Goal: Task Accomplishment & Management: Complete application form

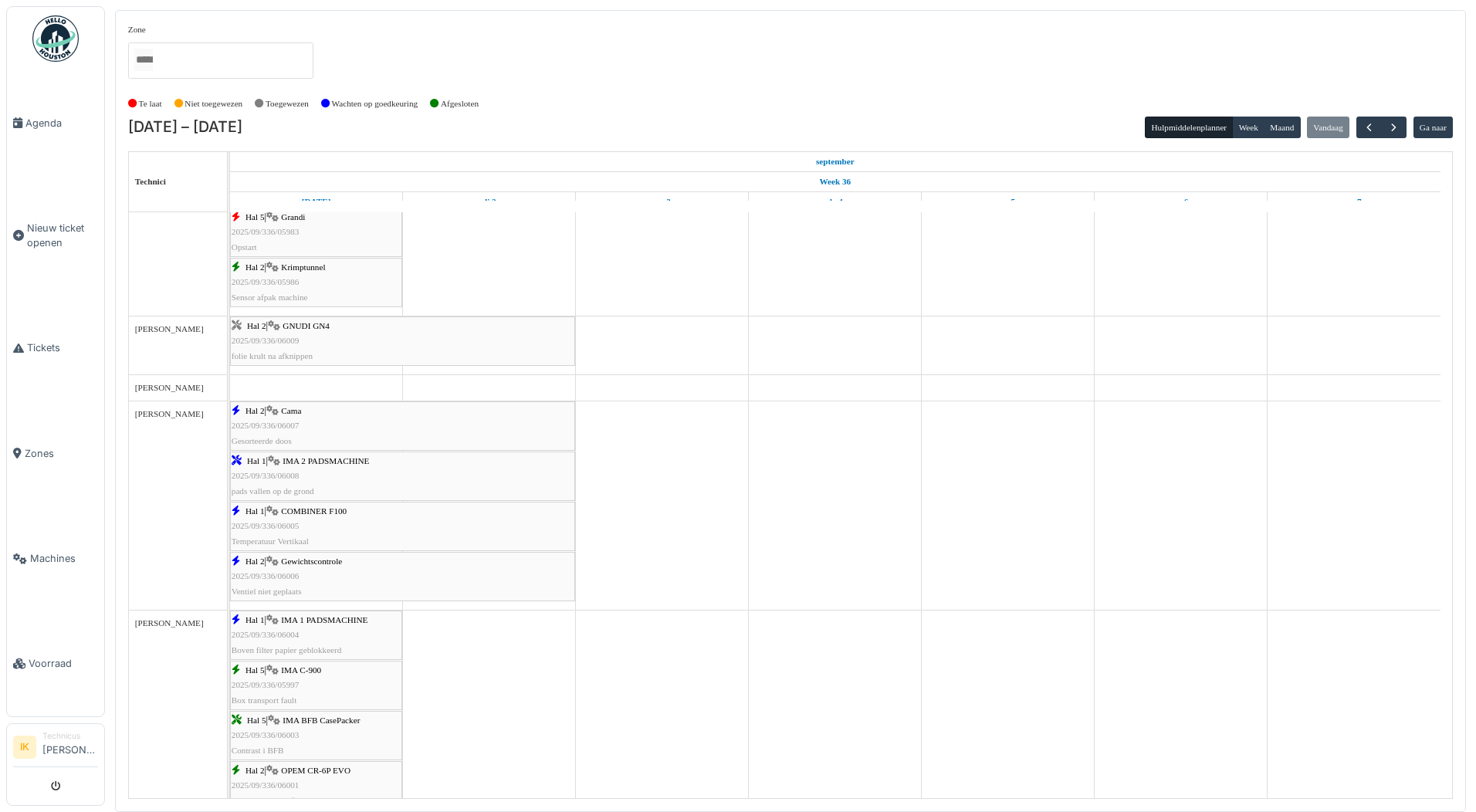
scroll to position [540, 0]
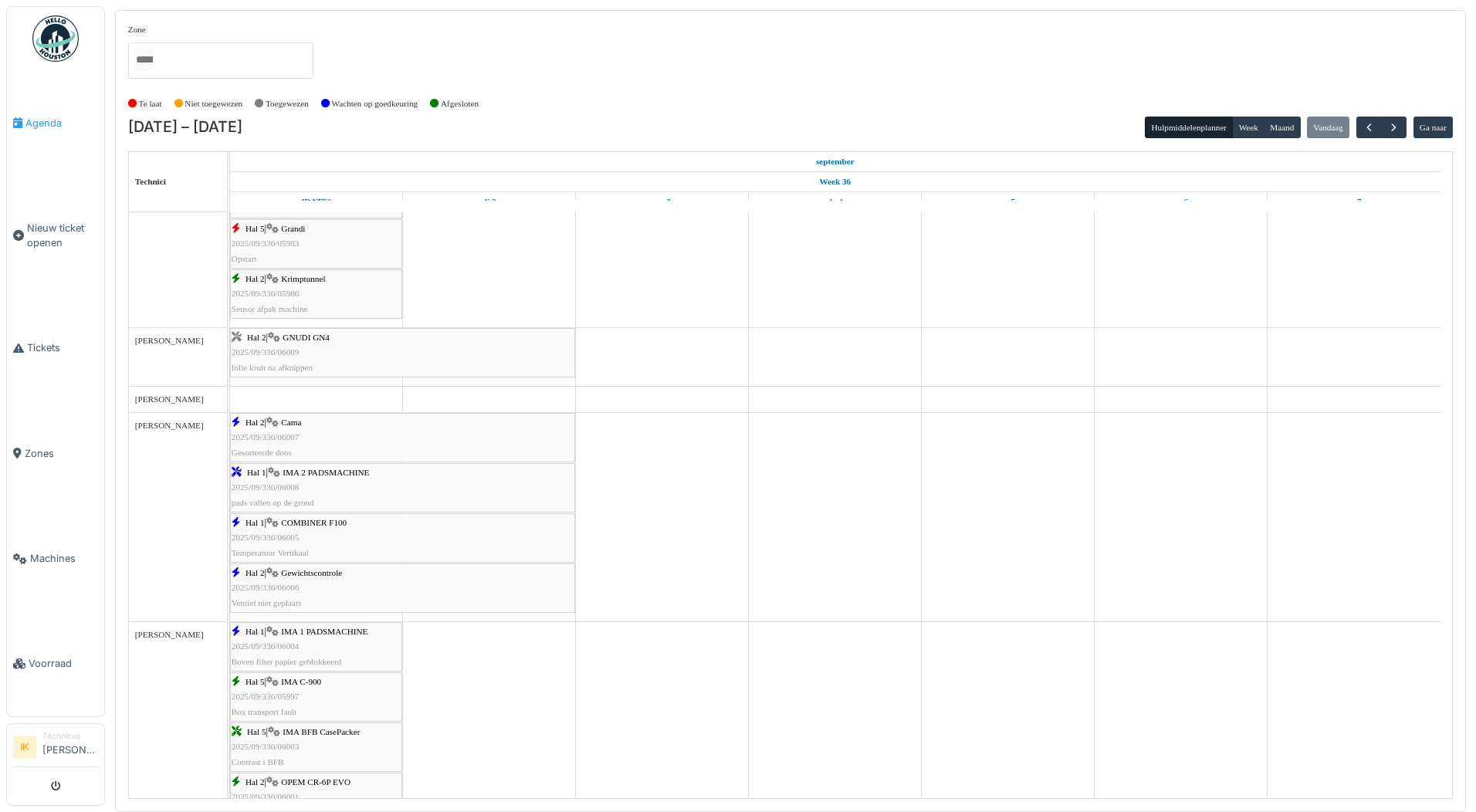
click at [47, 116] on span "Agenda" at bounding box center [62, 123] width 73 height 15
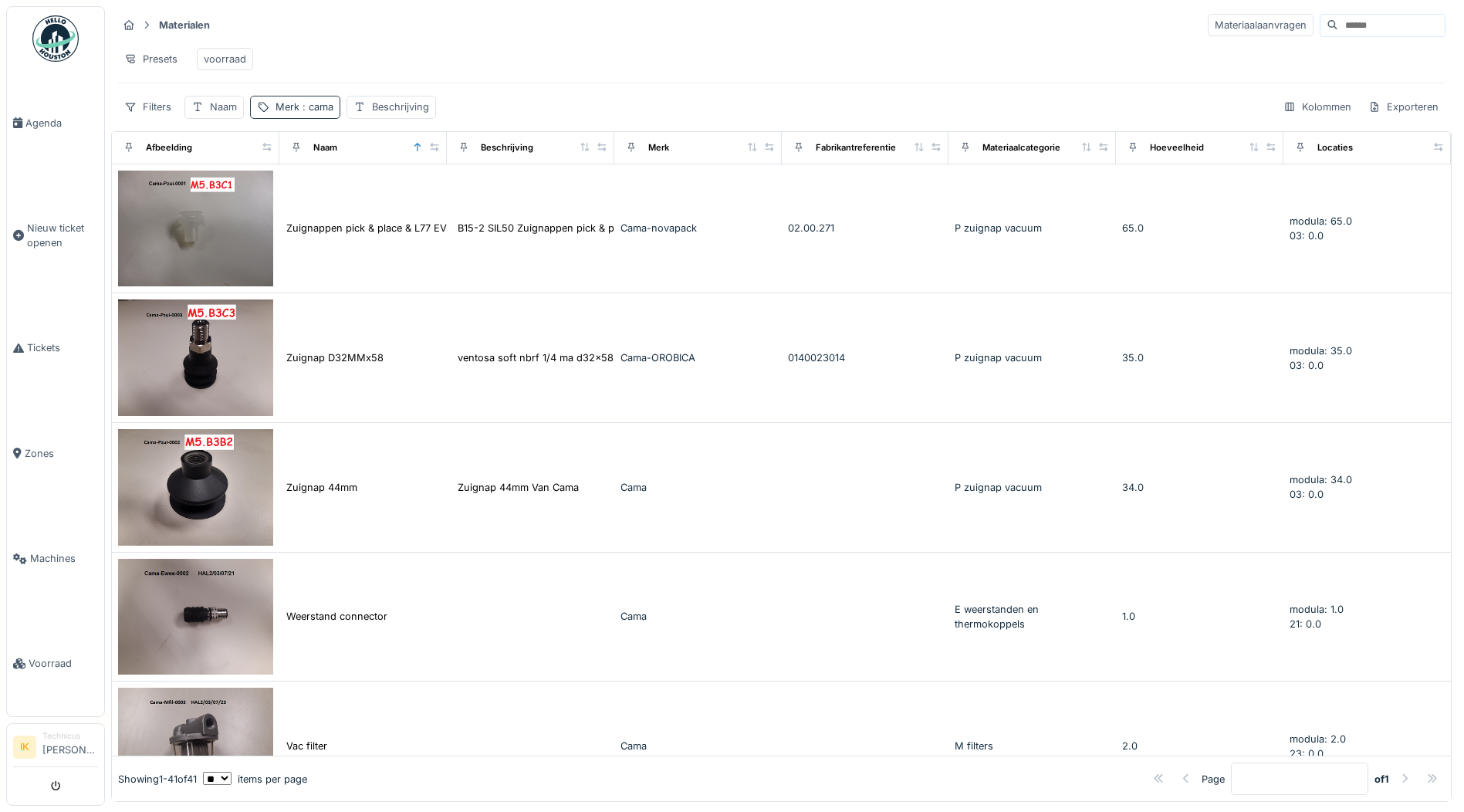
click at [298, 114] on div "Merk : cama" at bounding box center [304, 106] width 58 height 15
click at [398, 189] on icon at bounding box center [392, 192] width 12 height 10
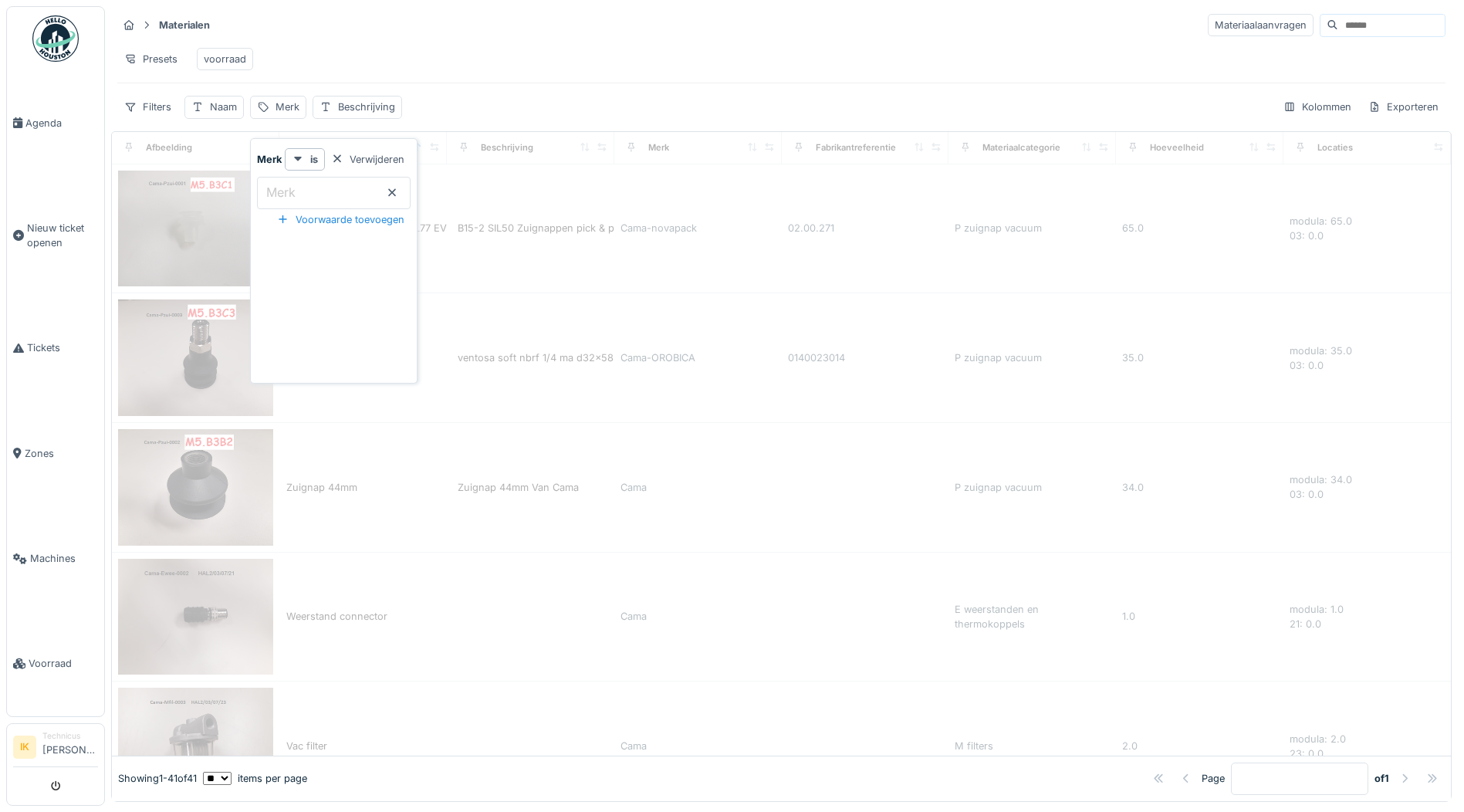
click at [346, 192] on input "Merk" at bounding box center [333, 192] width 154 height 33
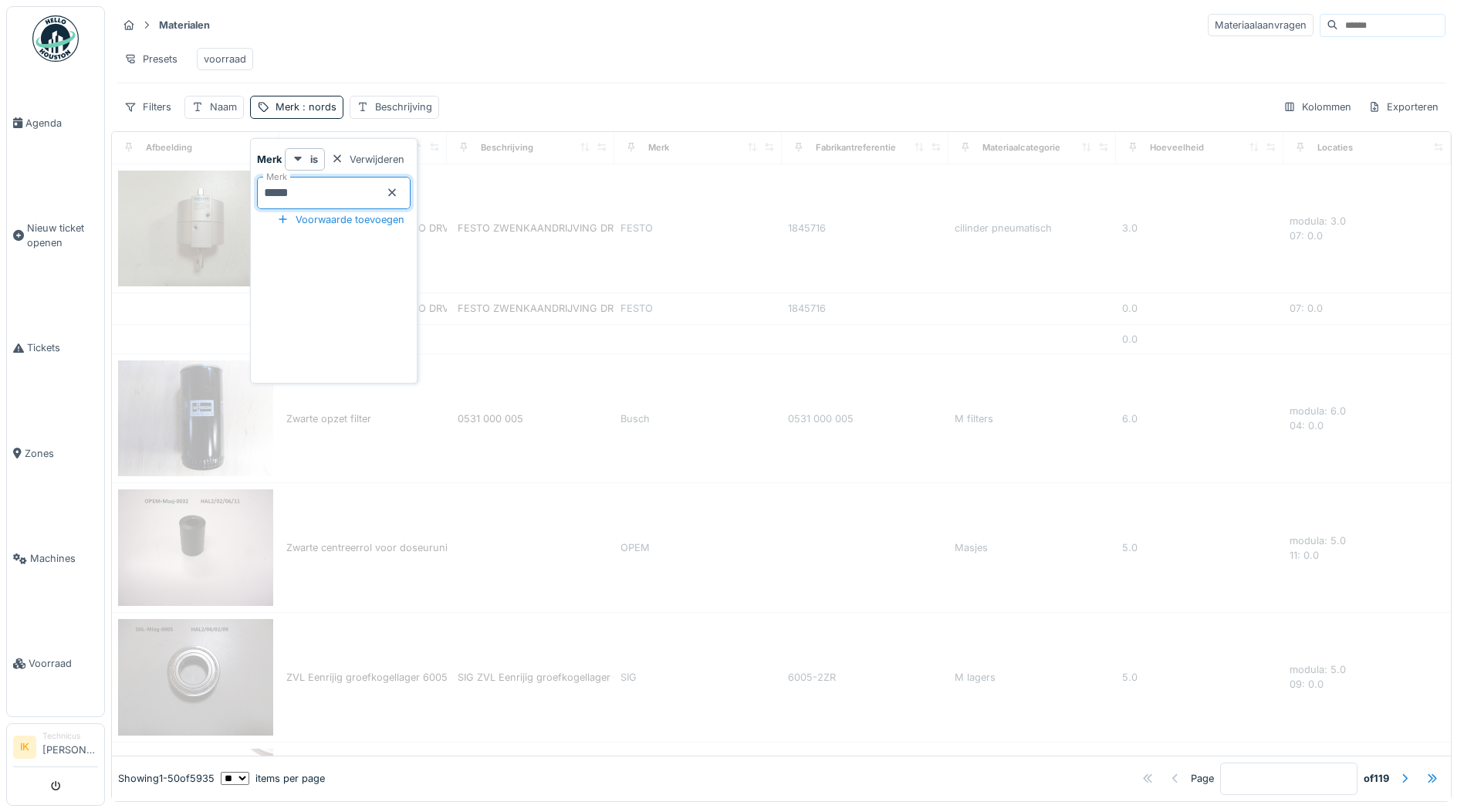
type input "******"
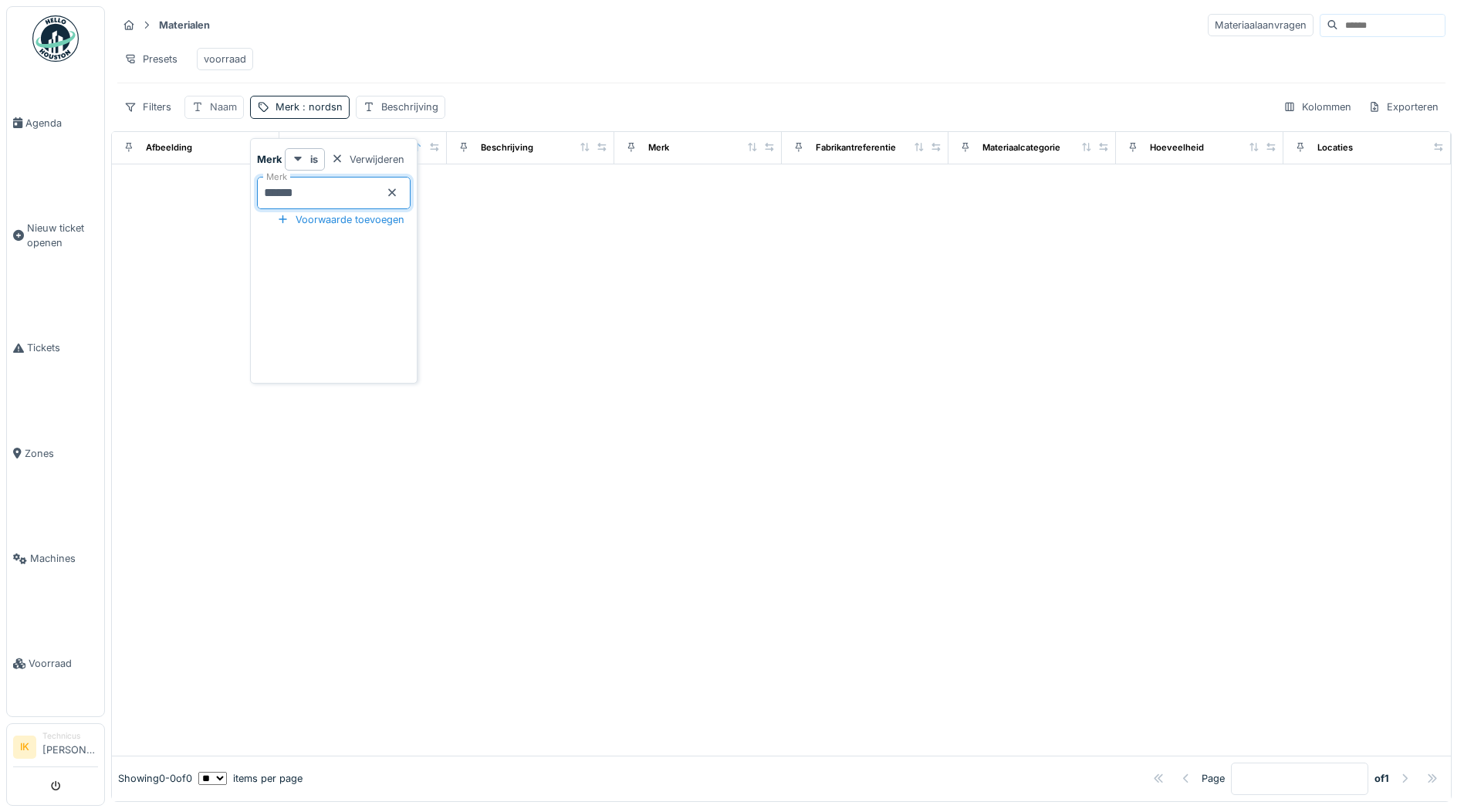
click at [225, 114] on div "Naam" at bounding box center [223, 106] width 27 height 15
click at [323, 112] on span ": nordsn" at bounding box center [321, 106] width 43 height 11
click at [294, 189] on input "******" at bounding box center [333, 192] width 154 height 33
type input "*******"
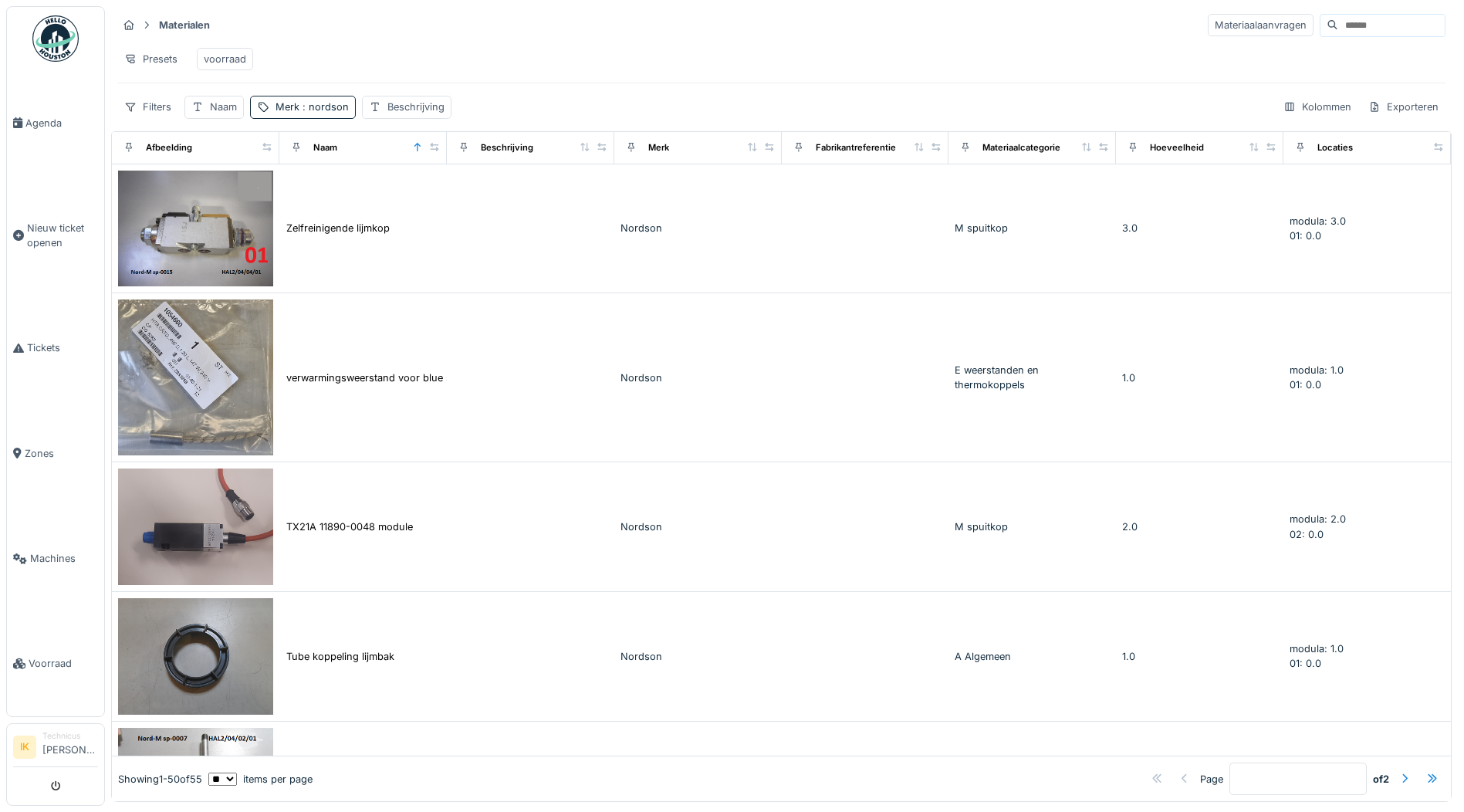
click at [421, 52] on div "Presets voorraad" at bounding box center [780, 59] width 1328 height 35
click at [214, 114] on div "Naam" at bounding box center [223, 106] width 27 height 15
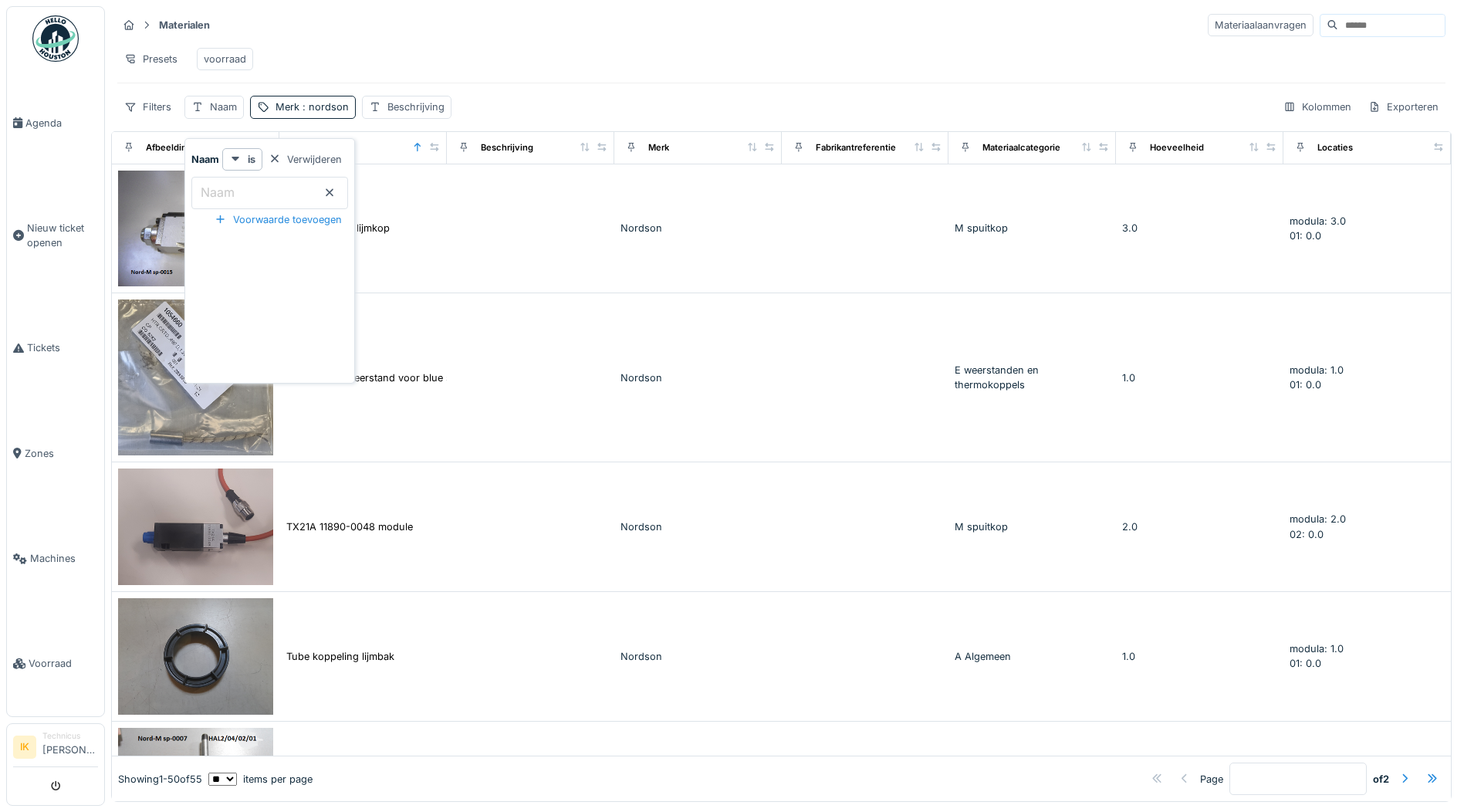
click at [226, 186] on label "Naam" at bounding box center [218, 192] width 40 height 18
click at [226, 186] on input "Naam" at bounding box center [270, 192] width 156 height 33
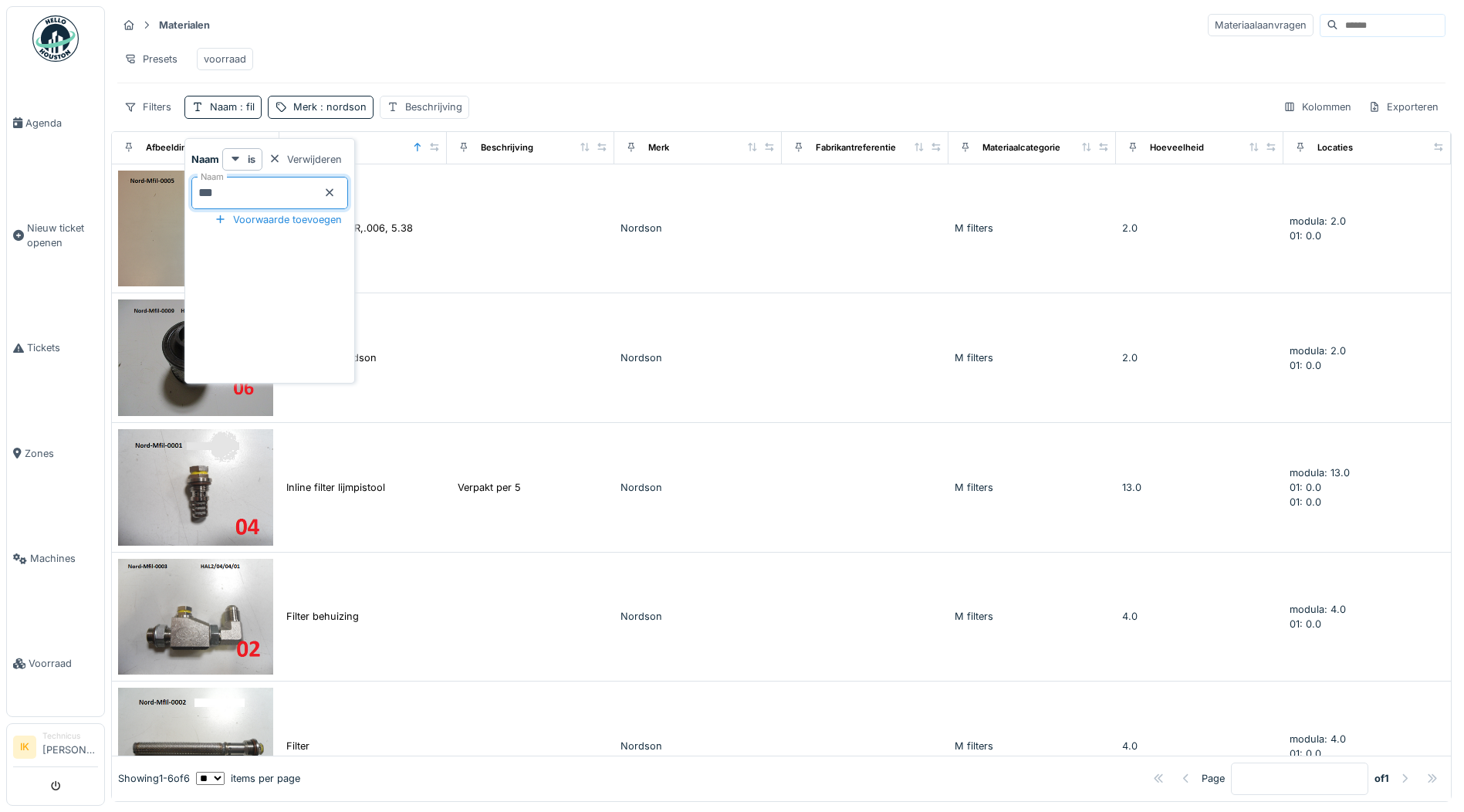
type input "******"
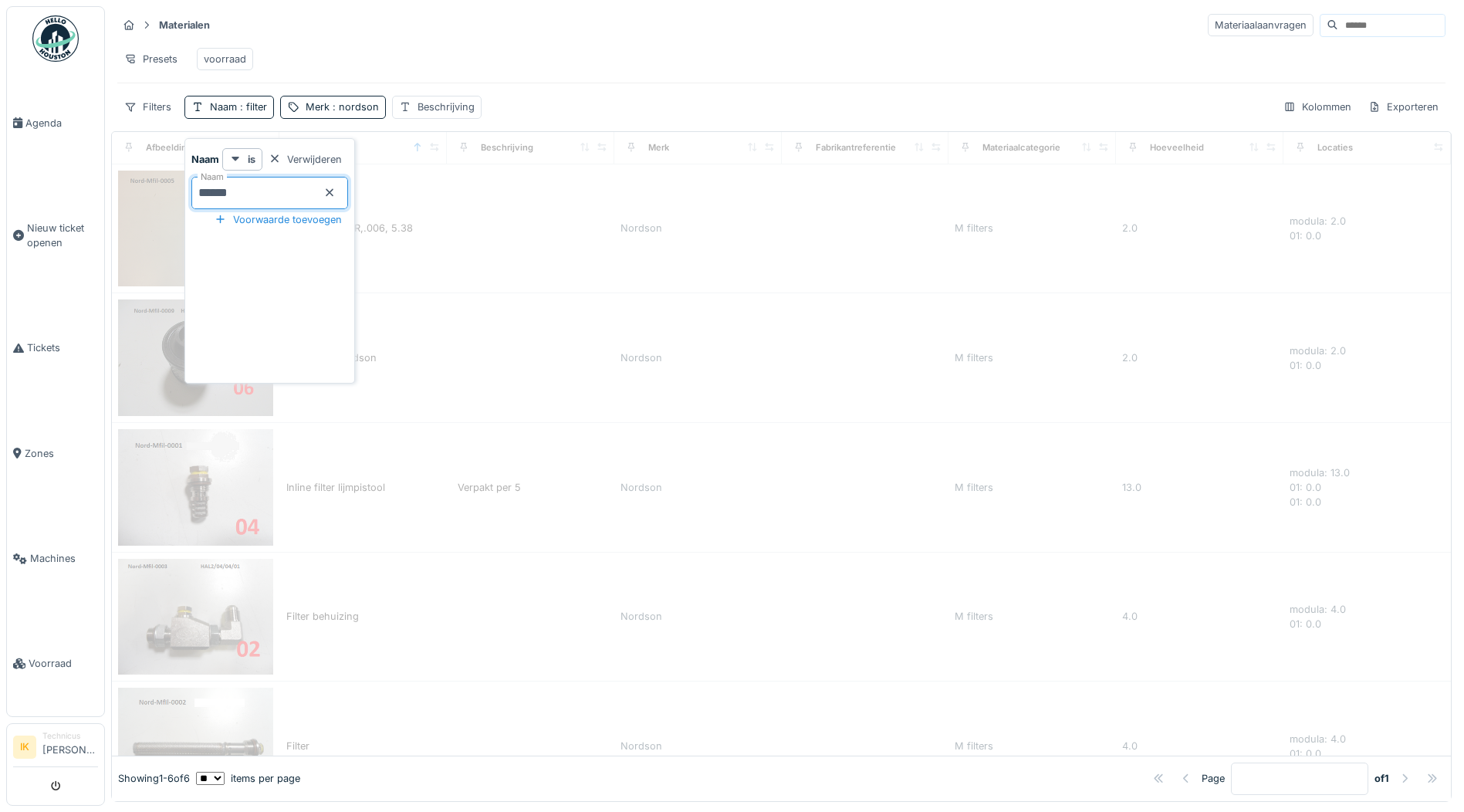
click at [484, 25] on div "Materialen Materiaalaanvragen" at bounding box center [780, 25] width 1328 height 25
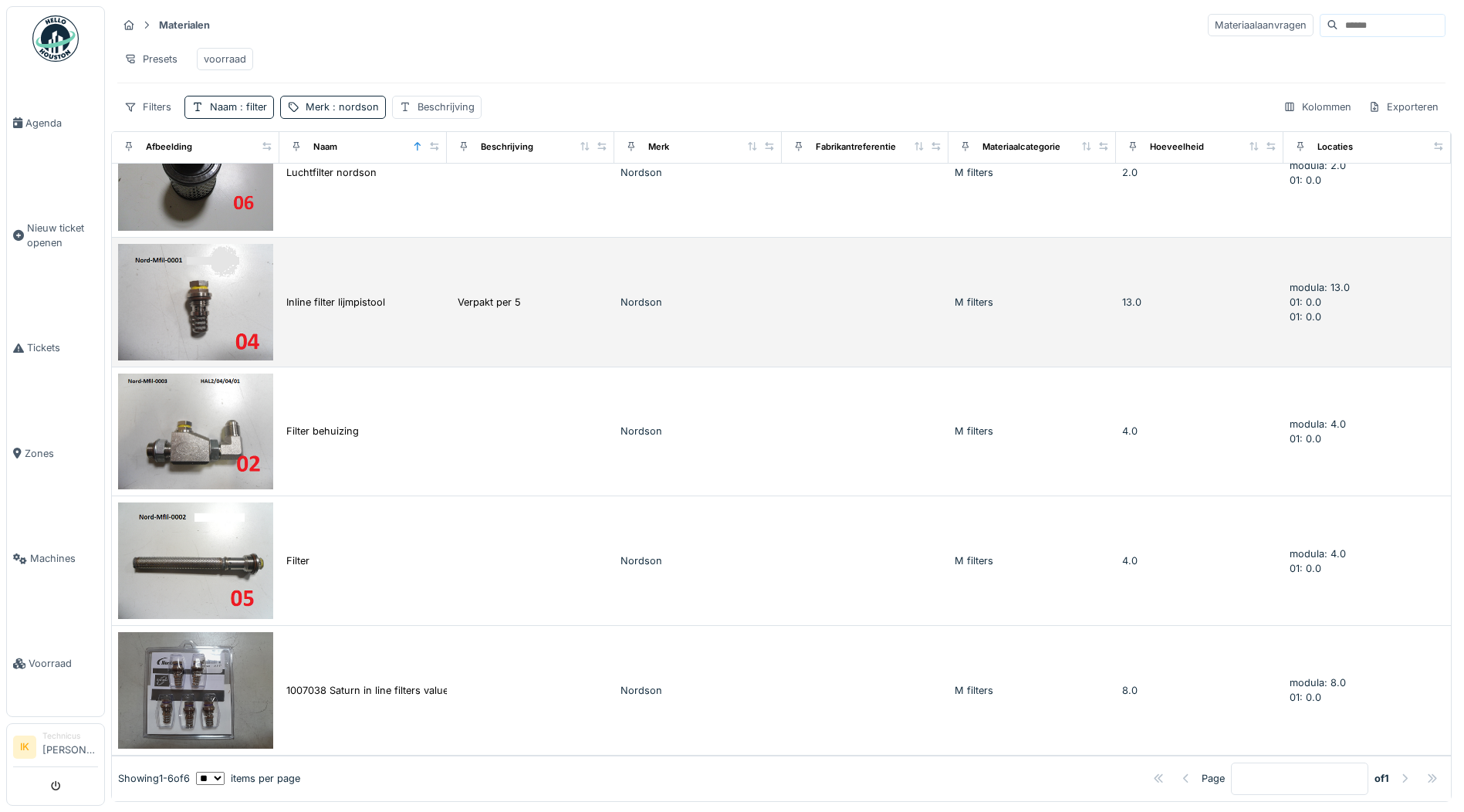
scroll to position [199, 0]
click at [338, 294] on div "Inline filter lijmpistool" at bounding box center [336, 301] width 98 height 15
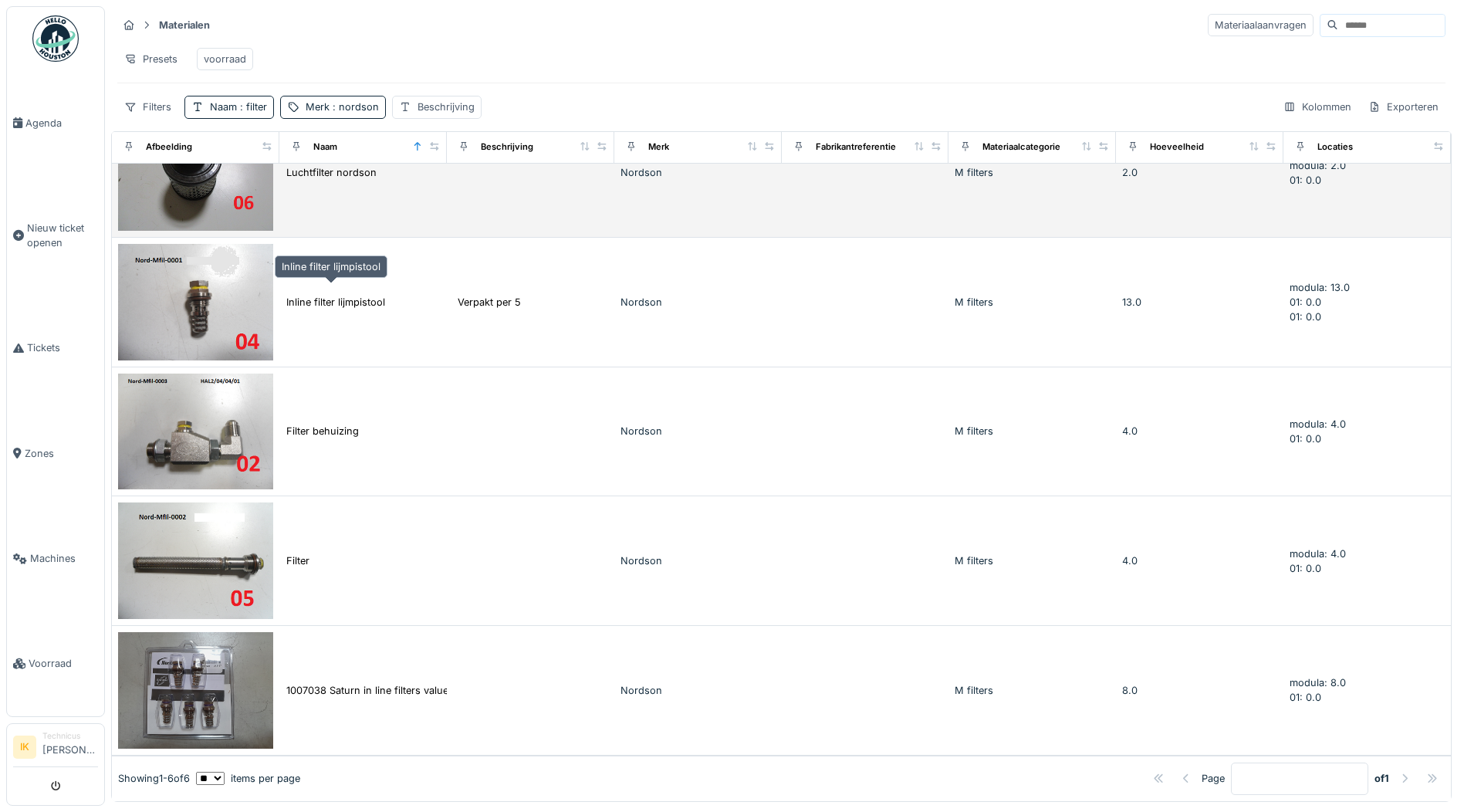
scroll to position [91, 0]
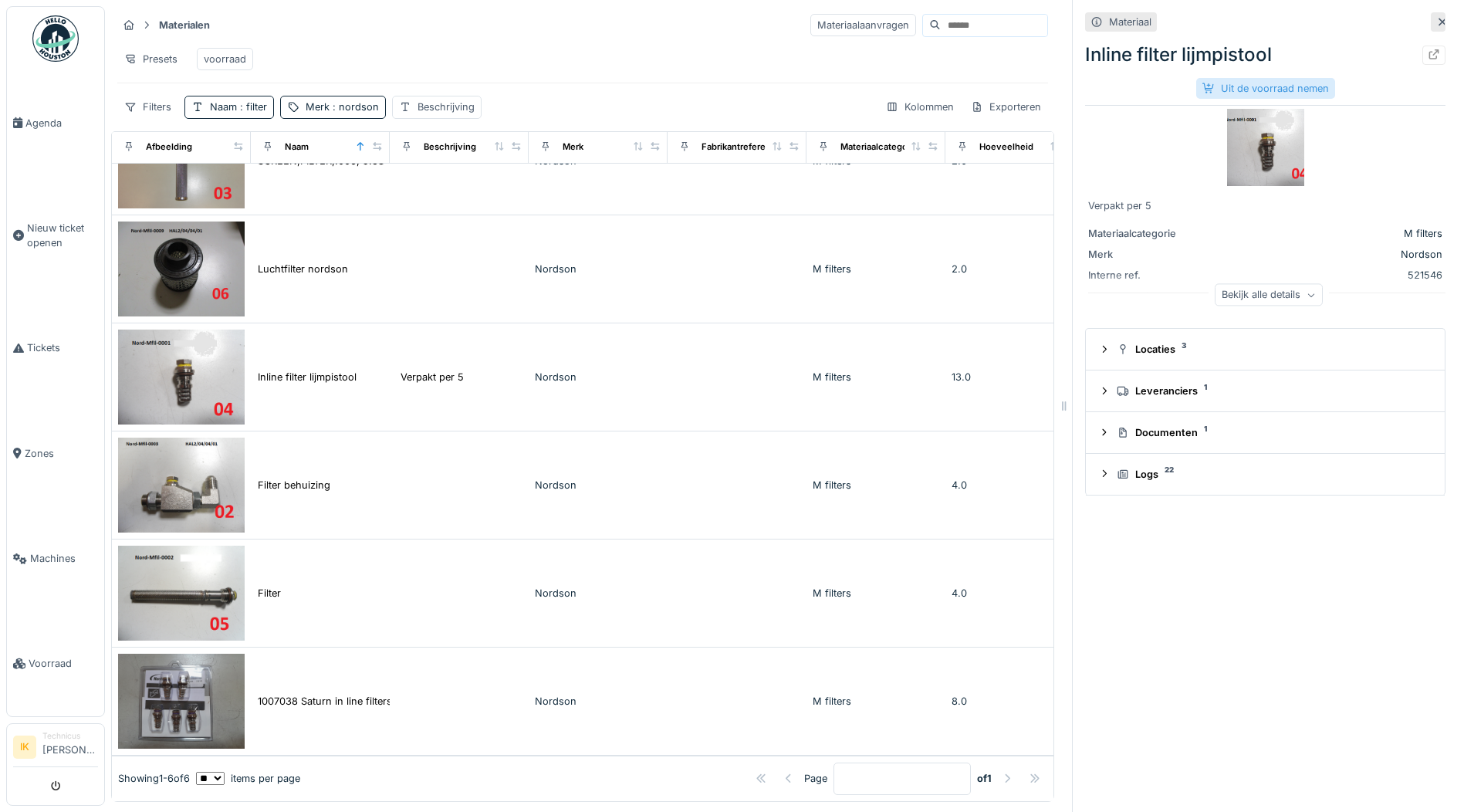
click at [1212, 84] on div "Uit de voorraad nemen" at bounding box center [1265, 89] width 139 height 21
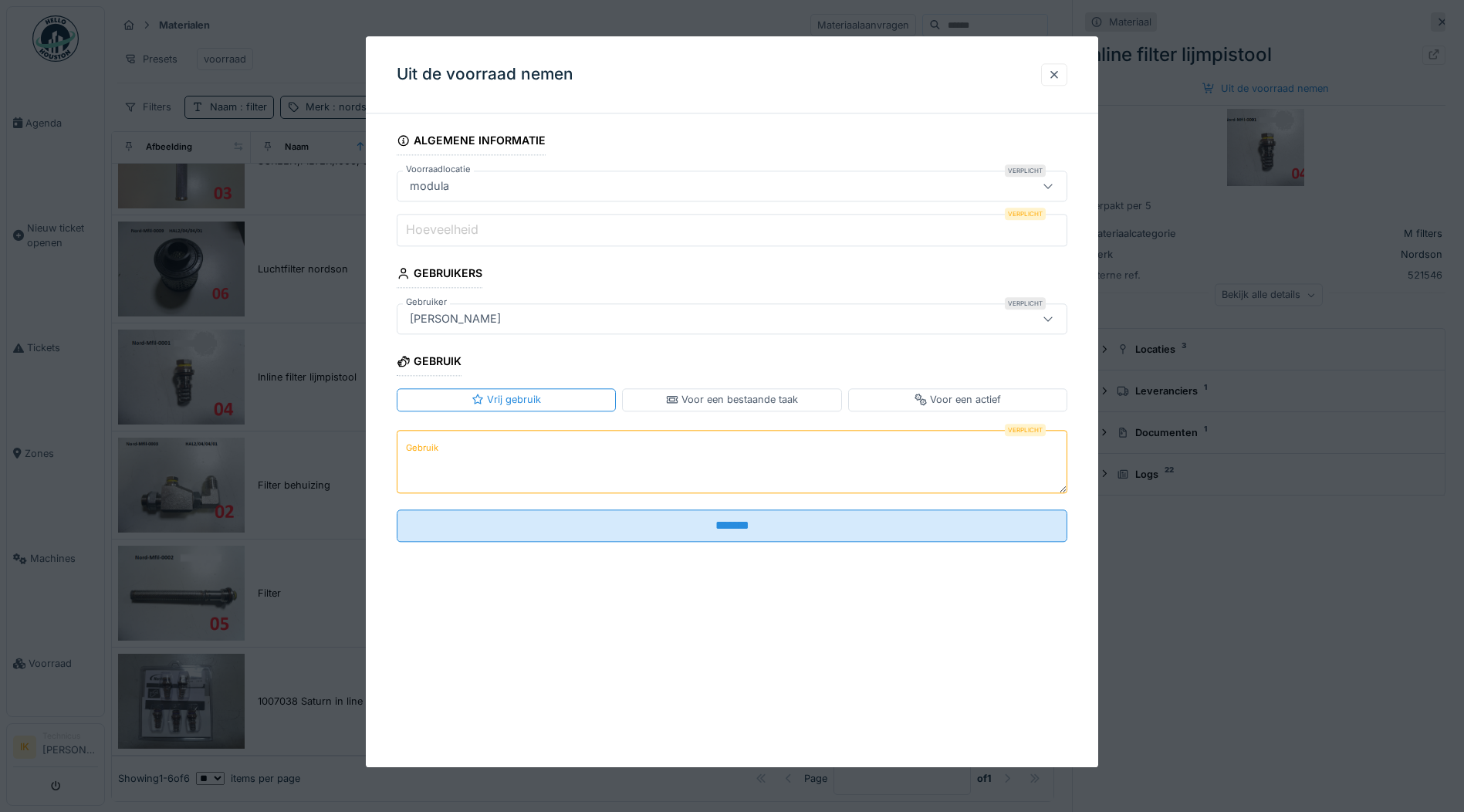
click at [472, 227] on label "Hoeveelheid" at bounding box center [442, 229] width 79 height 18
click at [472, 227] on input "Hoeveelheid" at bounding box center [731, 229] width 670 height 33
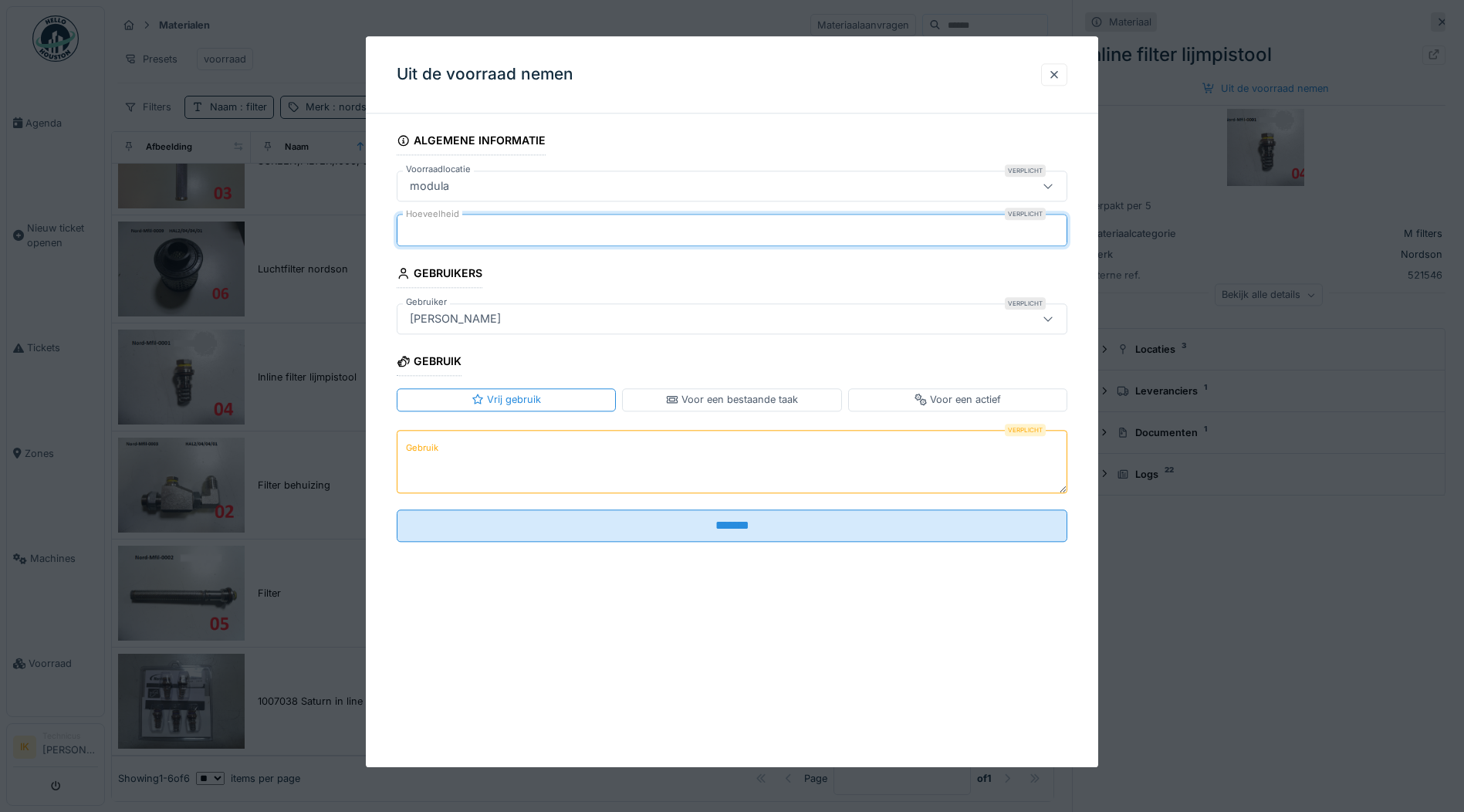
type input "*"
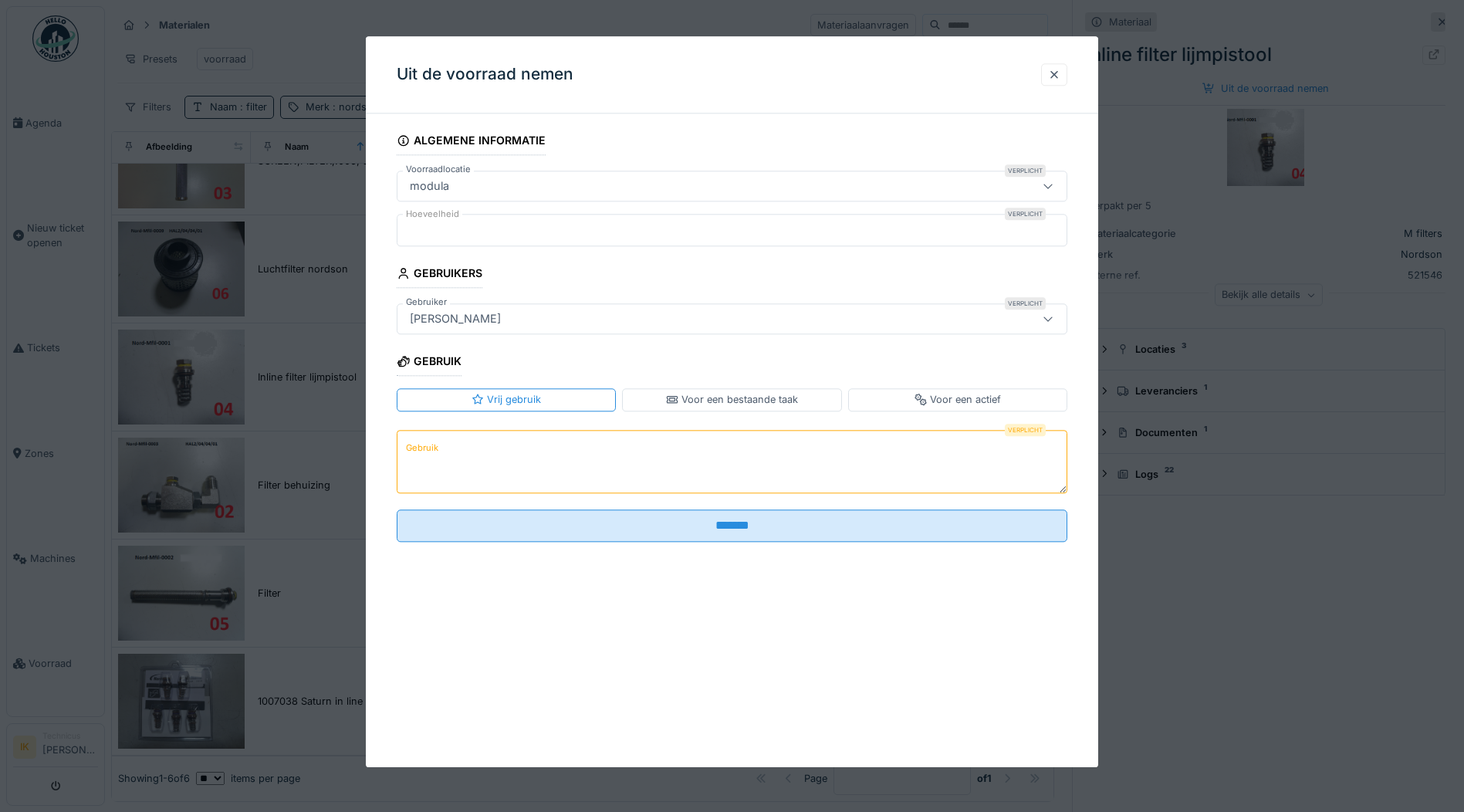
click at [453, 452] on textarea "Gebruik" at bounding box center [731, 461] width 670 height 63
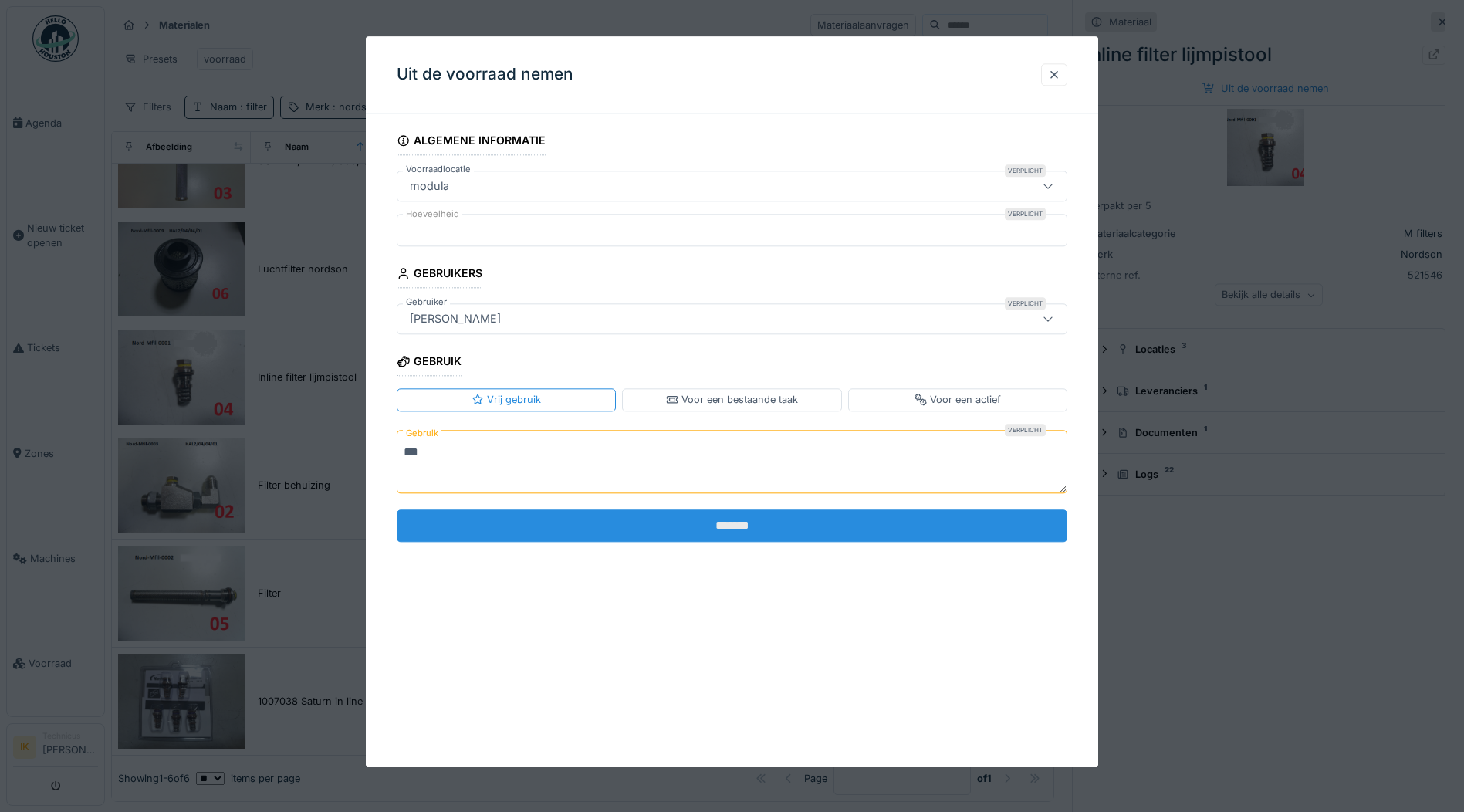
type textarea "***"
click at [491, 524] on input "*******" at bounding box center [731, 525] width 670 height 33
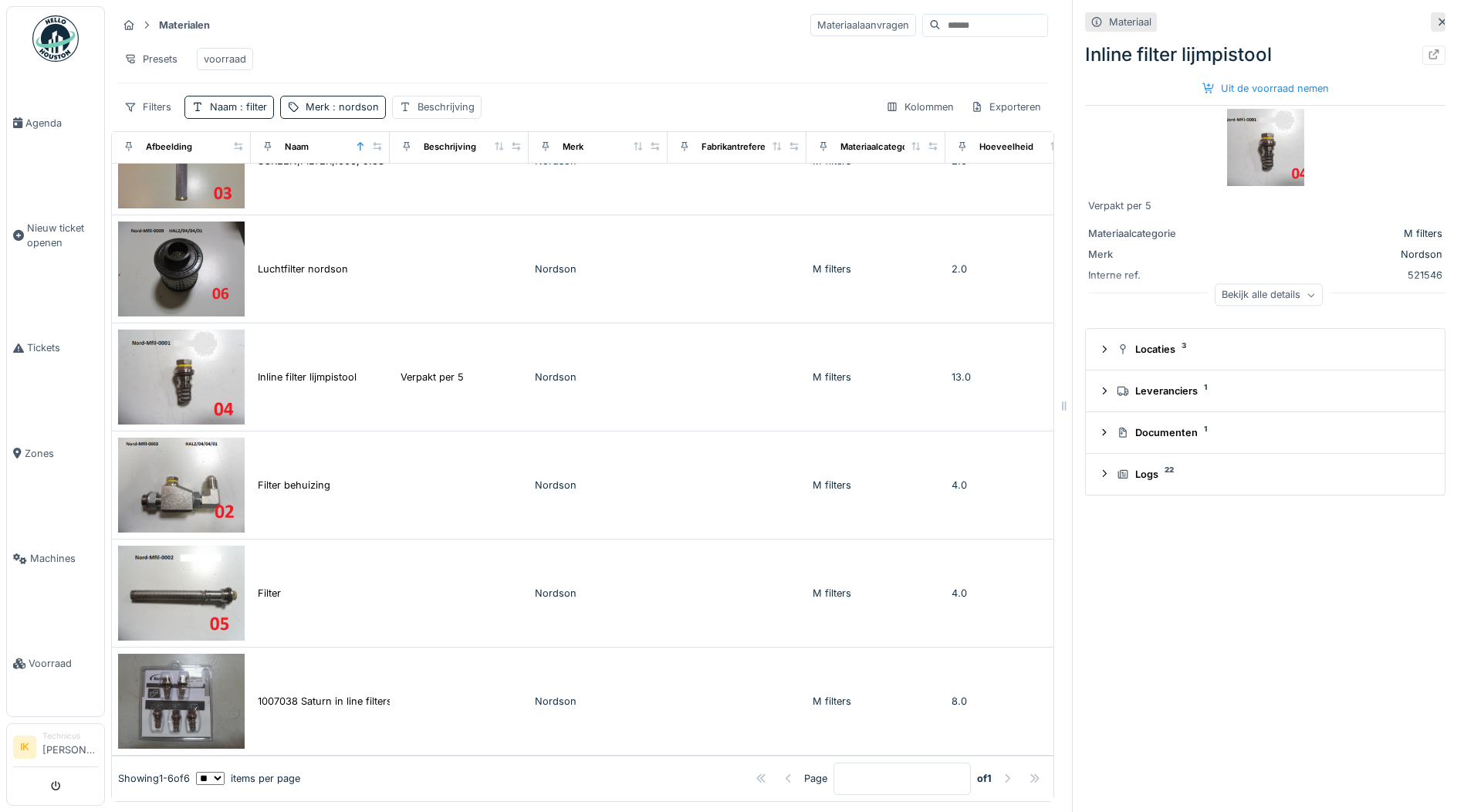
click at [1277, 295] on div "Bekijk alle details" at bounding box center [1268, 294] width 108 height 22
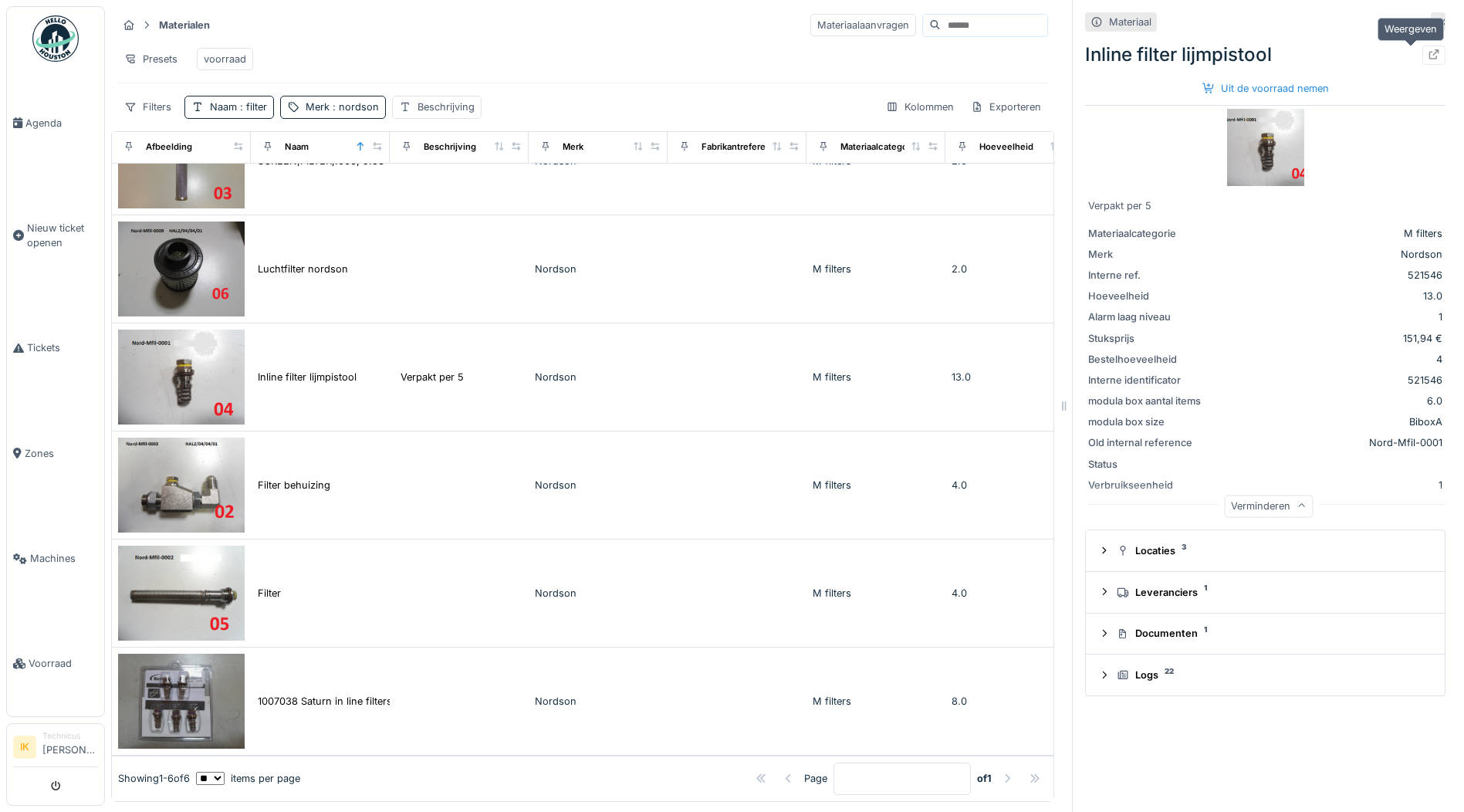
click at [1427, 53] on icon at bounding box center [1433, 54] width 12 height 10
click at [48, 656] on span "Voorraad" at bounding box center [62, 663] width 69 height 15
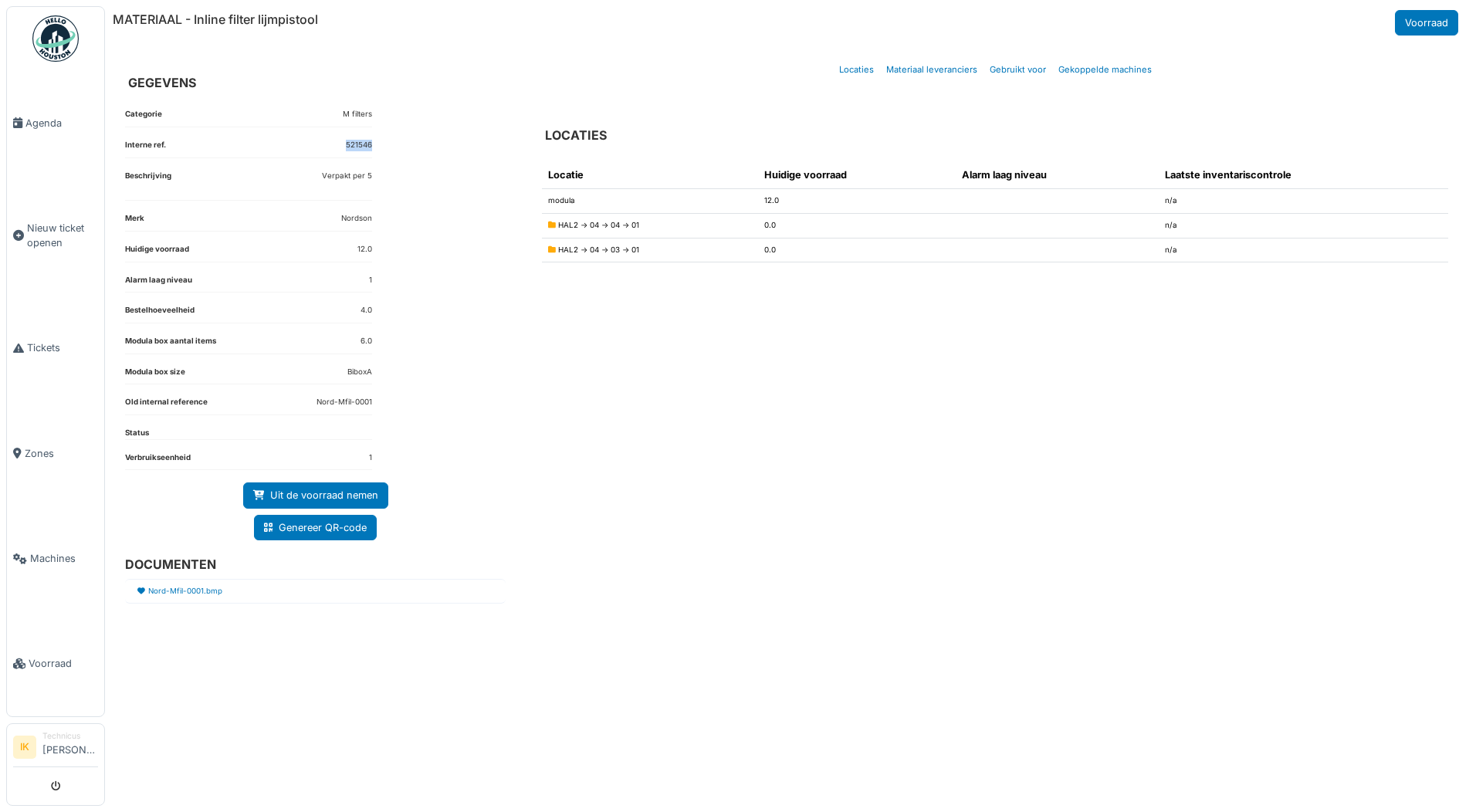
drag, startPoint x: 345, startPoint y: 141, endPoint x: 374, endPoint y: 144, distance: 29.2
click at [374, 144] on div "Categorie M filters Interne ref. 521546 Beschrijving Verpakt per 5 Merk Nordson…" at bounding box center [315, 440] width 405 height 687
copy dd "521546"
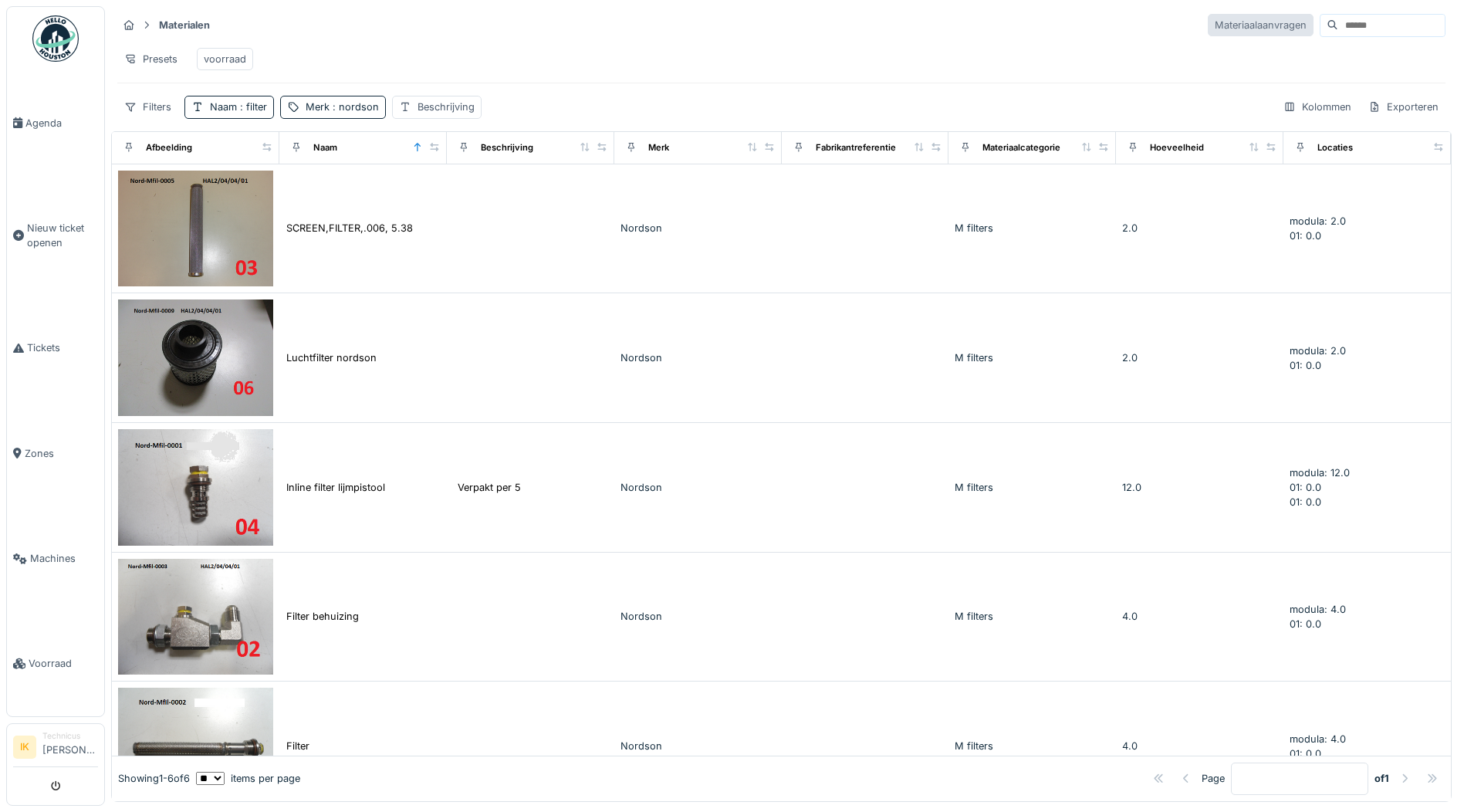
click at [1214, 24] on div "Materiaalaanvragen" at bounding box center [1260, 25] width 105 height 22
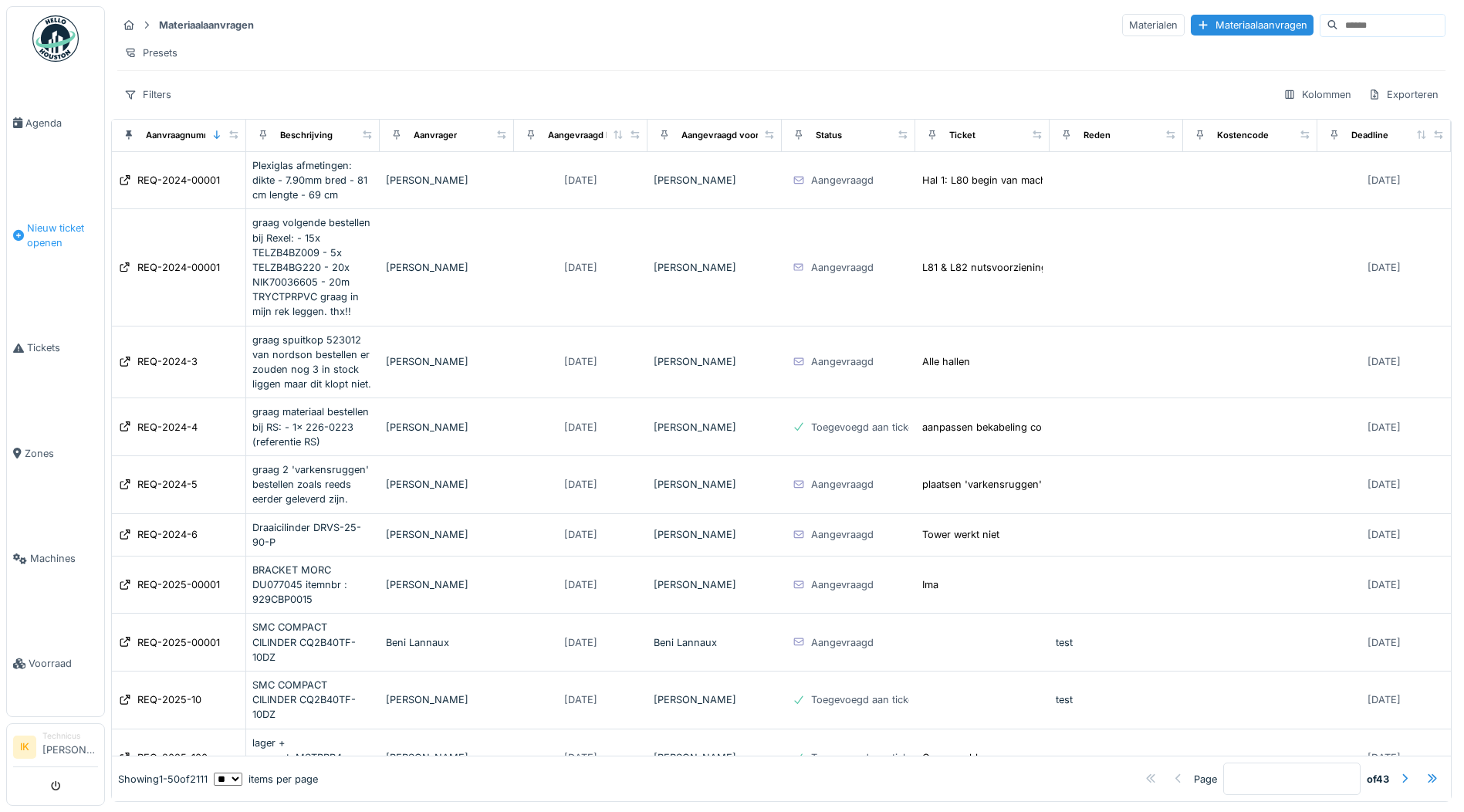
click at [62, 222] on span "Nieuw ticket openen" at bounding box center [62, 235] width 71 height 29
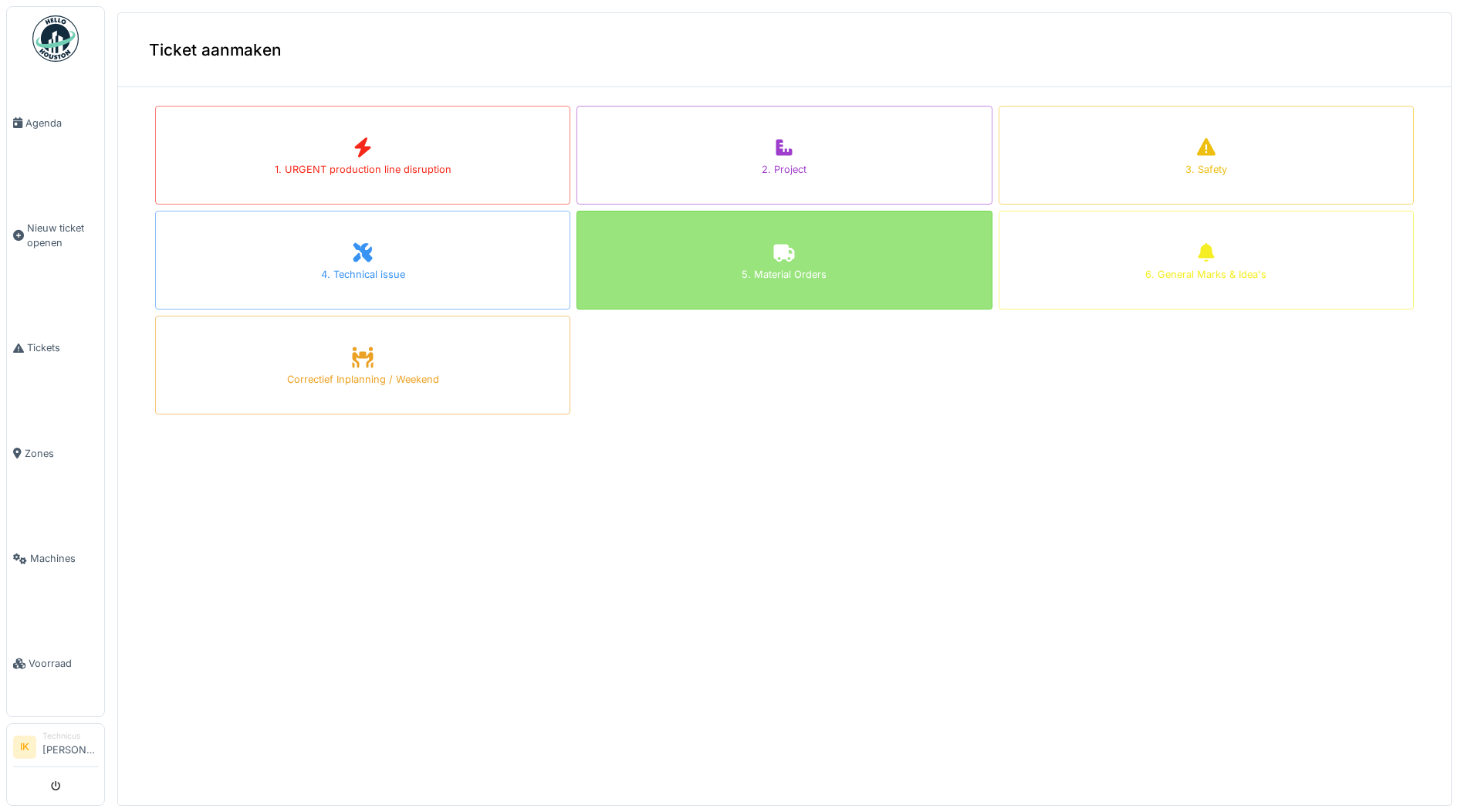
click at [774, 252] on icon at bounding box center [785, 252] width 21 height 18
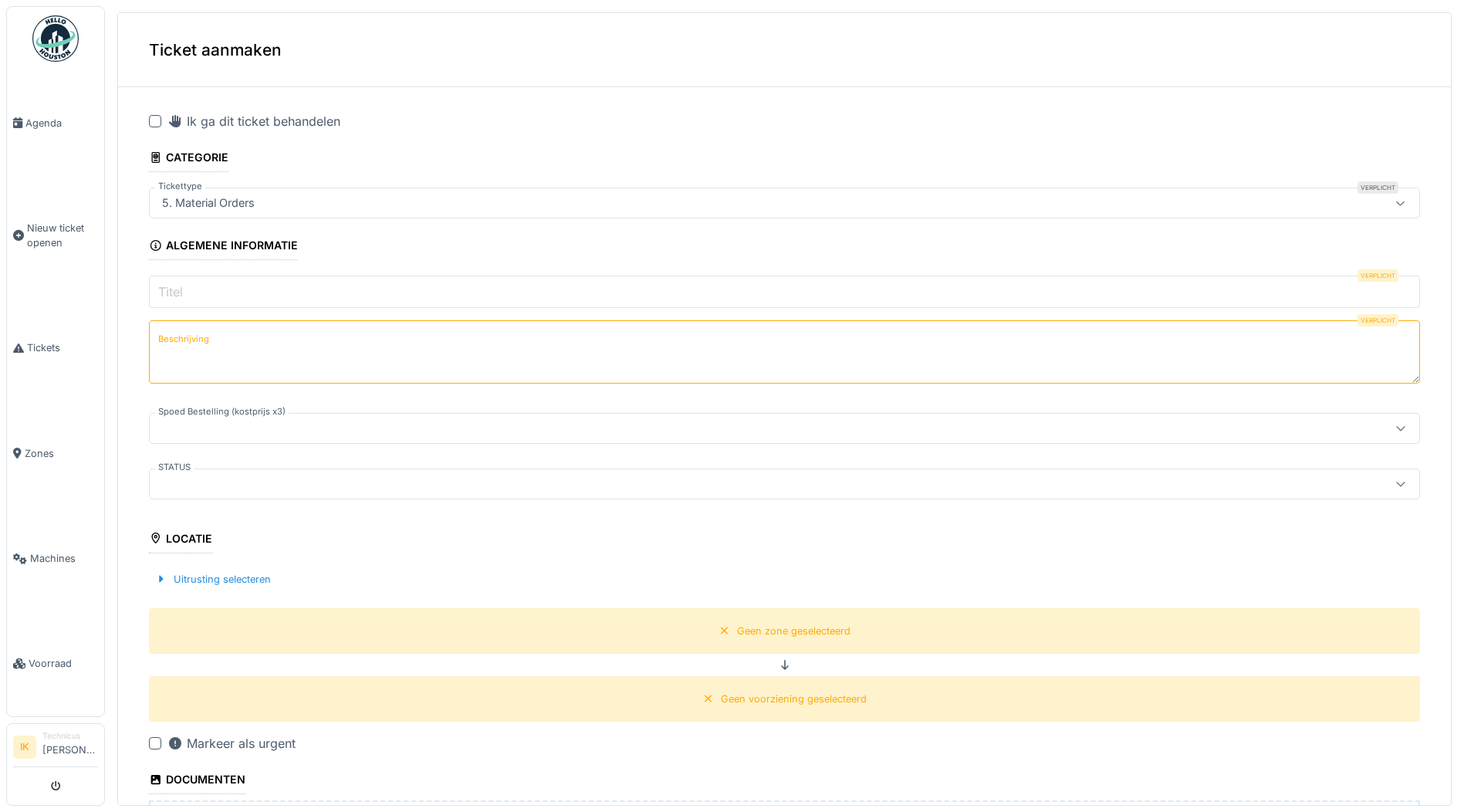
click at [201, 288] on input "Titel" at bounding box center [784, 291] width 1271 height 33
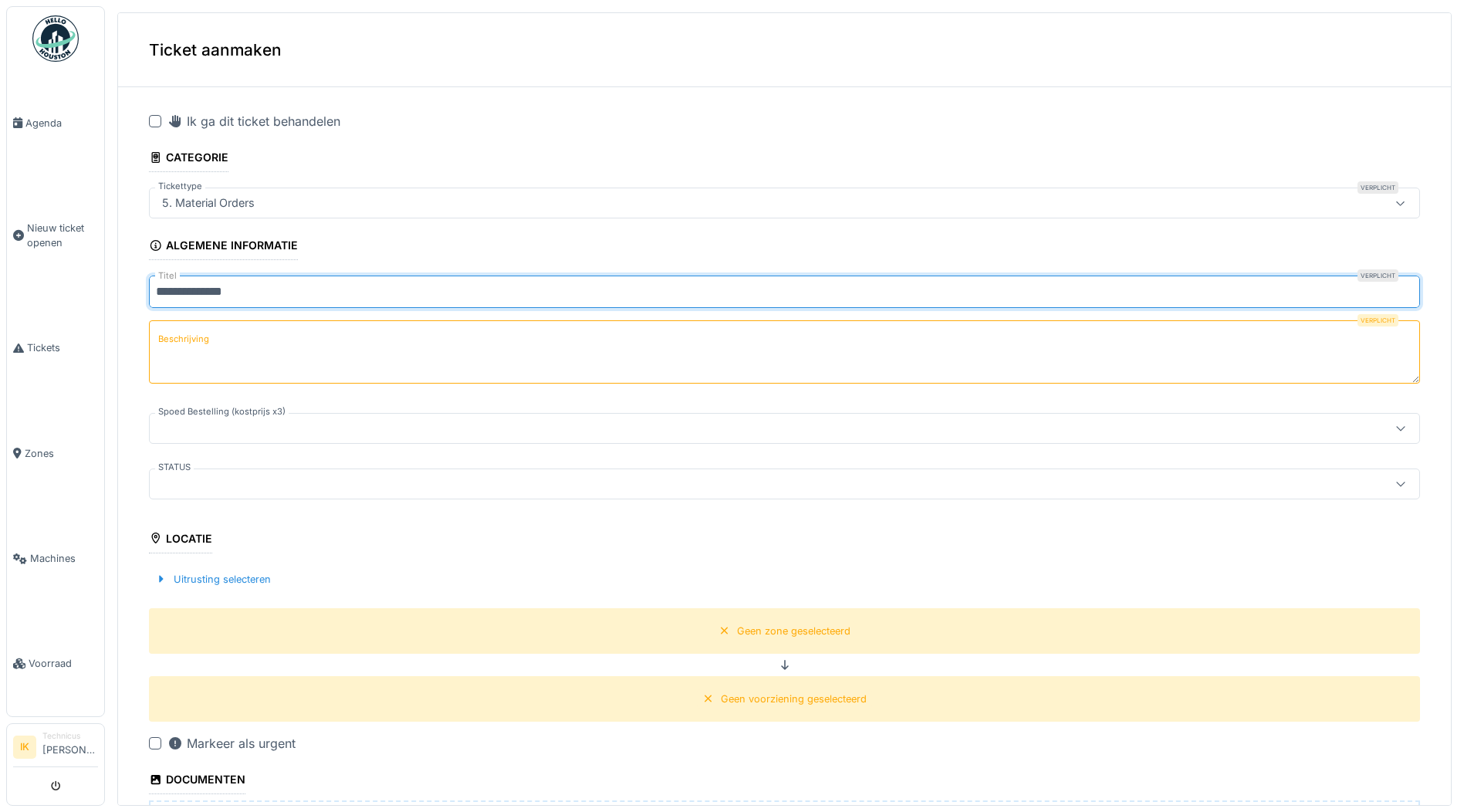
type input "**********"
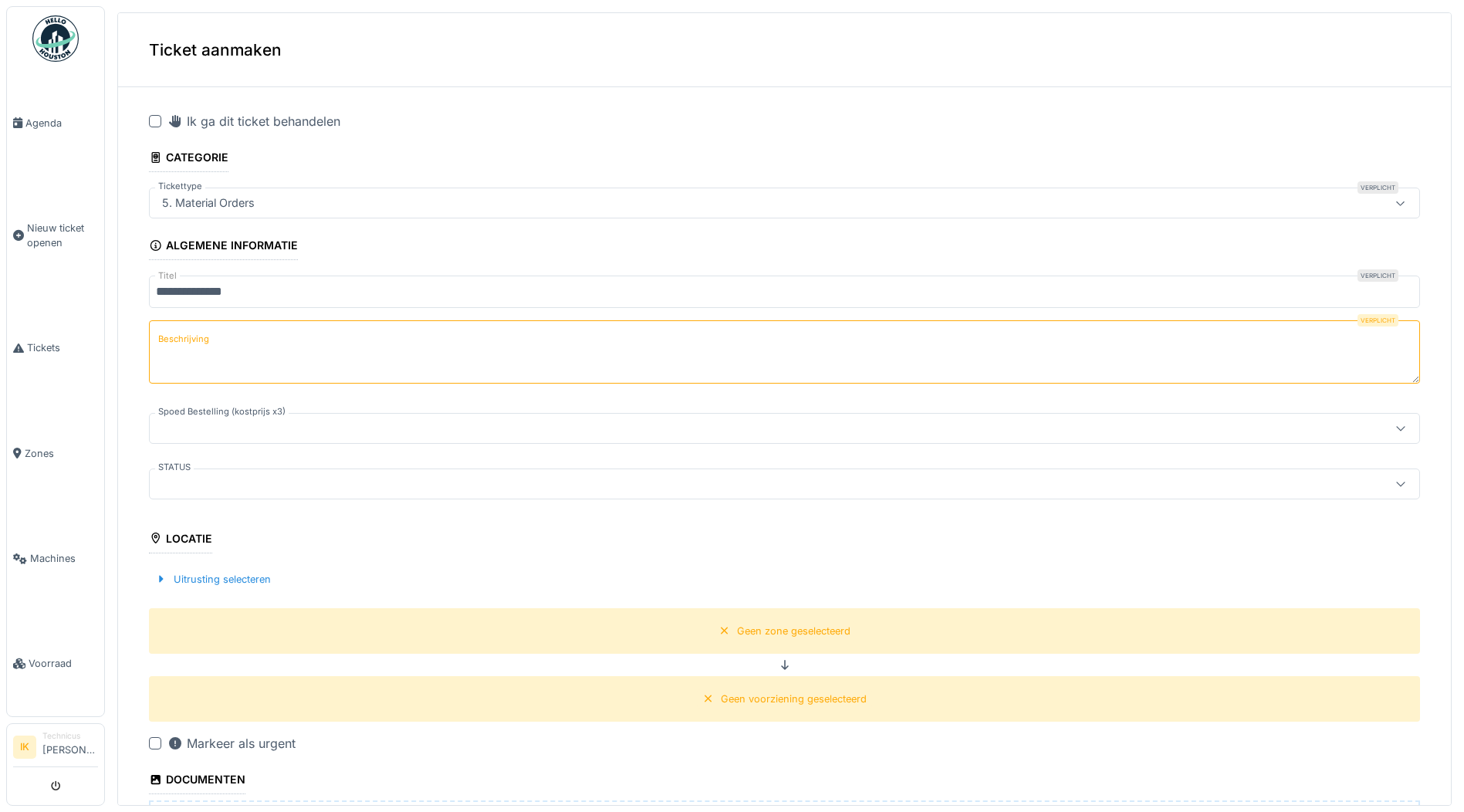
click at [207, 337] on label "Beschrijving" at bounding box center [183, 339] width 57 height 19
click at [207, 337] on textarea "Beschrijving" at bounding box center [784, 352] width 1271 height 63
click at [185, 343] on label "Beschrijving" at bounding box center [183, 339] width 57 height 19
click at [185, 343] on textarea "Beschrijving" at bounding box center [784, 352] width 1271 height 63
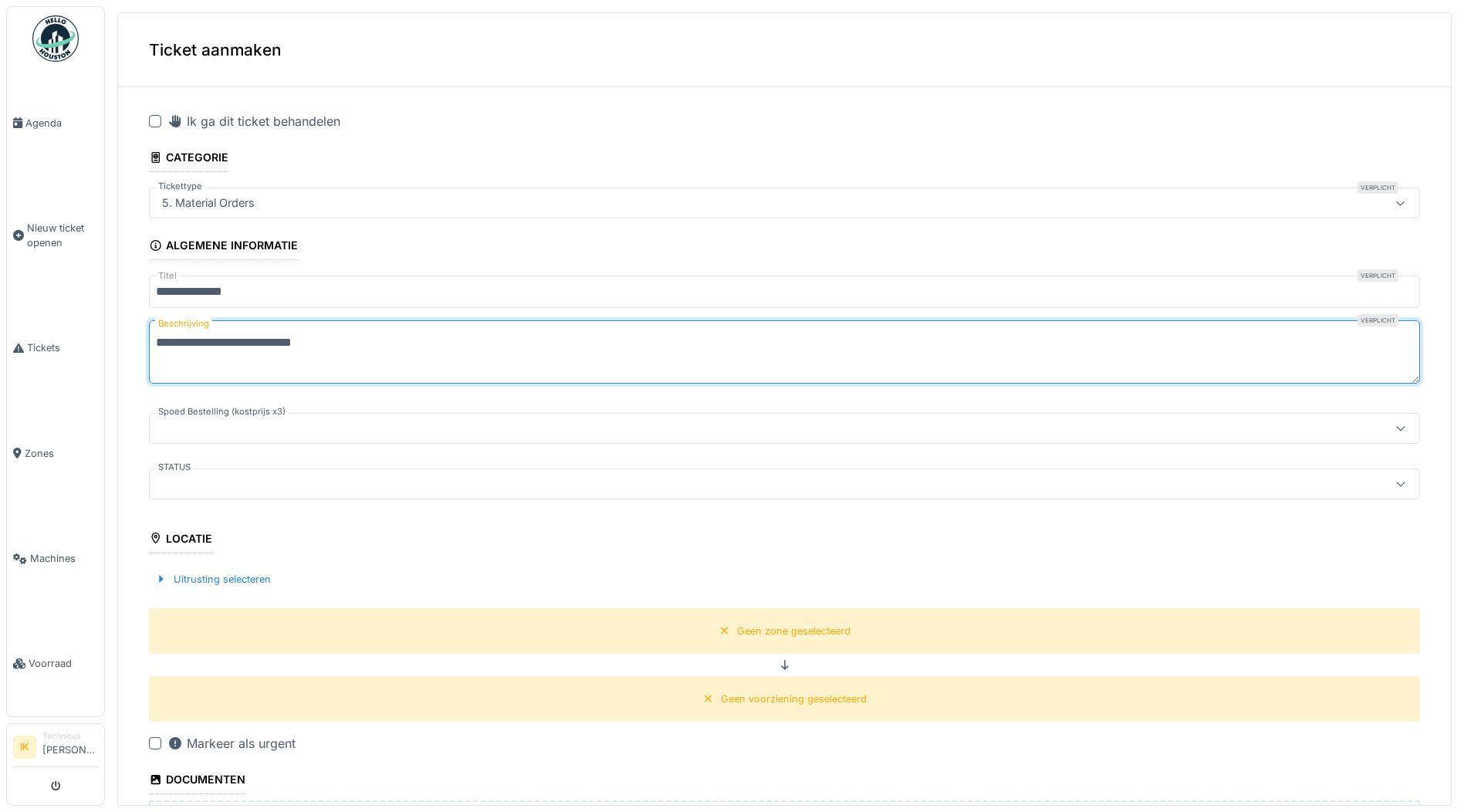
drag, startPoint x: 322, startPoint y: 344, endPoint x: 333, endPoint y: 338, distance: 12.5
click at [333, 338] on textarea "**********" at bounding box center [784, 352] width 1271 height 63
click at [186, 364] on textarea "**********" at bounding box center [784, 352] width 1271 height 63
click at [221, 358] on textarea "**********" at bounding box center [784, 352] width 1271 height 63
paste textarea "*******"
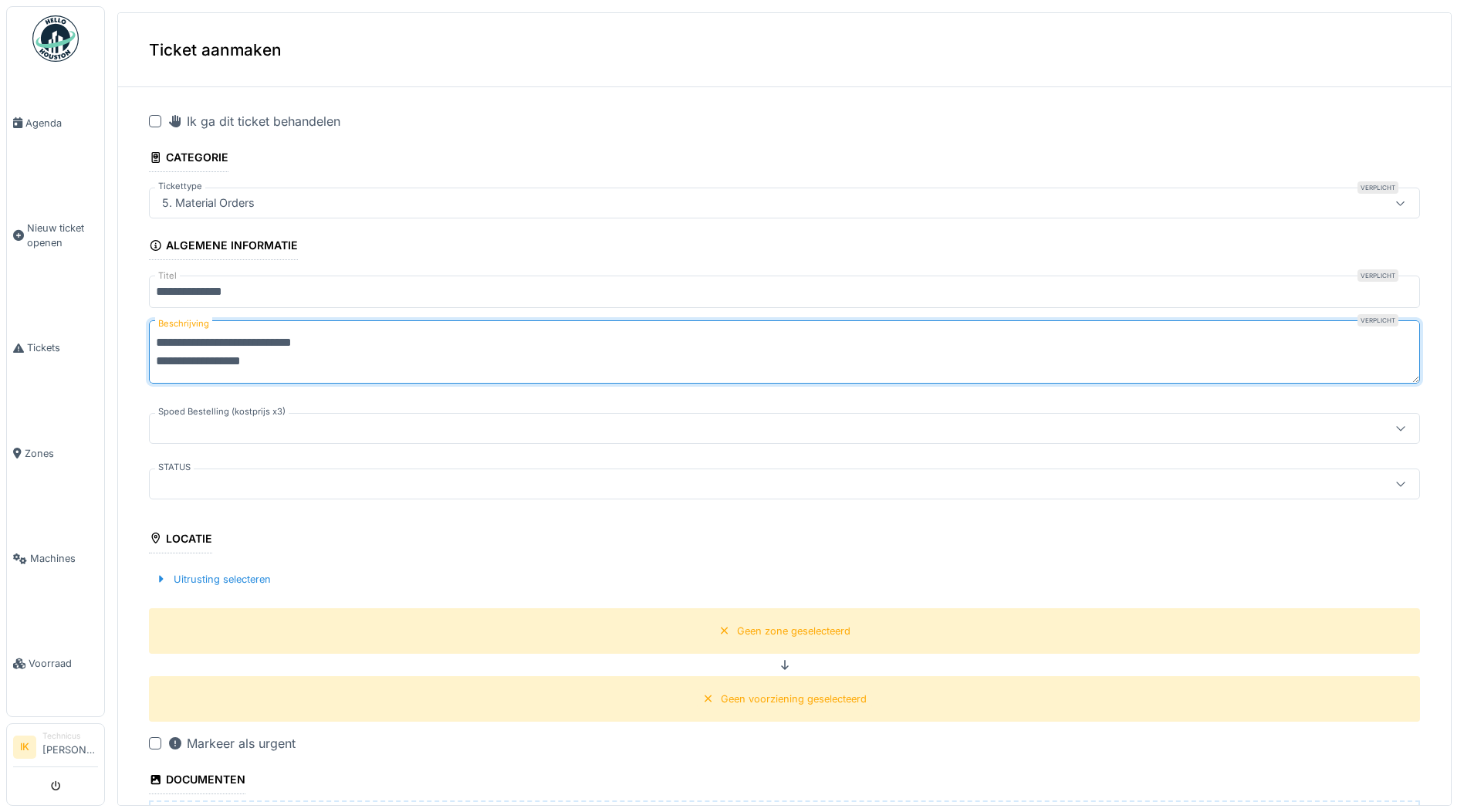
click at [396, 344] on textarea "**********" at bounding box center [784, 352] width 1271 height 63
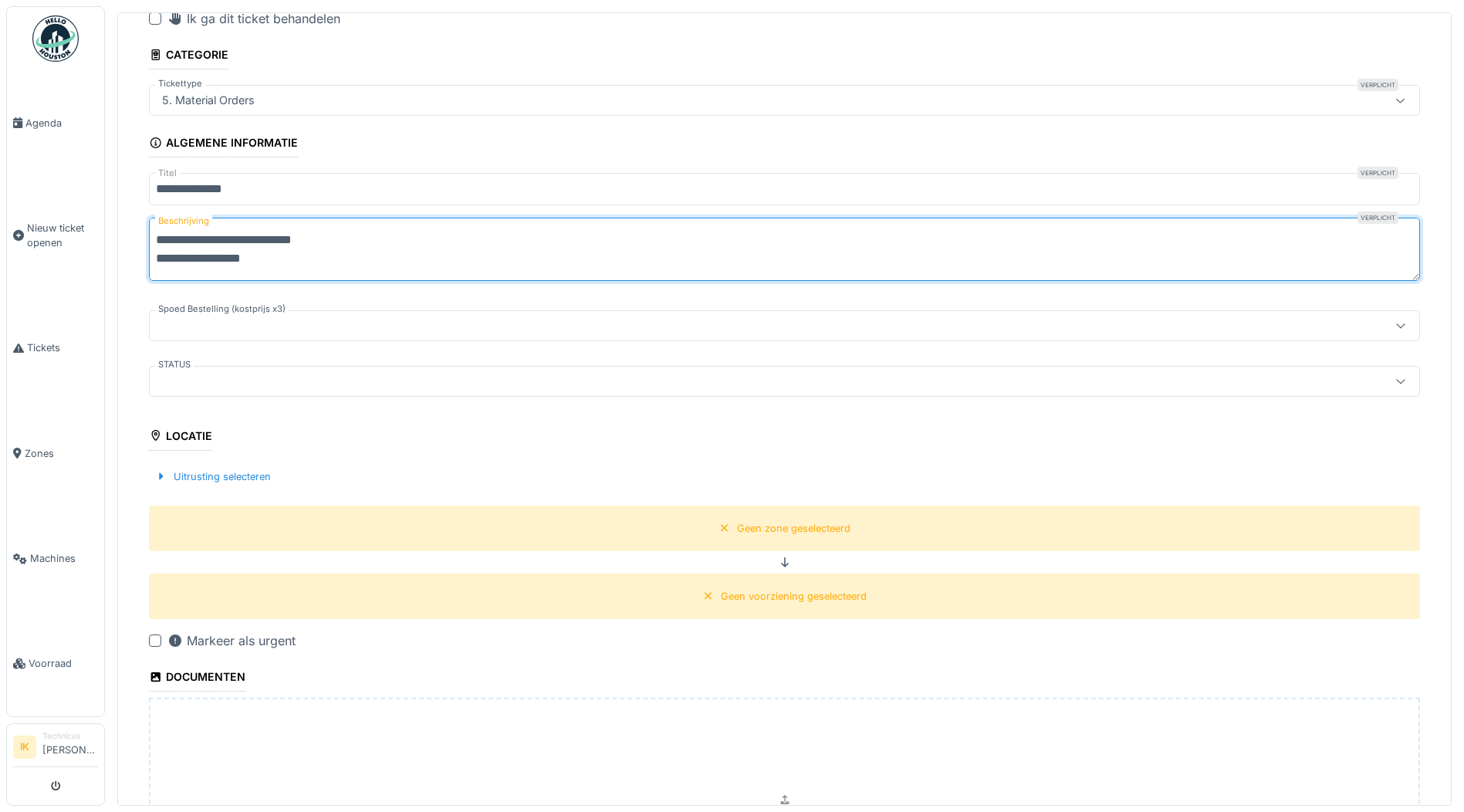
scroll to position [77, 0]
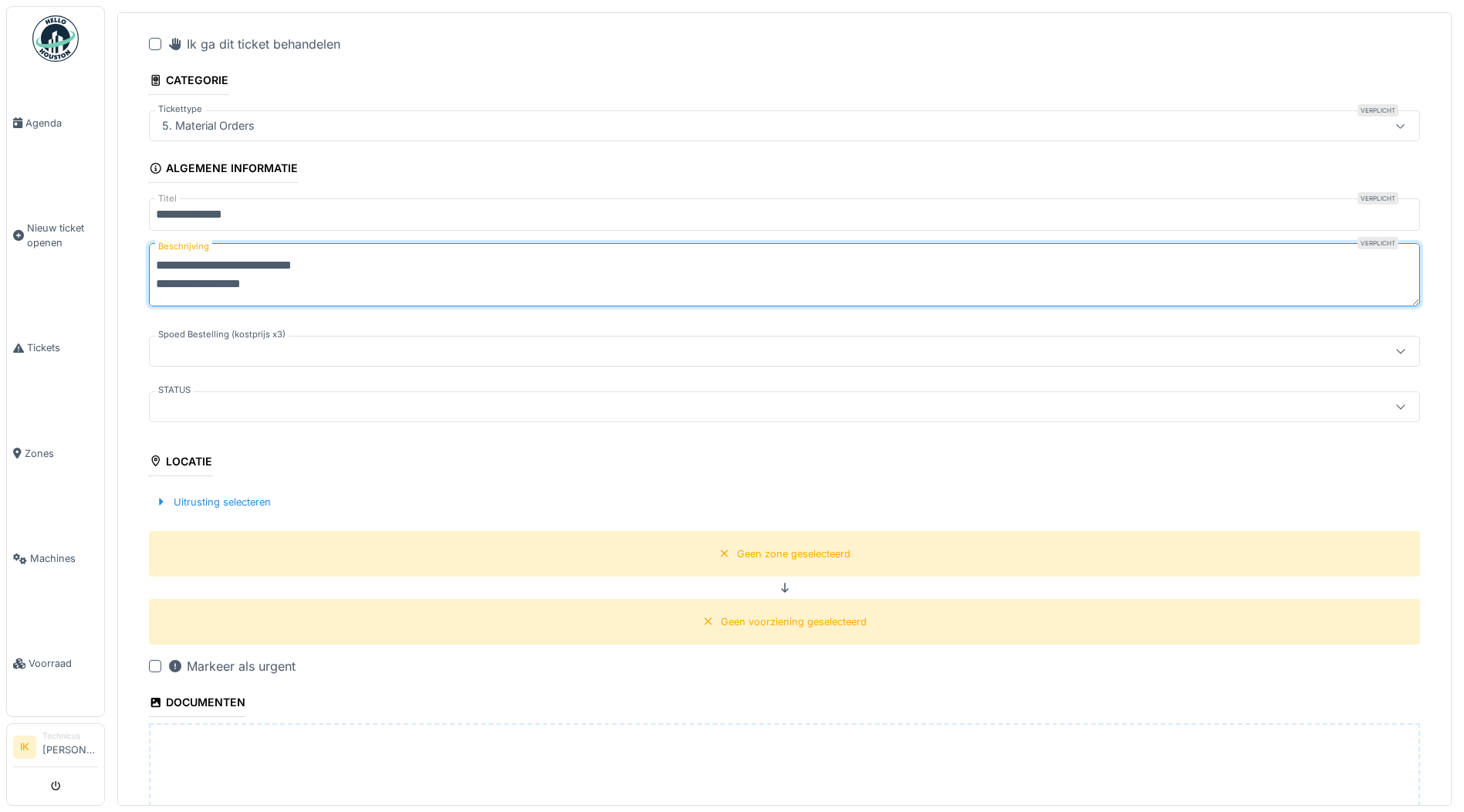
type textarea "**********"
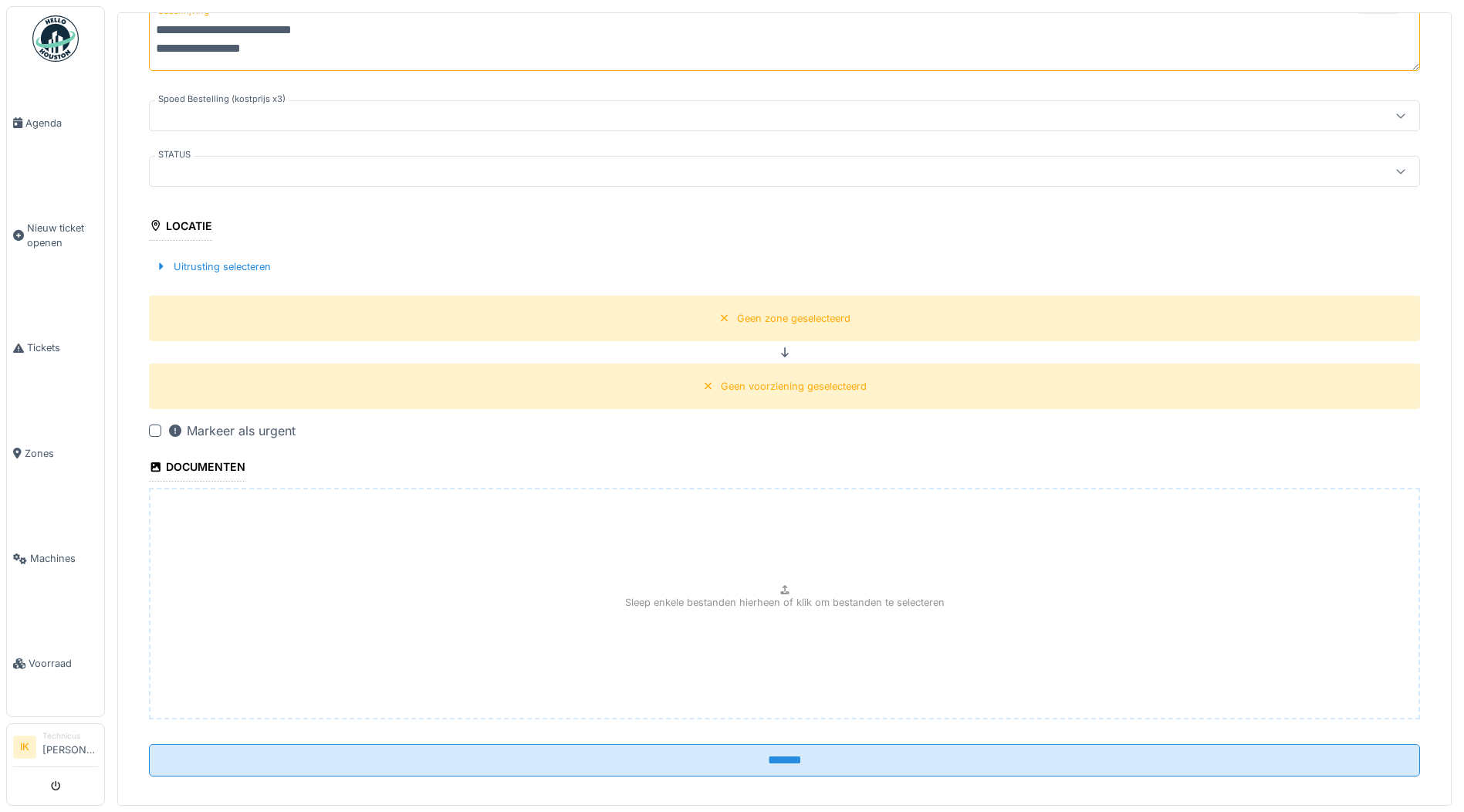
scroll to position [327, 0]
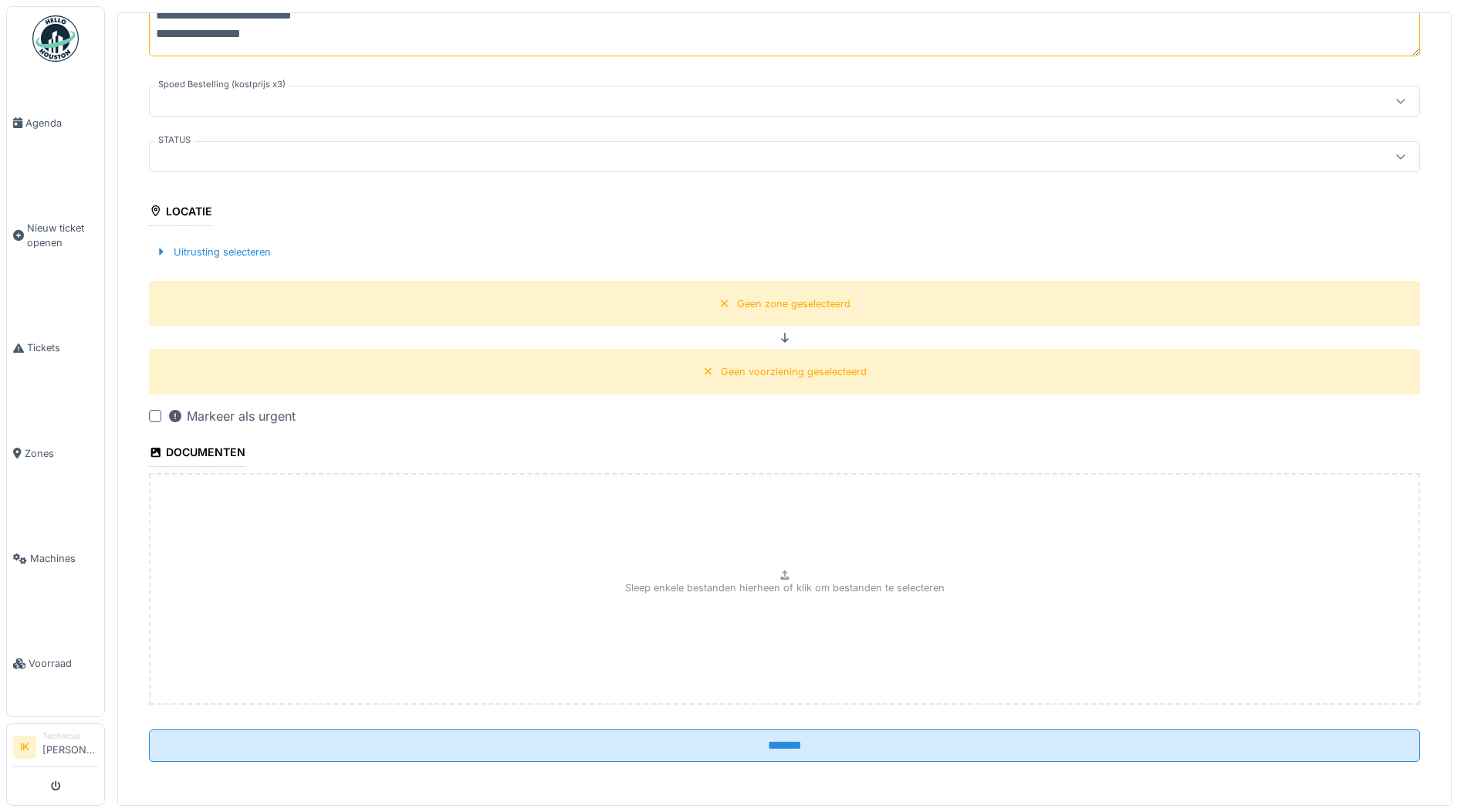
click at [637, 591] on p "Sleep enkele bestanden hierheen of klik om bestanden te selecteren" at bounding box center [784, 587] width 319 height 15
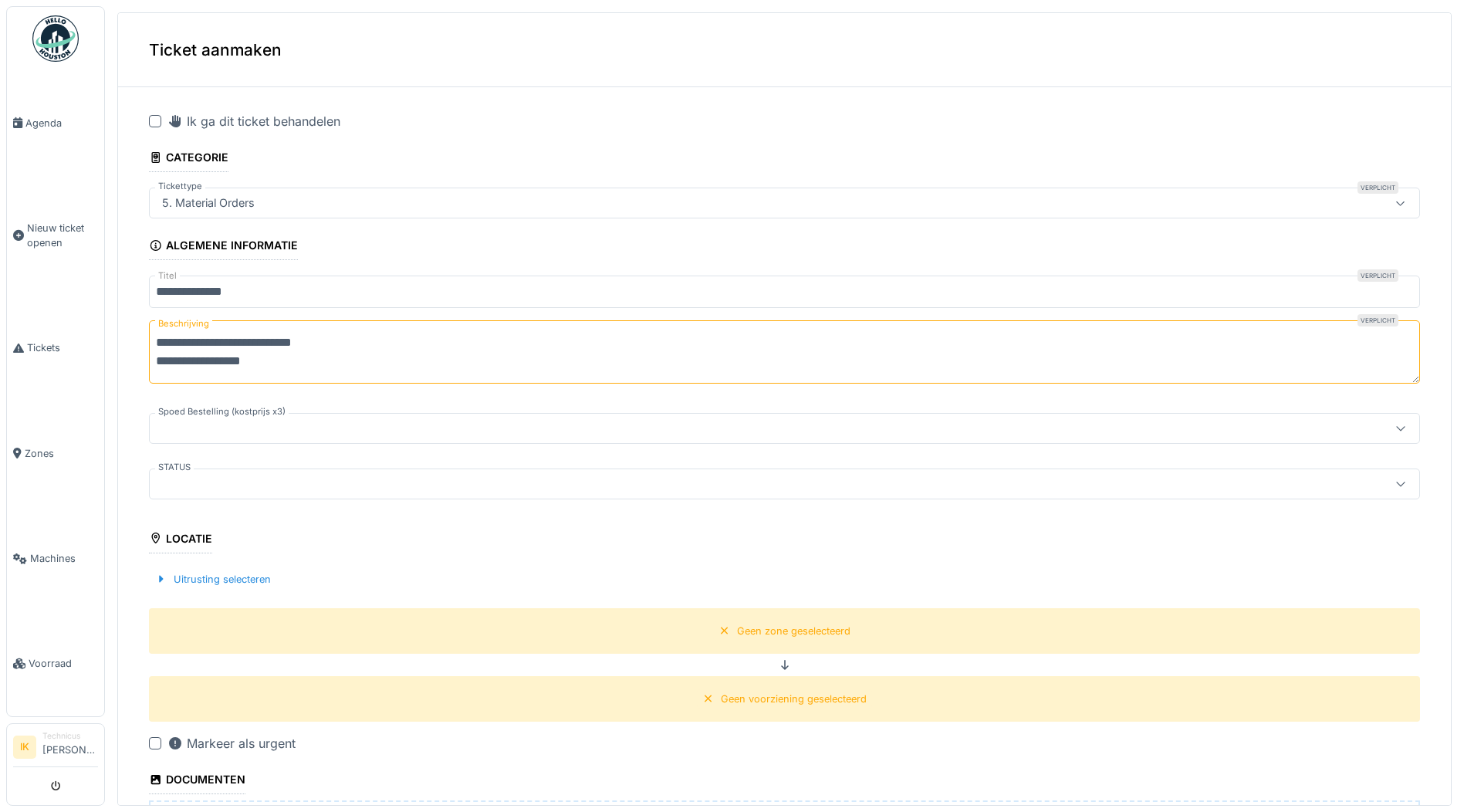
scroll to position [77, 0]
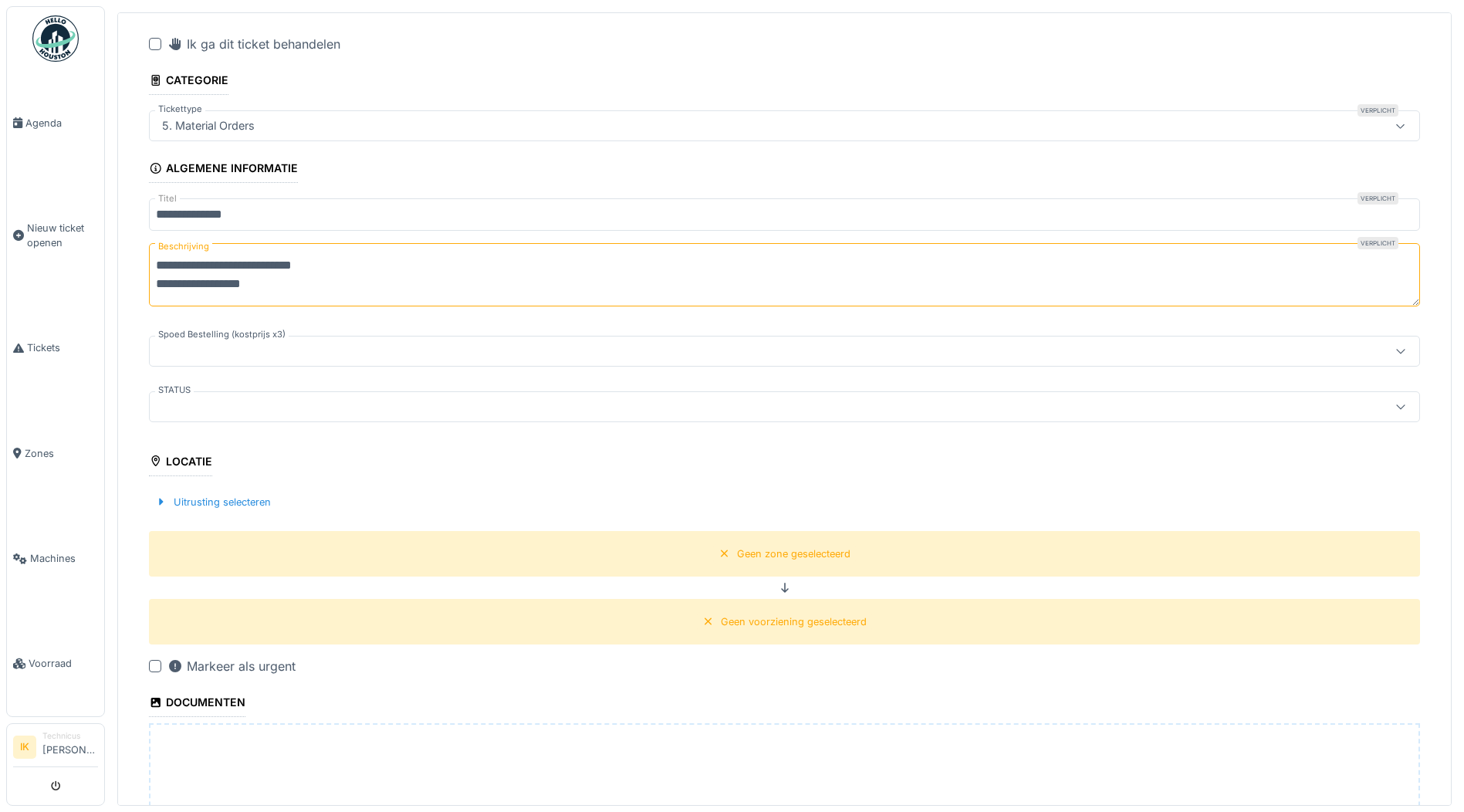
click at [241, 414] on div at bounding box center [714, 406] width 1119 height 17
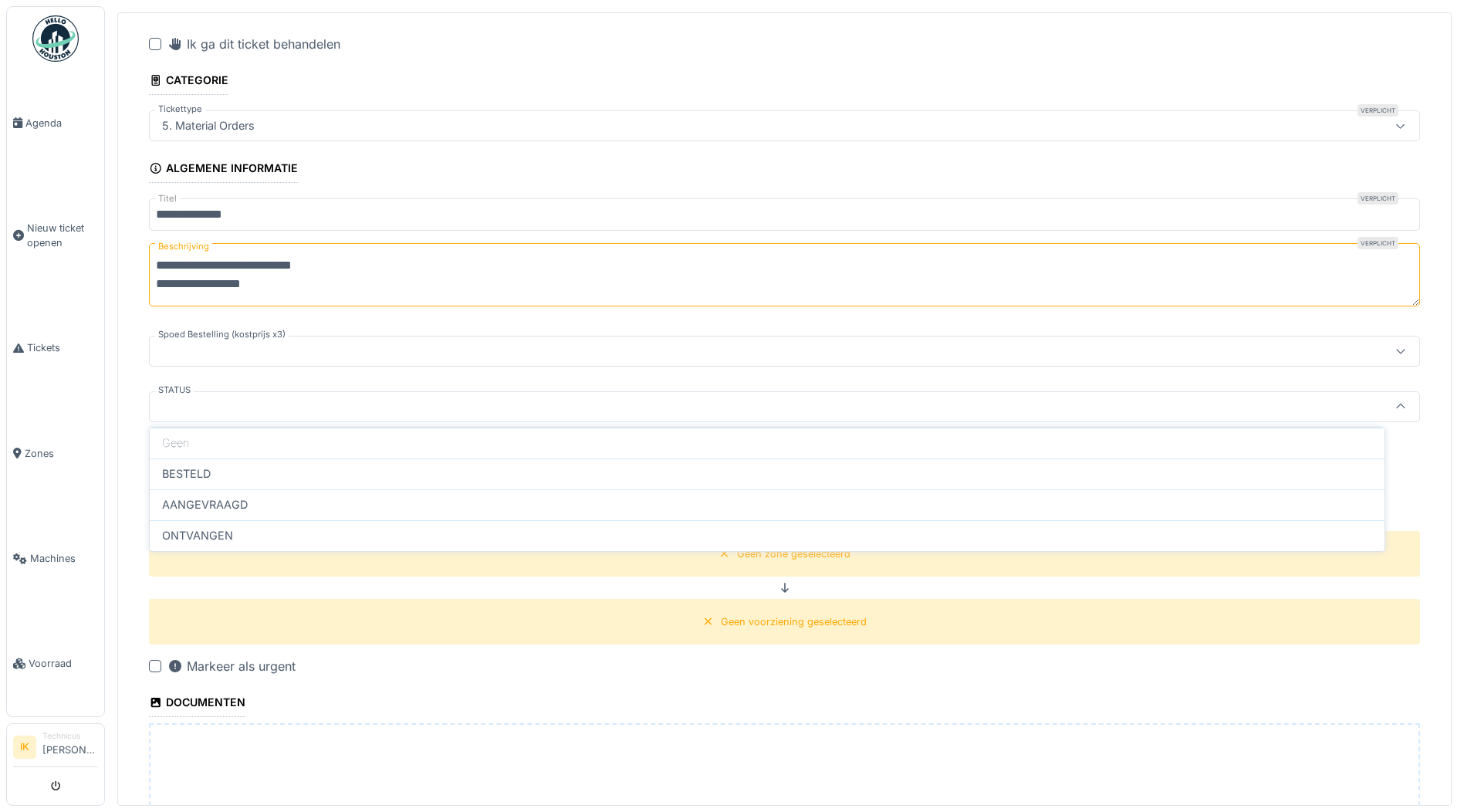
scroll to position [75, 0]
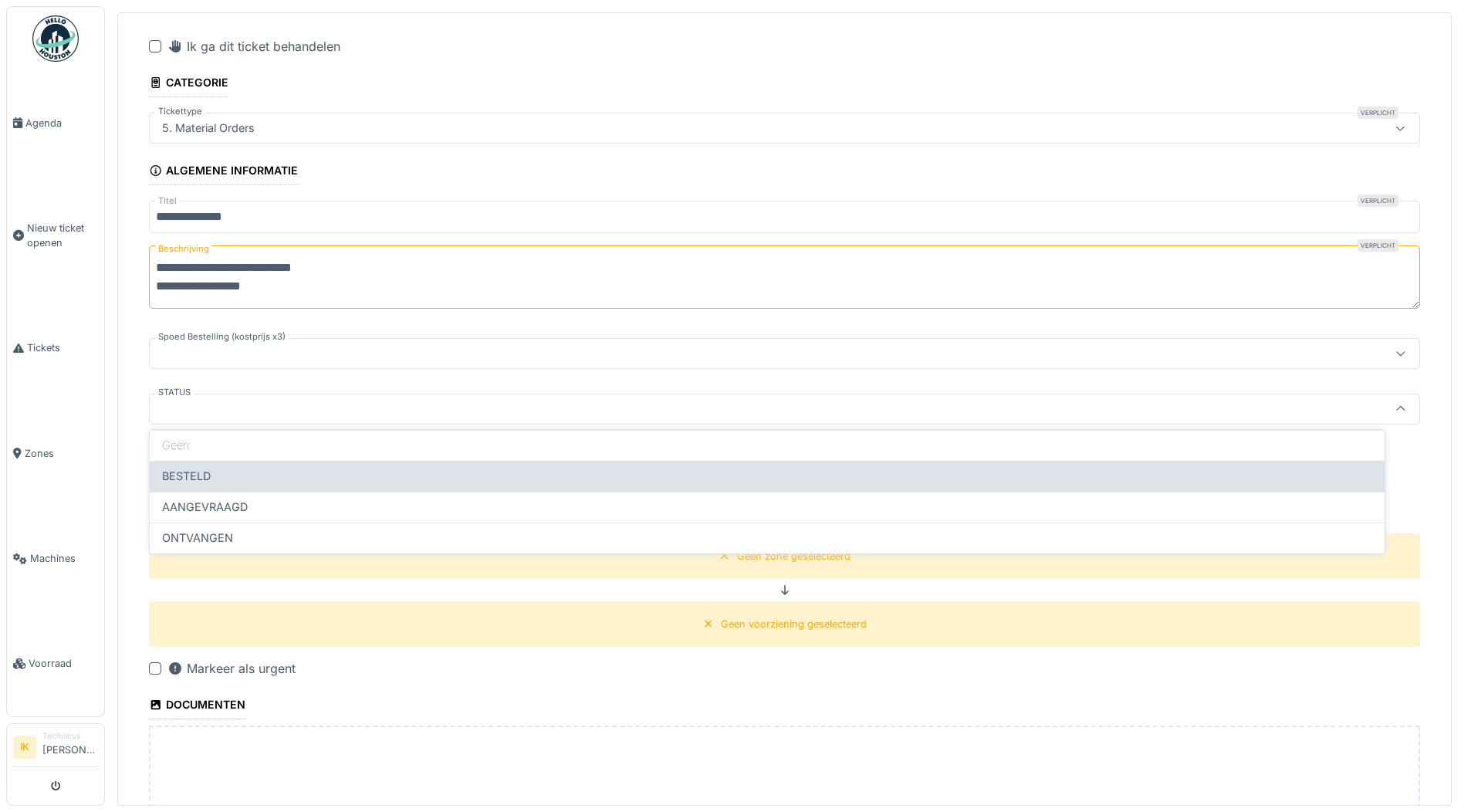
click at [250, 477] on div "BESTELD" at bounding box center [766, 475] width 1210 height 17
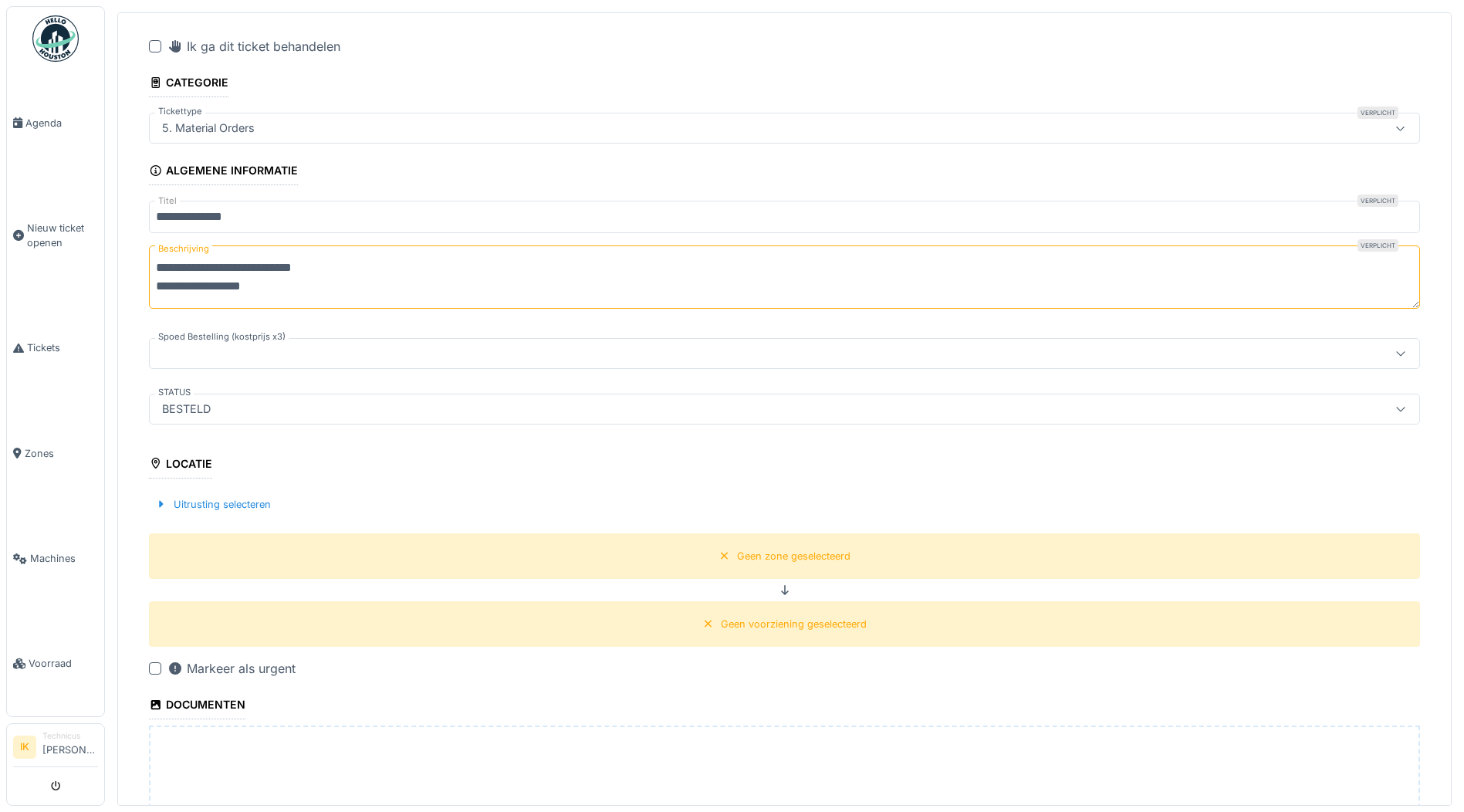
click at [234, 408] on div "BESTELD" at bounding box center [714, 409] width 1119 height 17
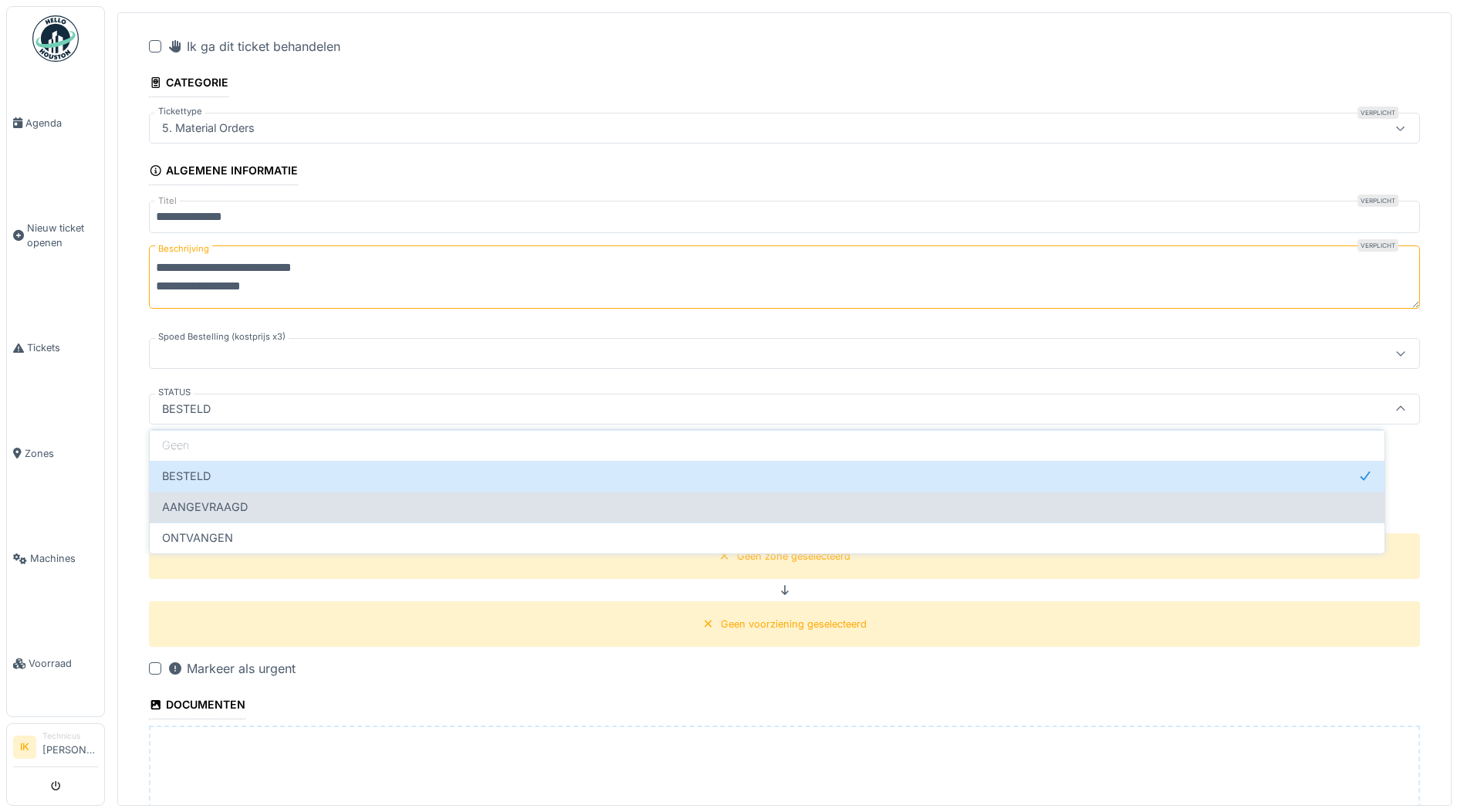
click at [218, 510] on span "AANGEVRAAGD" at bounding box center [204, 506] width 85 height 17
type input "**********"
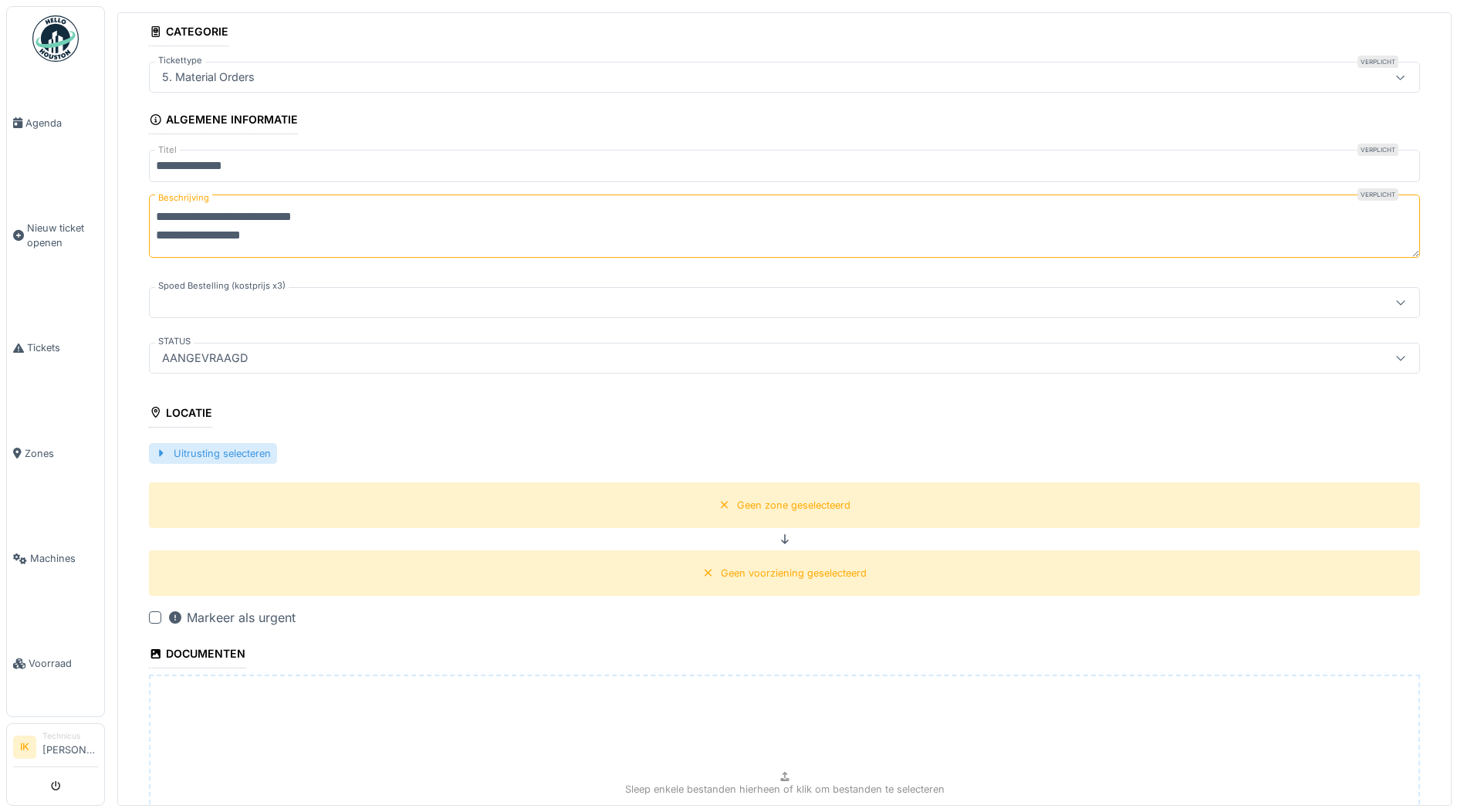
scroll to position [152, 0]
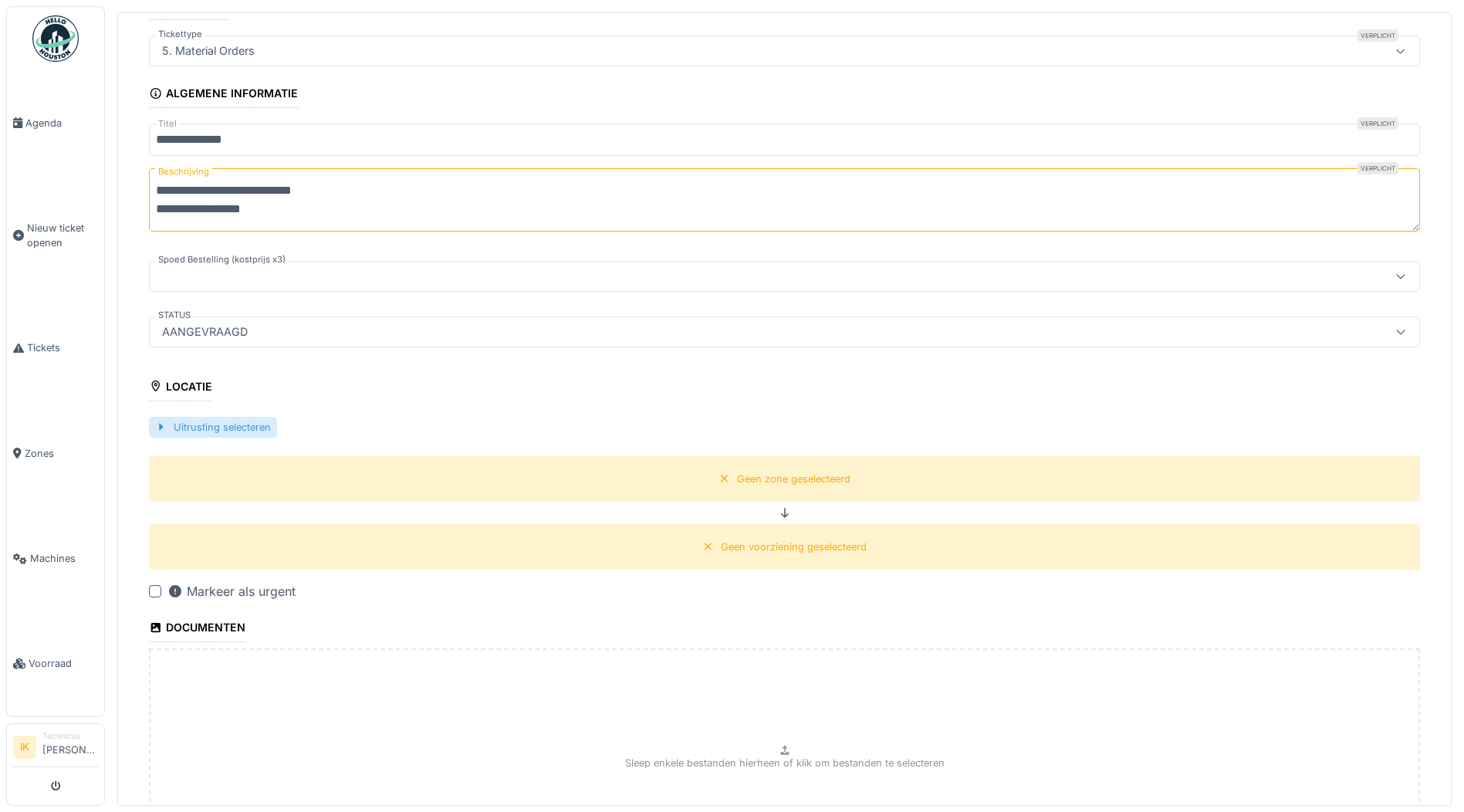
click at [250, 421] on div "Uitrusting selecteren" at bounding box center [213, 427] width 128 height 21
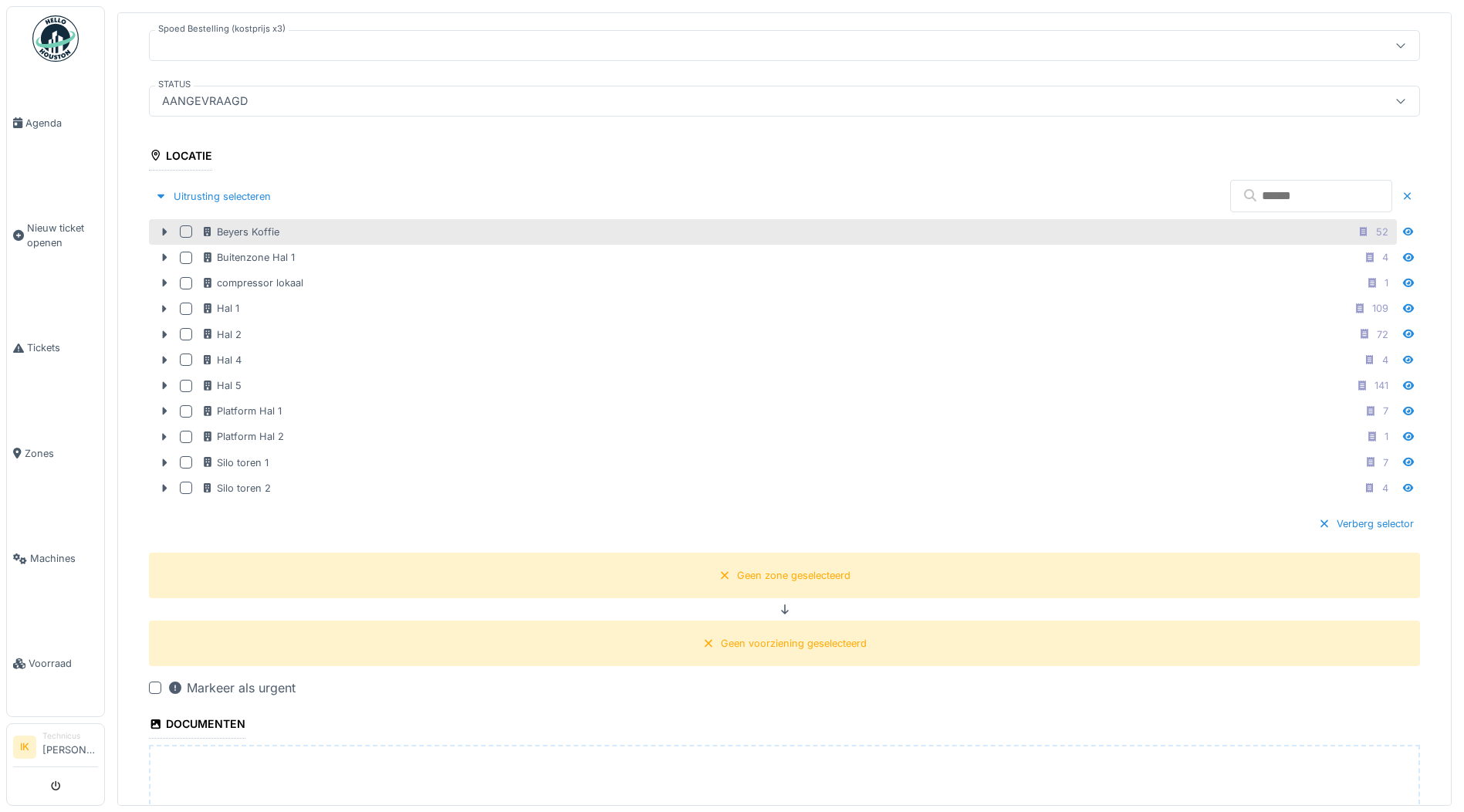
scroll to position [383, 0]
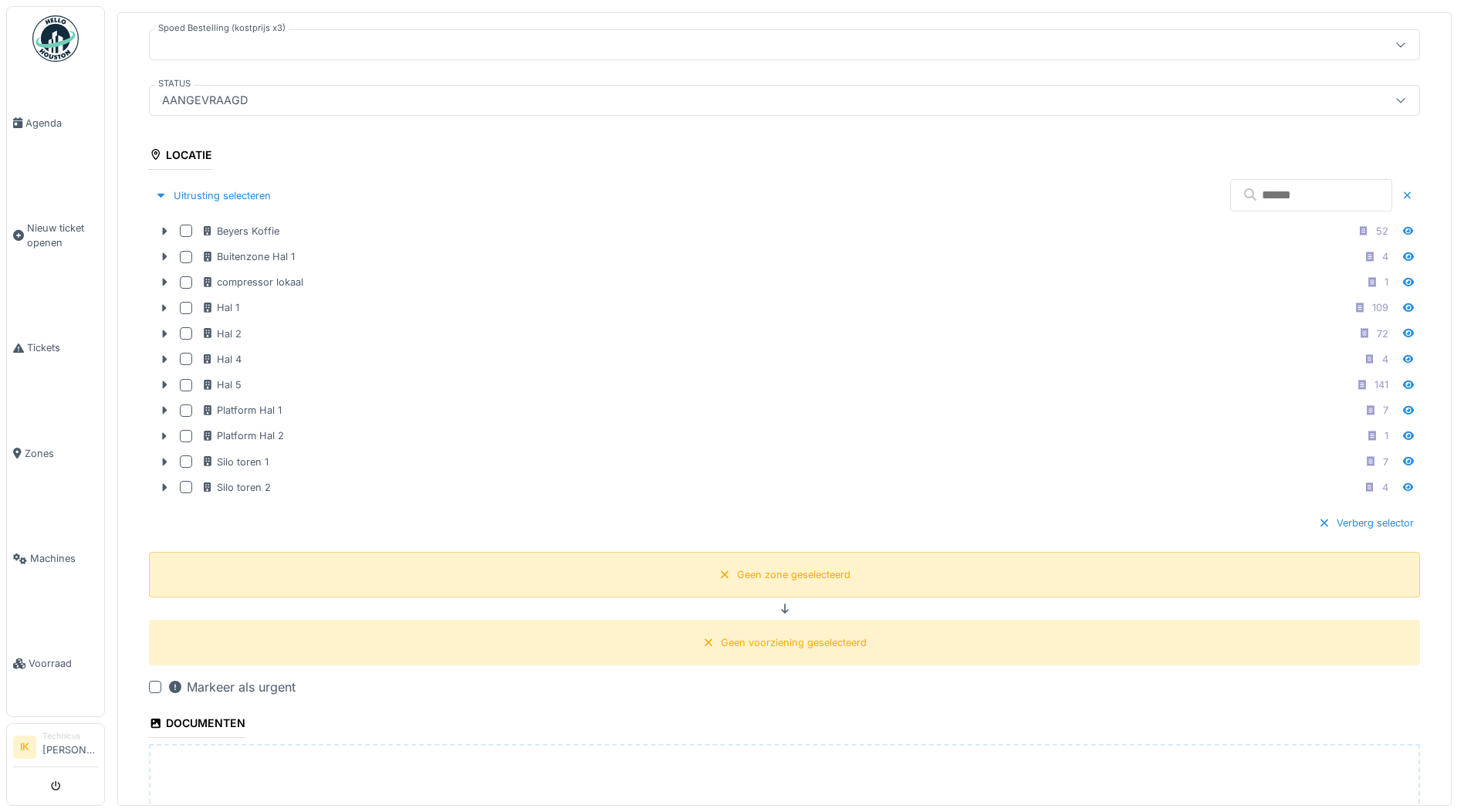
click at [786, 575] on div "Geen zone geselecteerd" at bounding box center [794, 574] width 113 height 15
click at [779, 605] on icon at bounding box center [785, 608] width 12 height 10
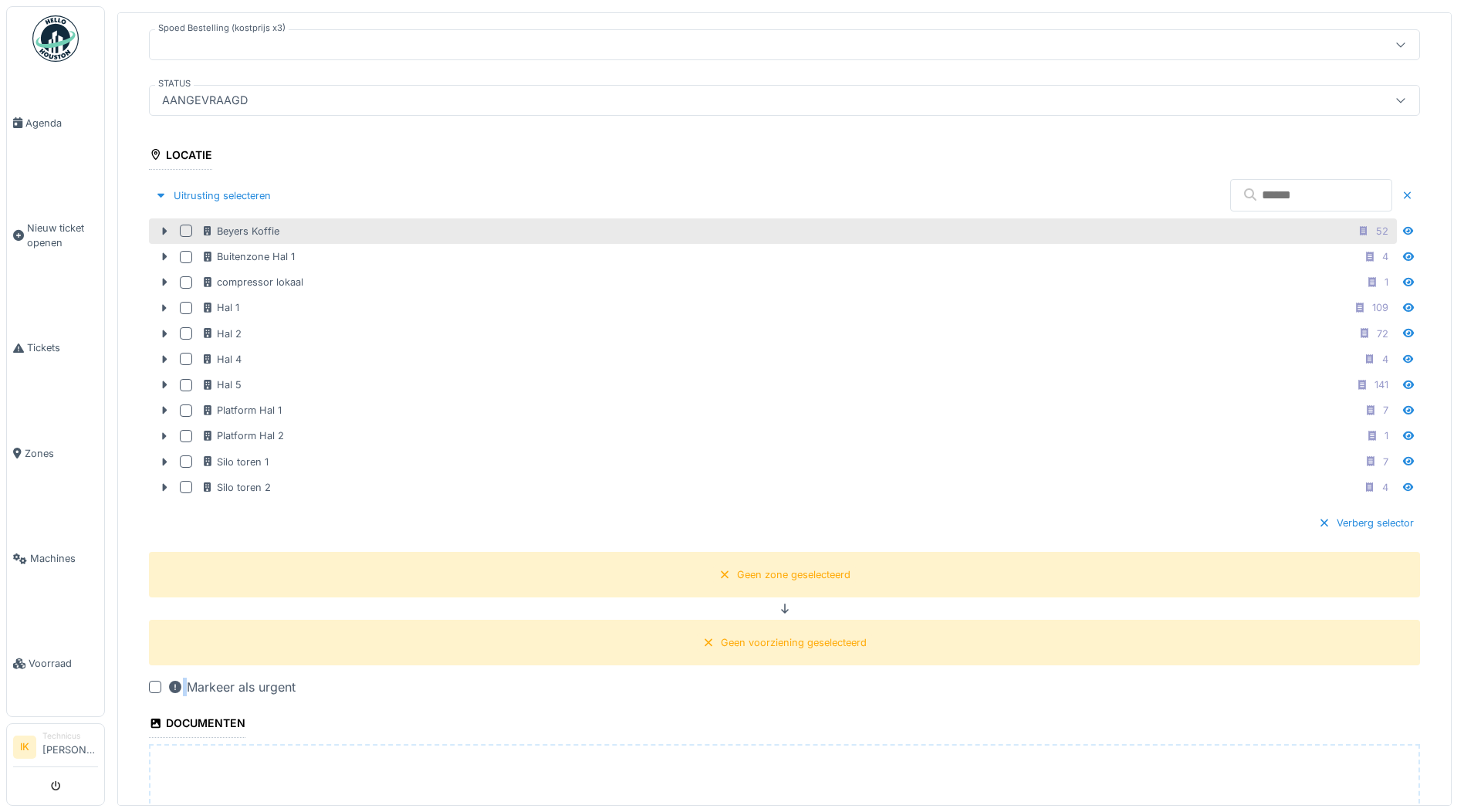
click at [185, 225] on div at bounding box center [186, 231] width 12 height 12
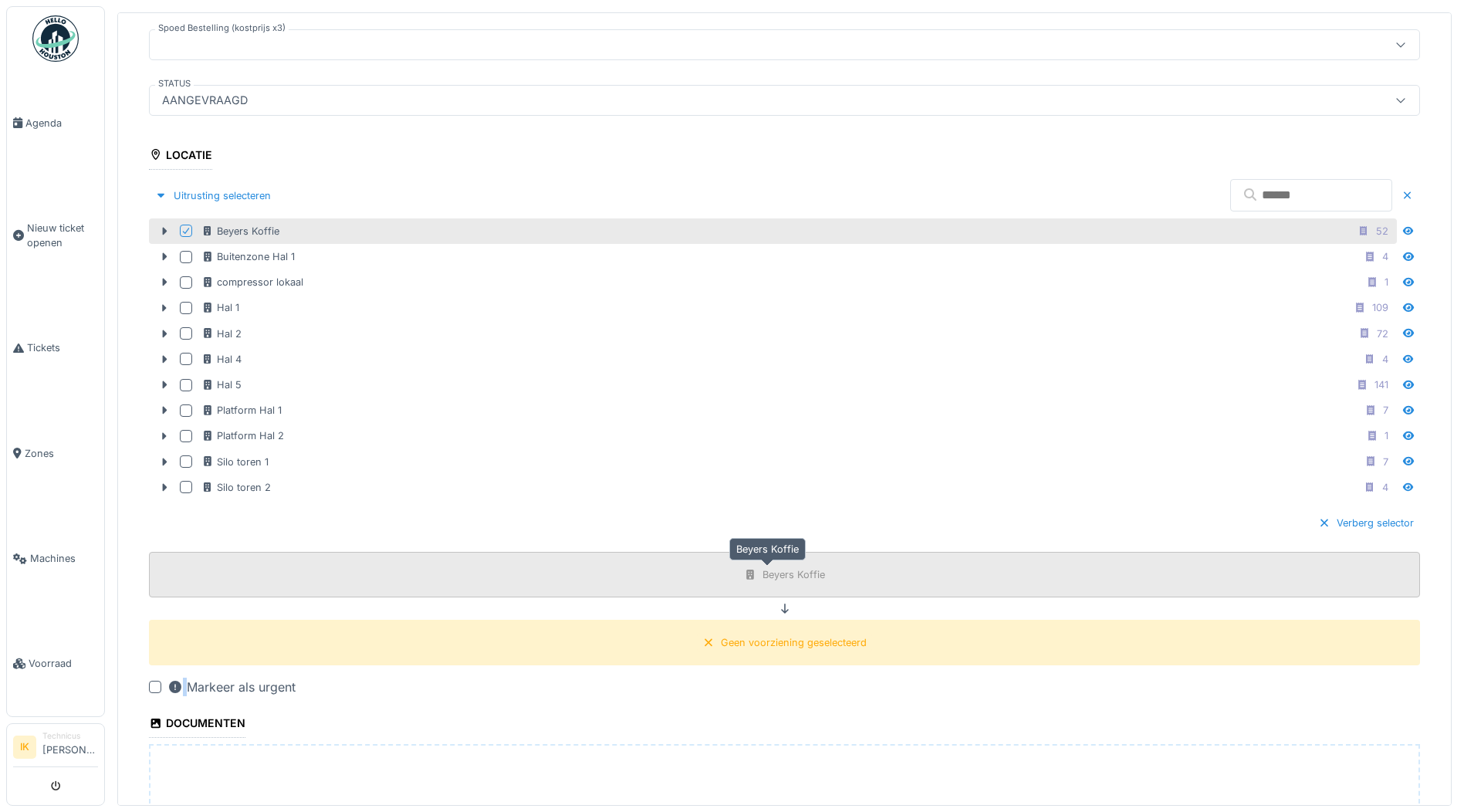
click at [762, 577] on div "Beyers Koffie" at bounding box center [793, 574] width 62 height 15
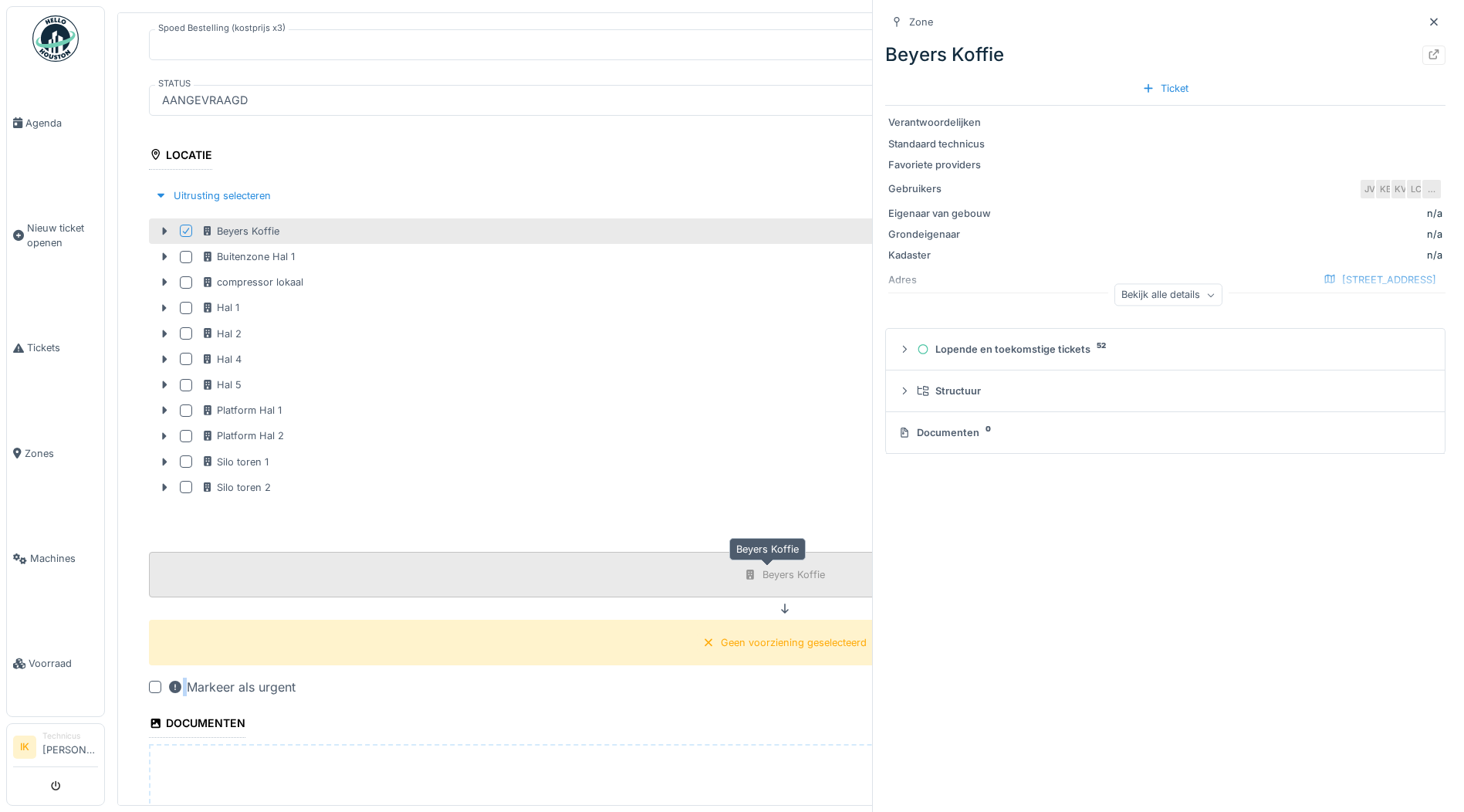
click at [762, 577] on div "Beyers Koffie" at bounding box center [793, 574] width 62 height 15
click at [779, 607] on icon at bounding box center [785, 608] width 12 height 10
click at [1427, 22] on icon at bounding box center [1433, 21] width 12 height 10
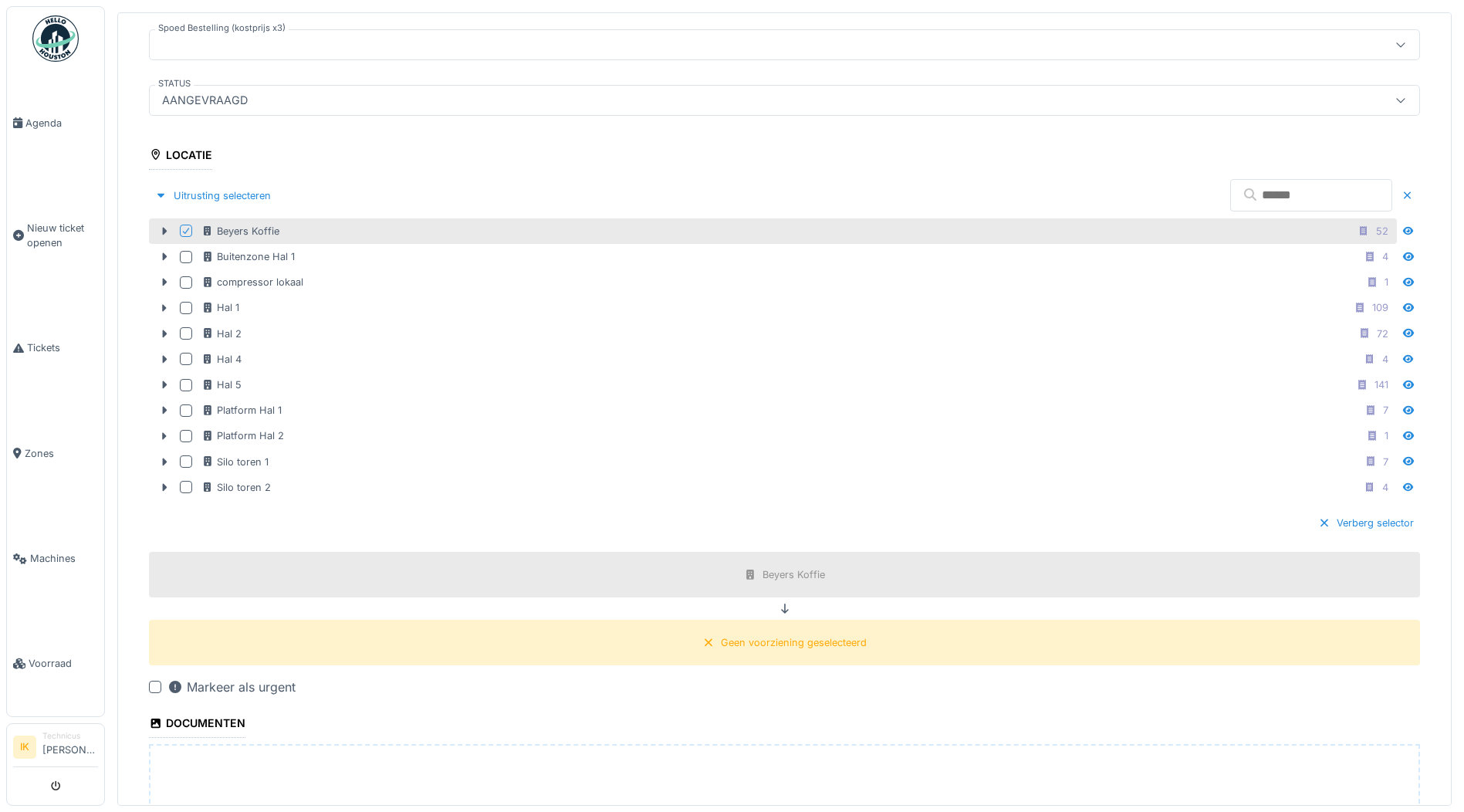
click at [781, 611] on icon at bounding box center [785, 608] width 8 height 10
click at [760, 642] on div "Geen voorziening geselecteerd" at bounding box center [794, 642] width 146 height 15
click at [762, 635] on div "Geen voorziening geselecteerd" at bounding box center [794, 642] width 146 height 15
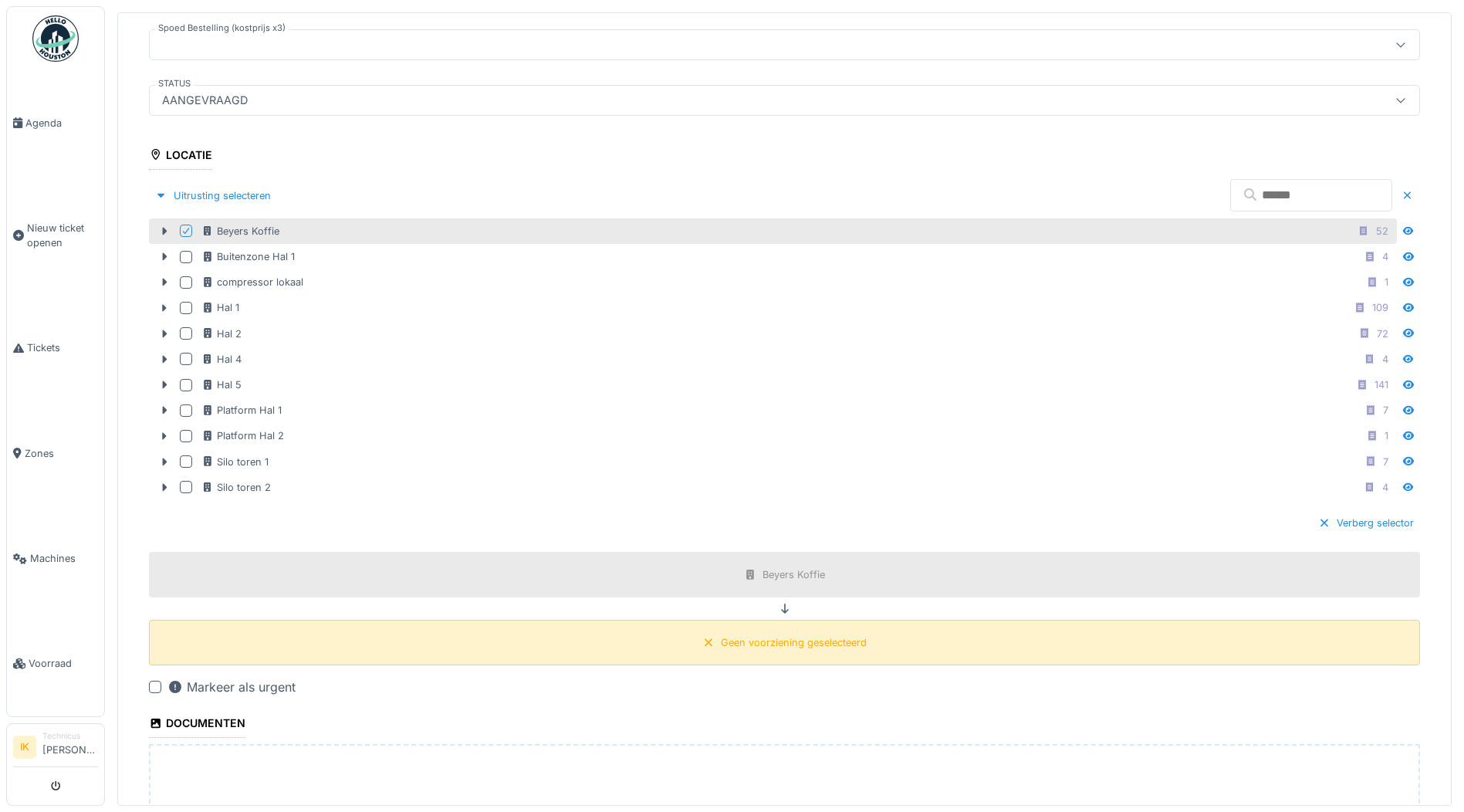
click at [762, 635] on div "Geen voorziening geselecteerd" at bounding box center [794, 642] width 146 height 15
click at [700, 639] on div "Geen voorziening geselecteerd" at bounding box center [784, 642] width 175 height 19
click at [779, 605] on icon at bounding box center [785, 608] width 12 height 10
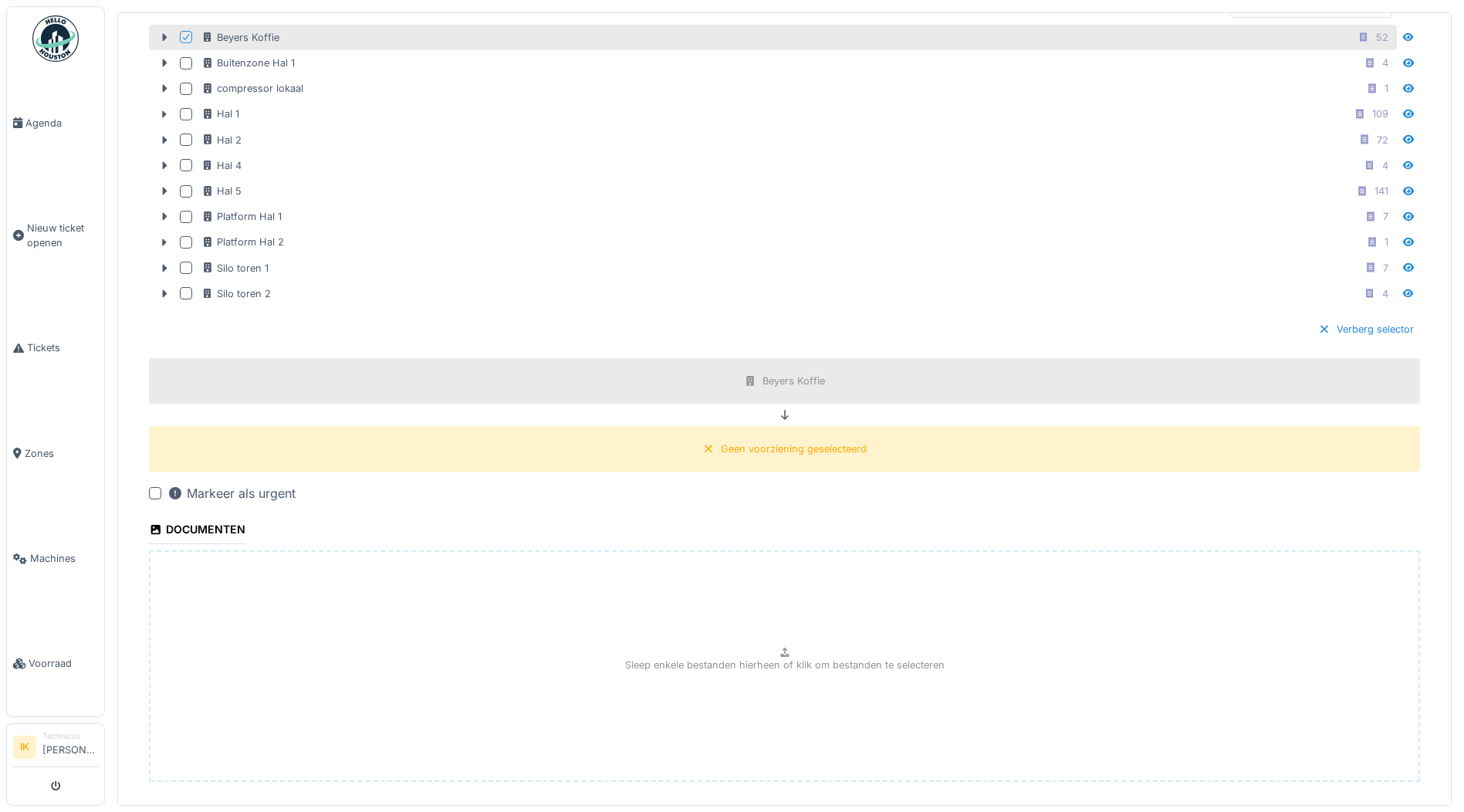
scroll to position [615, 0]
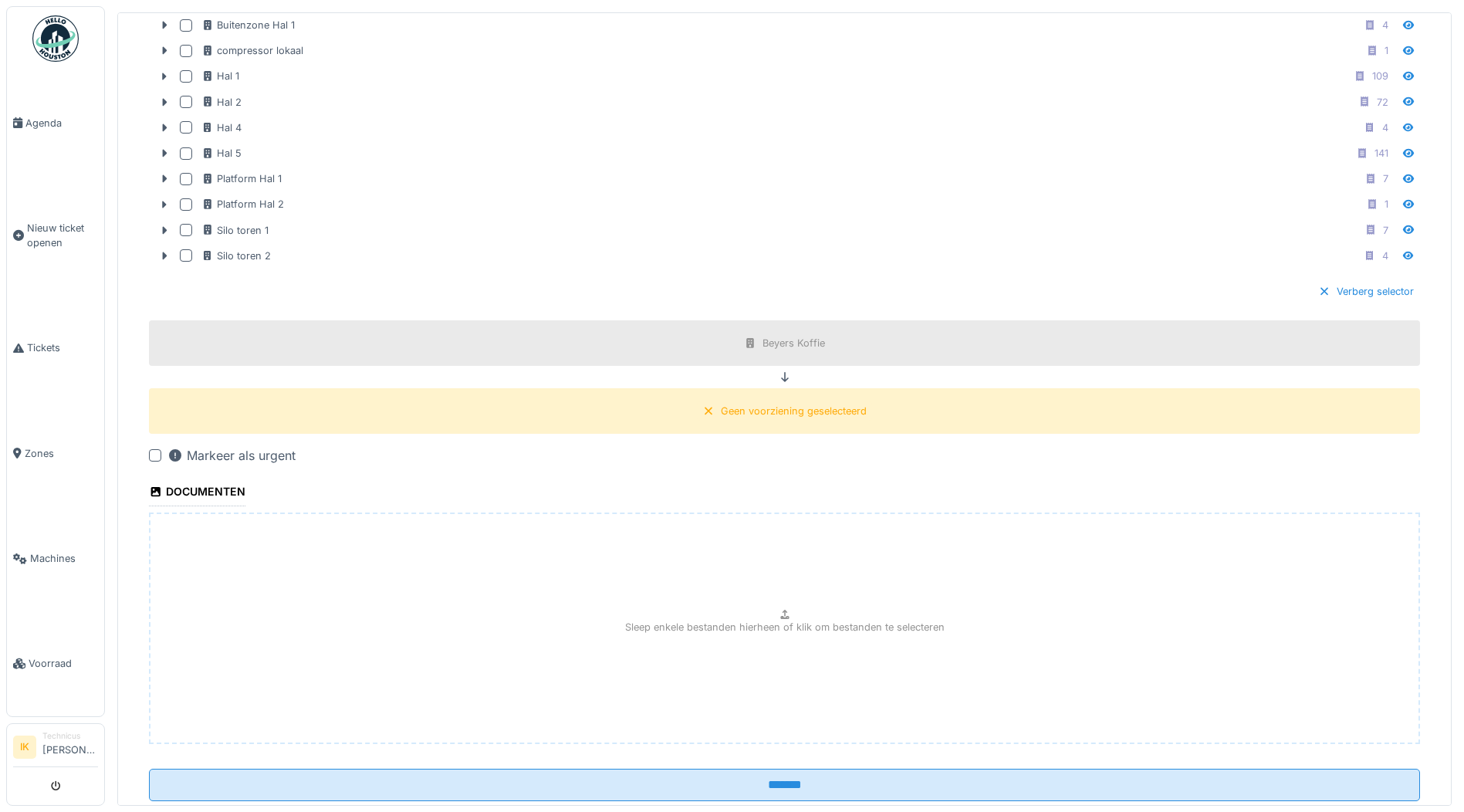
click at [284, 540] on div "Sleep enkele bestanden hierheen of klik om bestanden te selecteren" at bounding box center [784, 627] width 1271 height 231
click at [707, 616] on div "Sleep enkele bestanden hierheen of klik om bestanden te selecteren" at bounding box center [784, 627] width 1271 height 231
type input "**********"
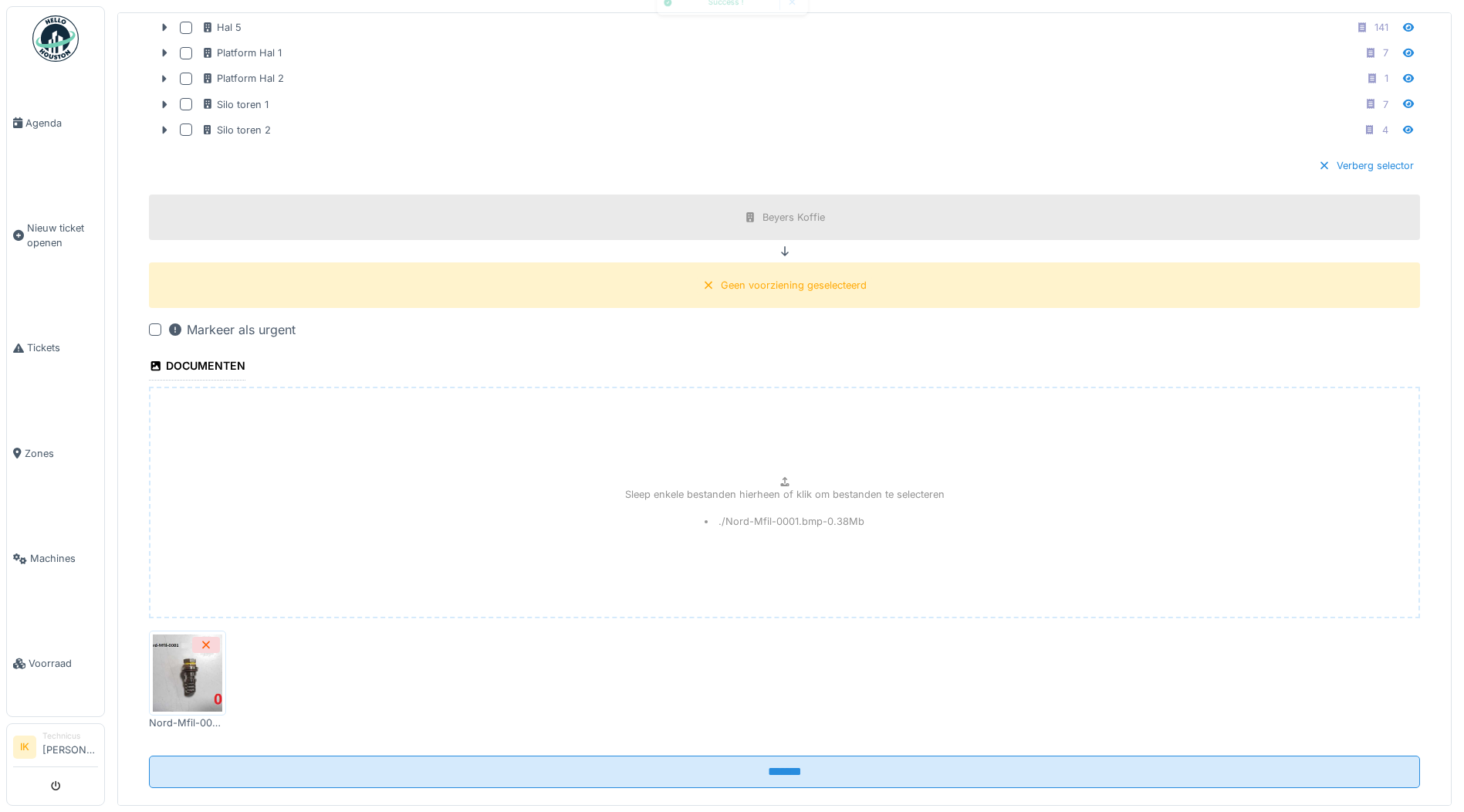
scroll to position [767, 0]
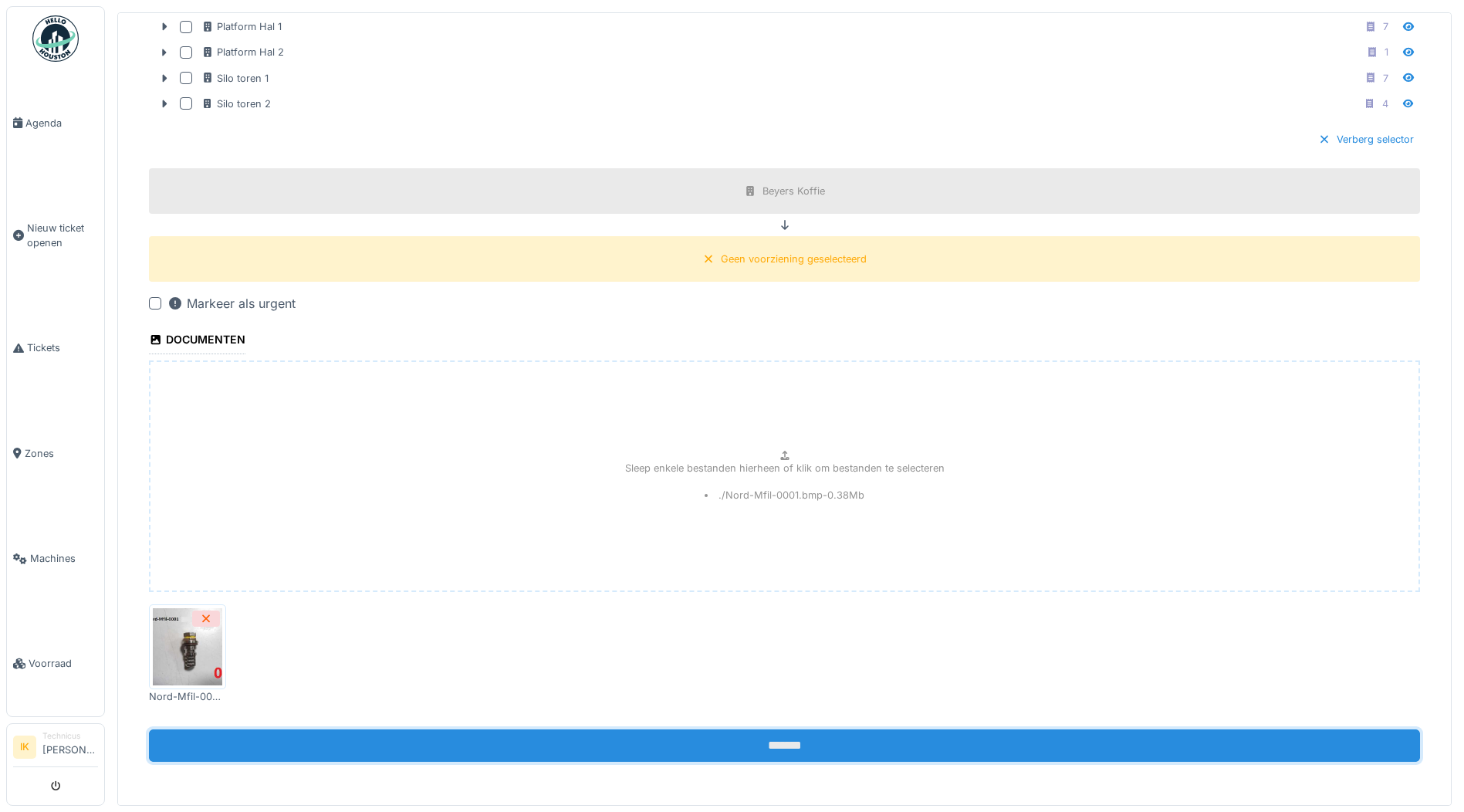
click at [714, 736] on input "*******" at bounding box center [784, 745] width 1271 height 33
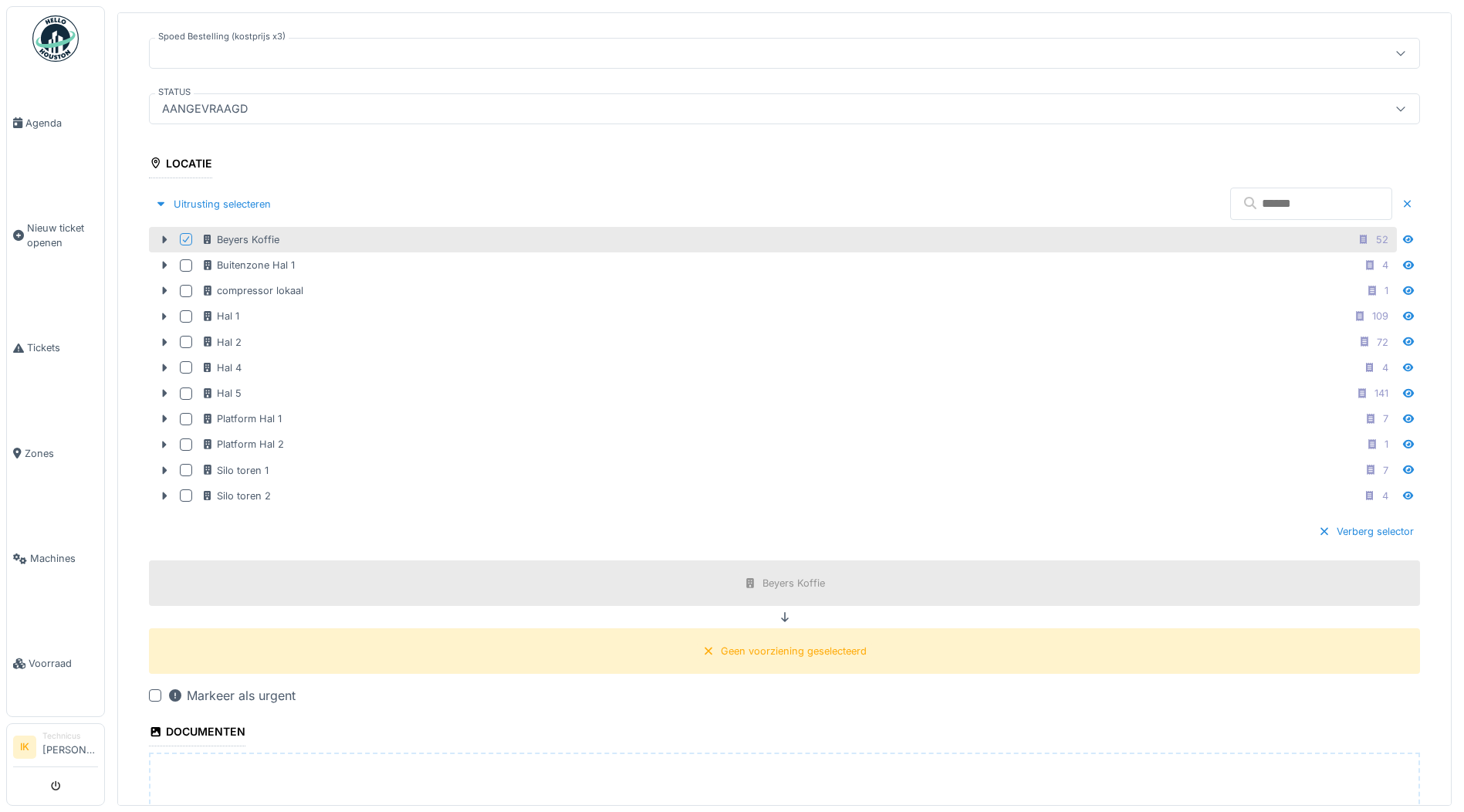
scroll to position [381, 0]
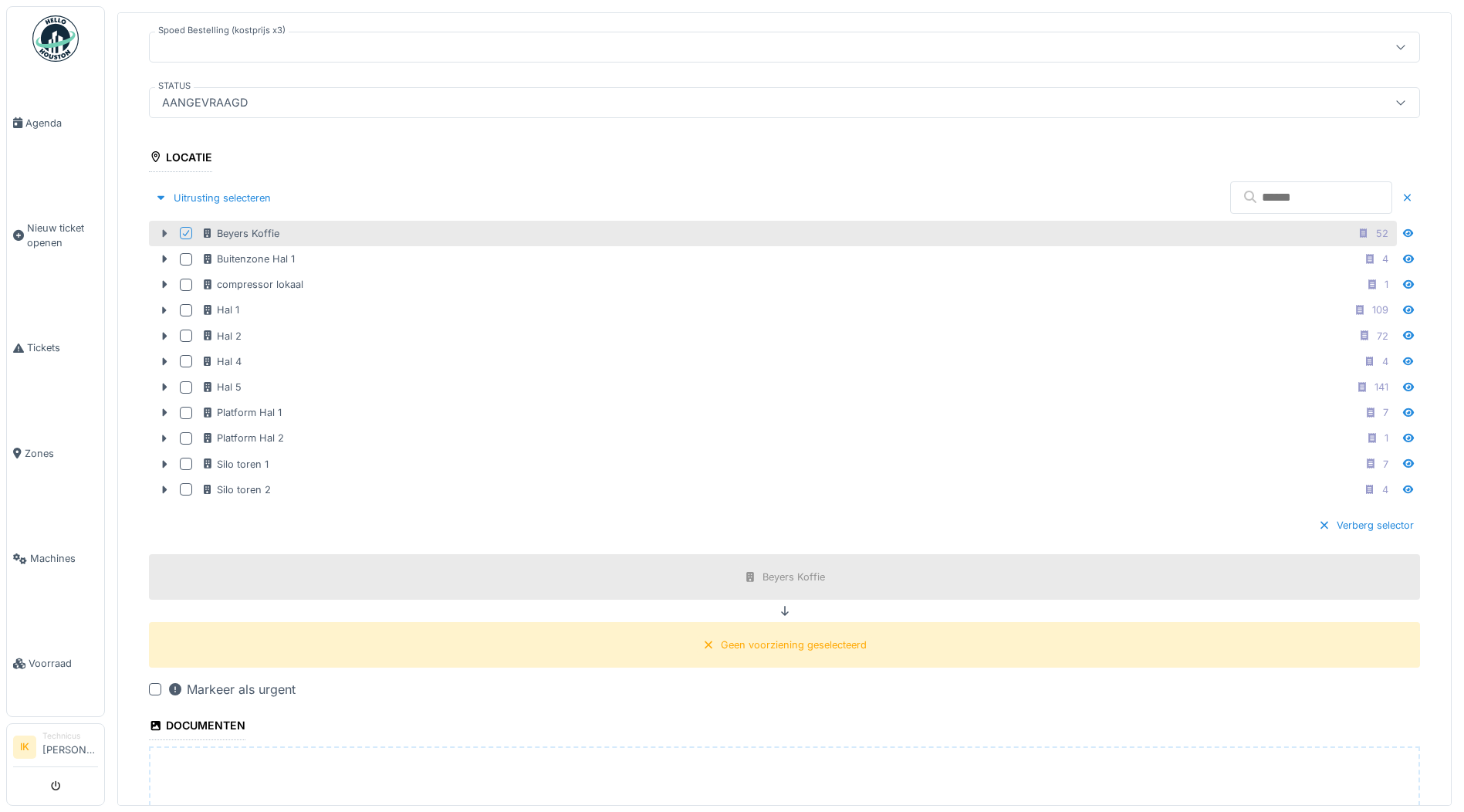
click at [163, 231] on icon at bounding box center [164, 234] width 4 height 8
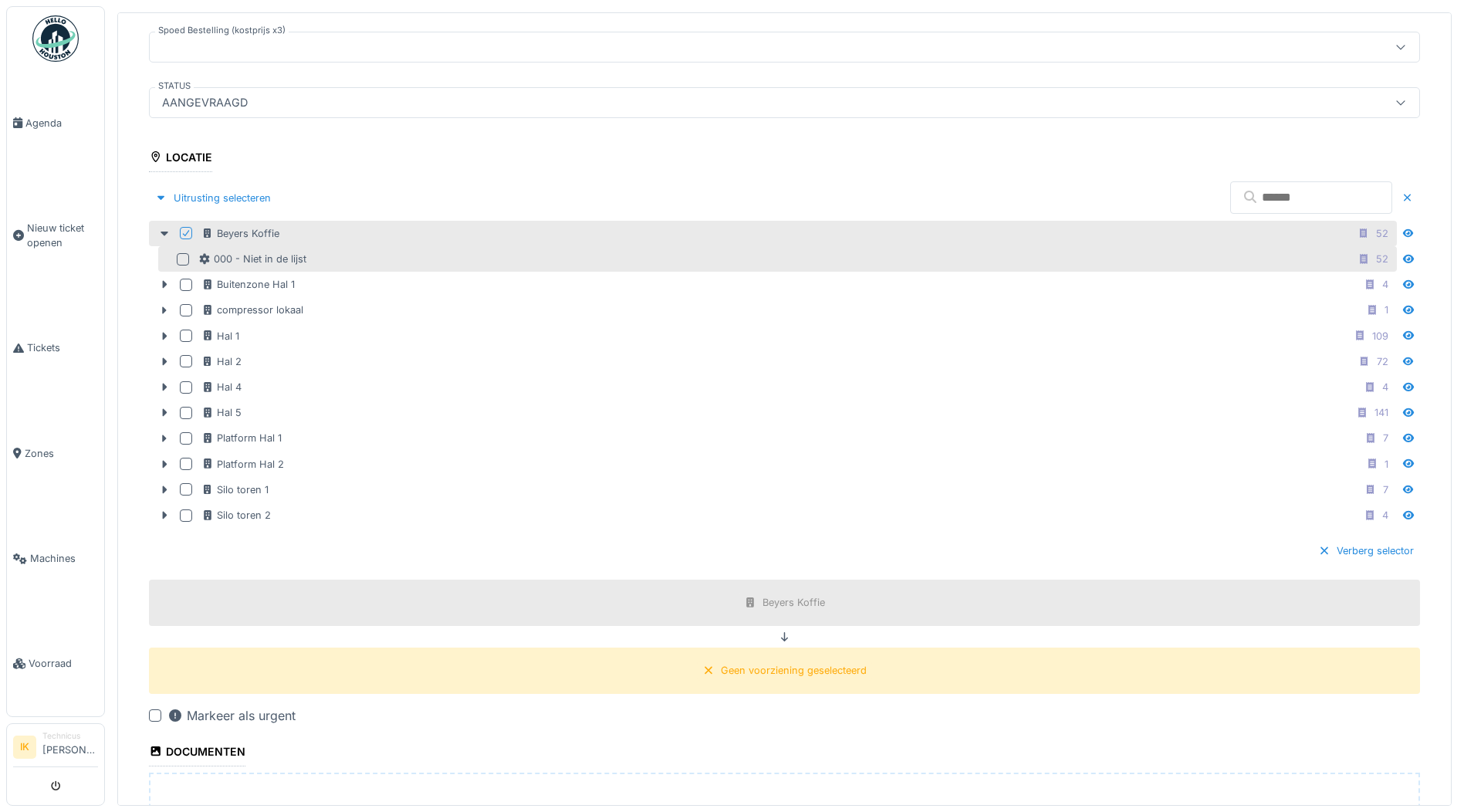
click at [184, 255] on div at bounding box center [183, 259] width 12 height 12
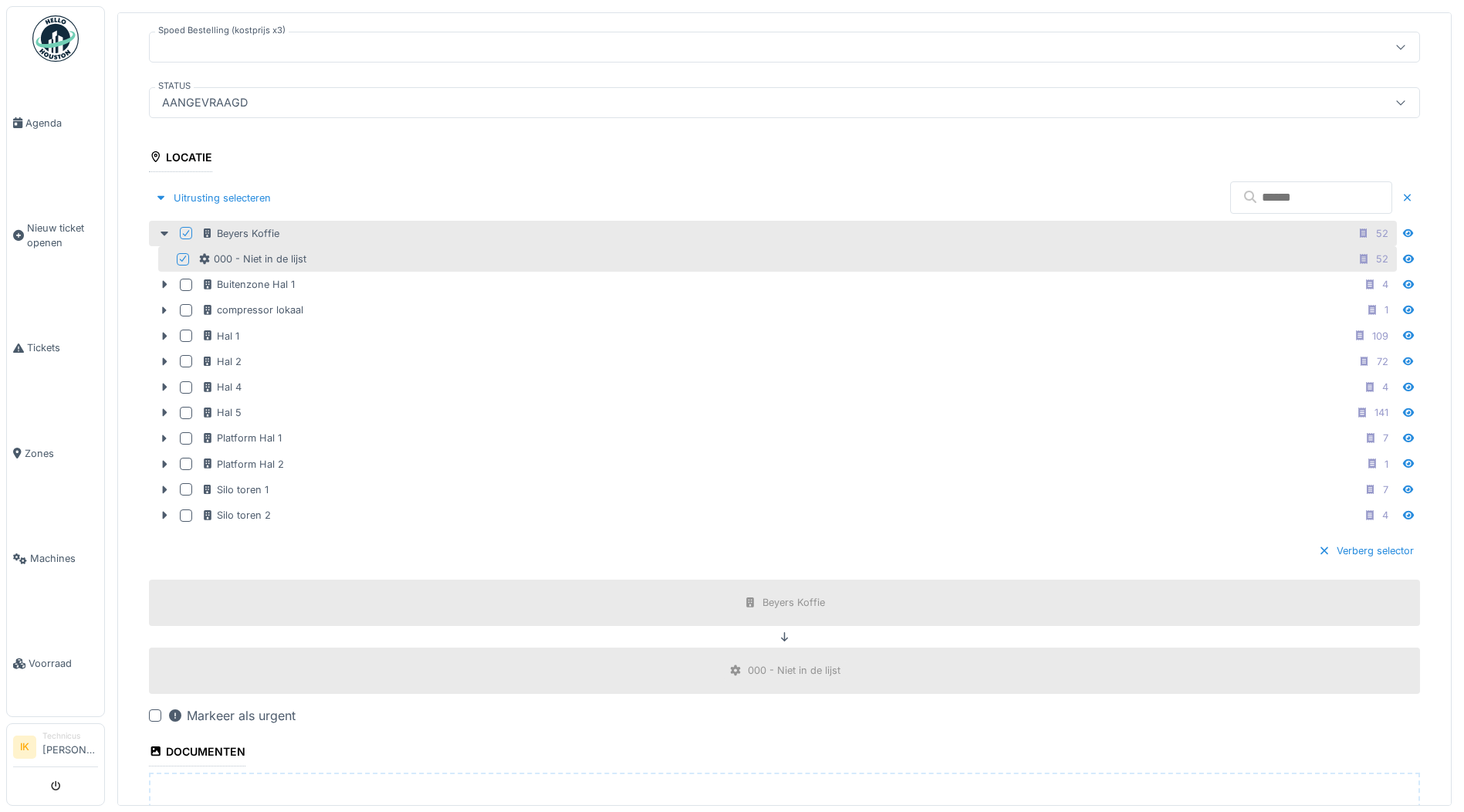
scroll to position [793, 0]
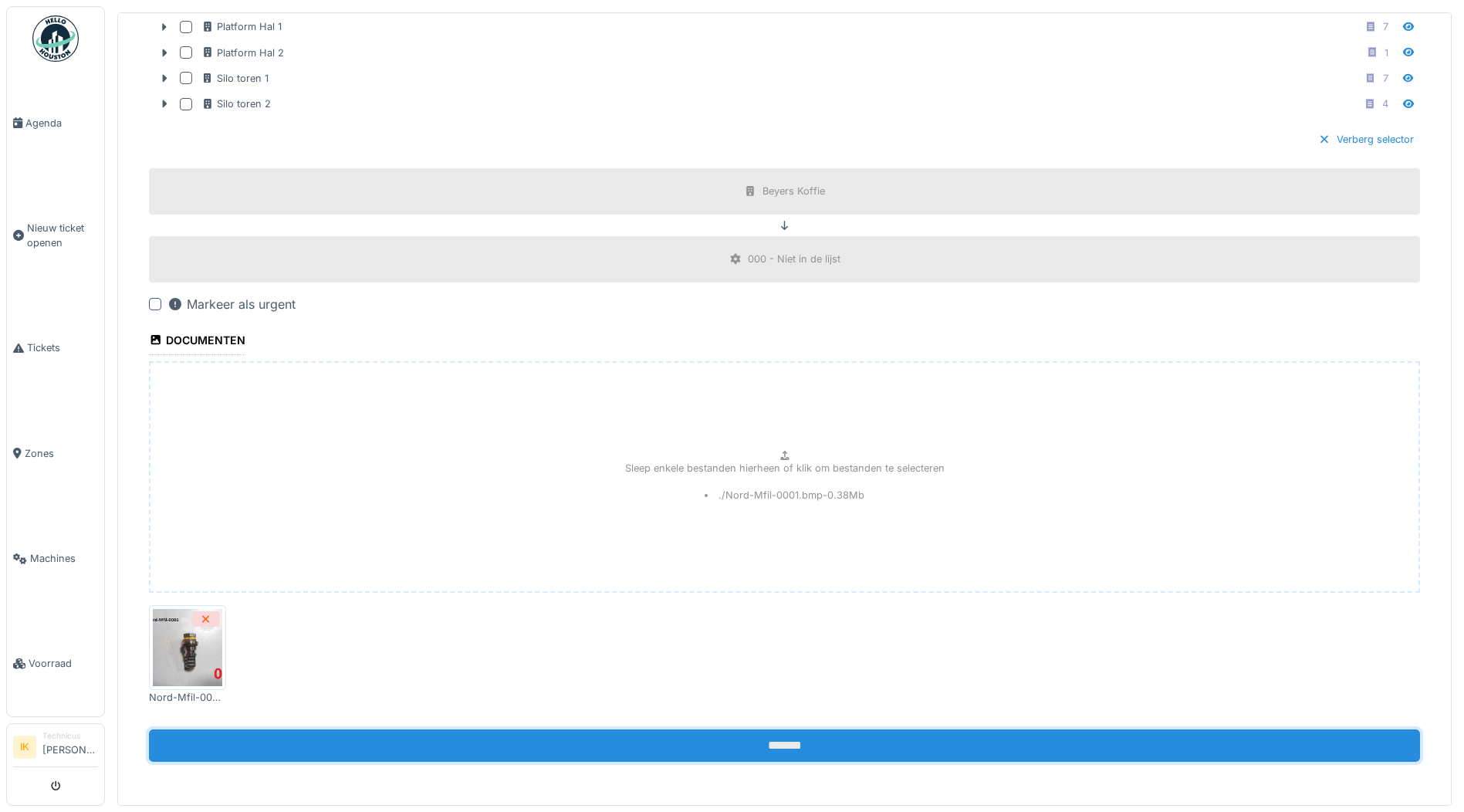
click at [767, 739] on input "*******" at bounding box center [784, 745] width 1271 height 33
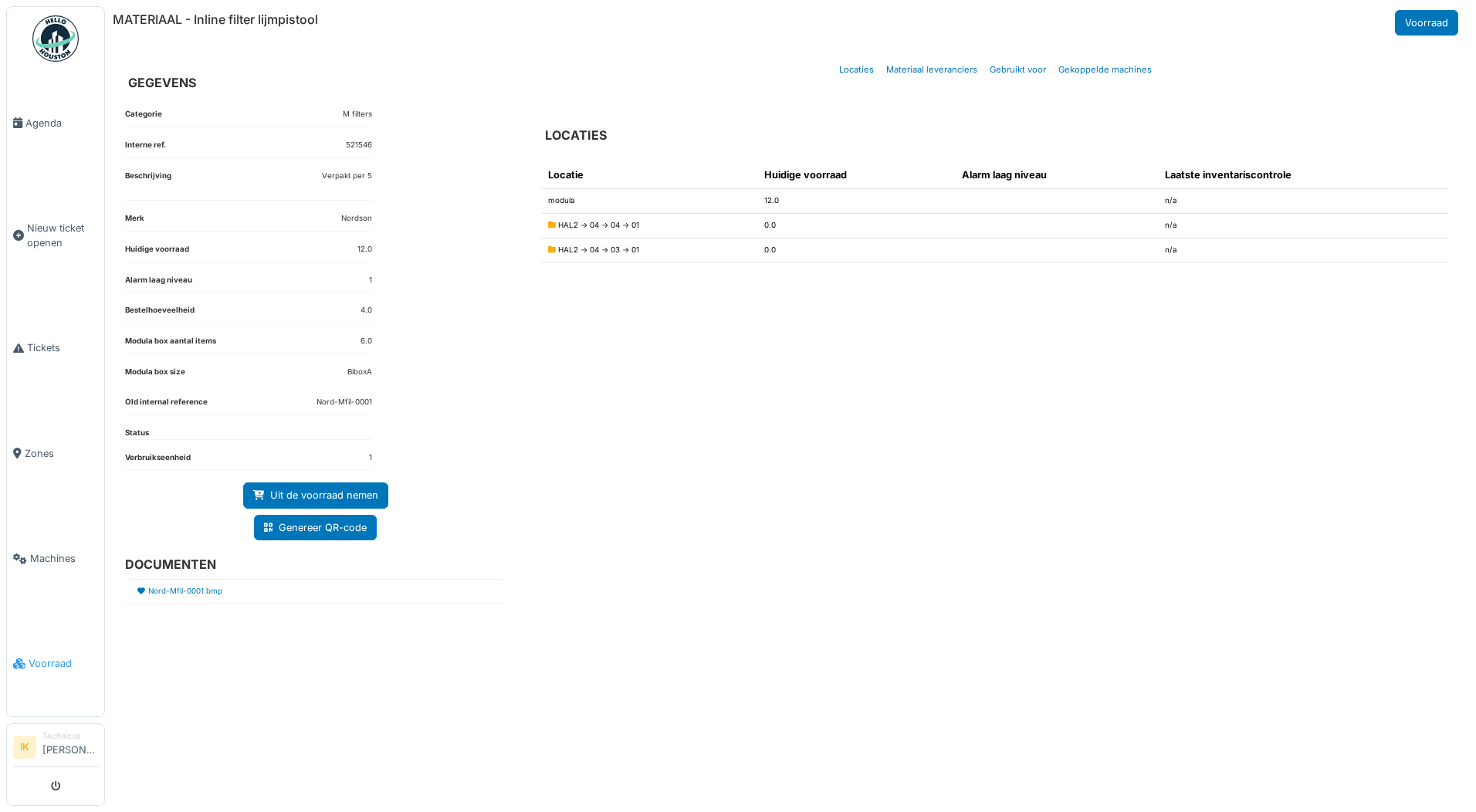
click at [49, 656] on span "Voorraad" at bounding box center [62, 663] width 69 height 15
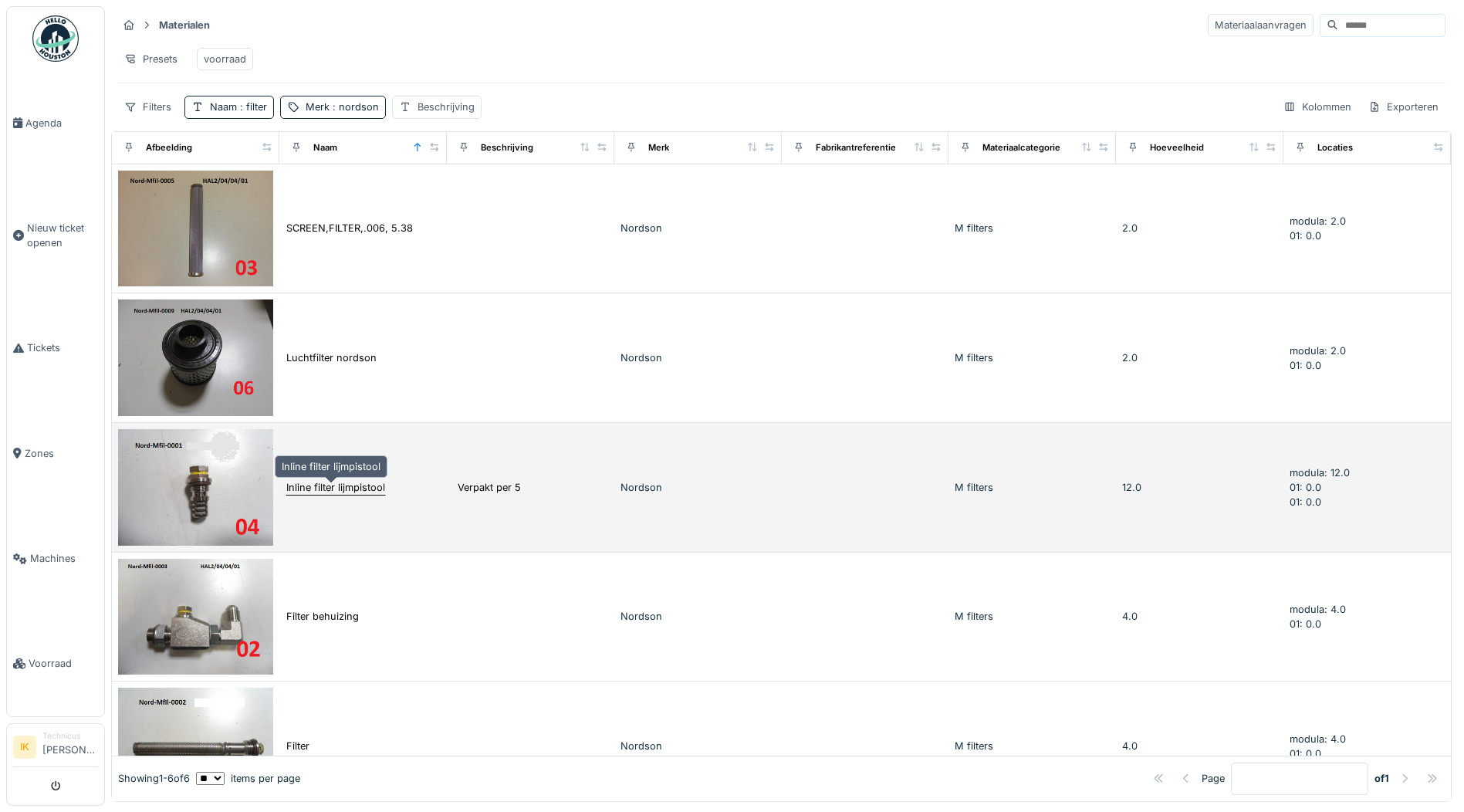
click at [286, 489] on div "Inline filter lijmpistool" at bounding box center [336, 487] width 98 height 15
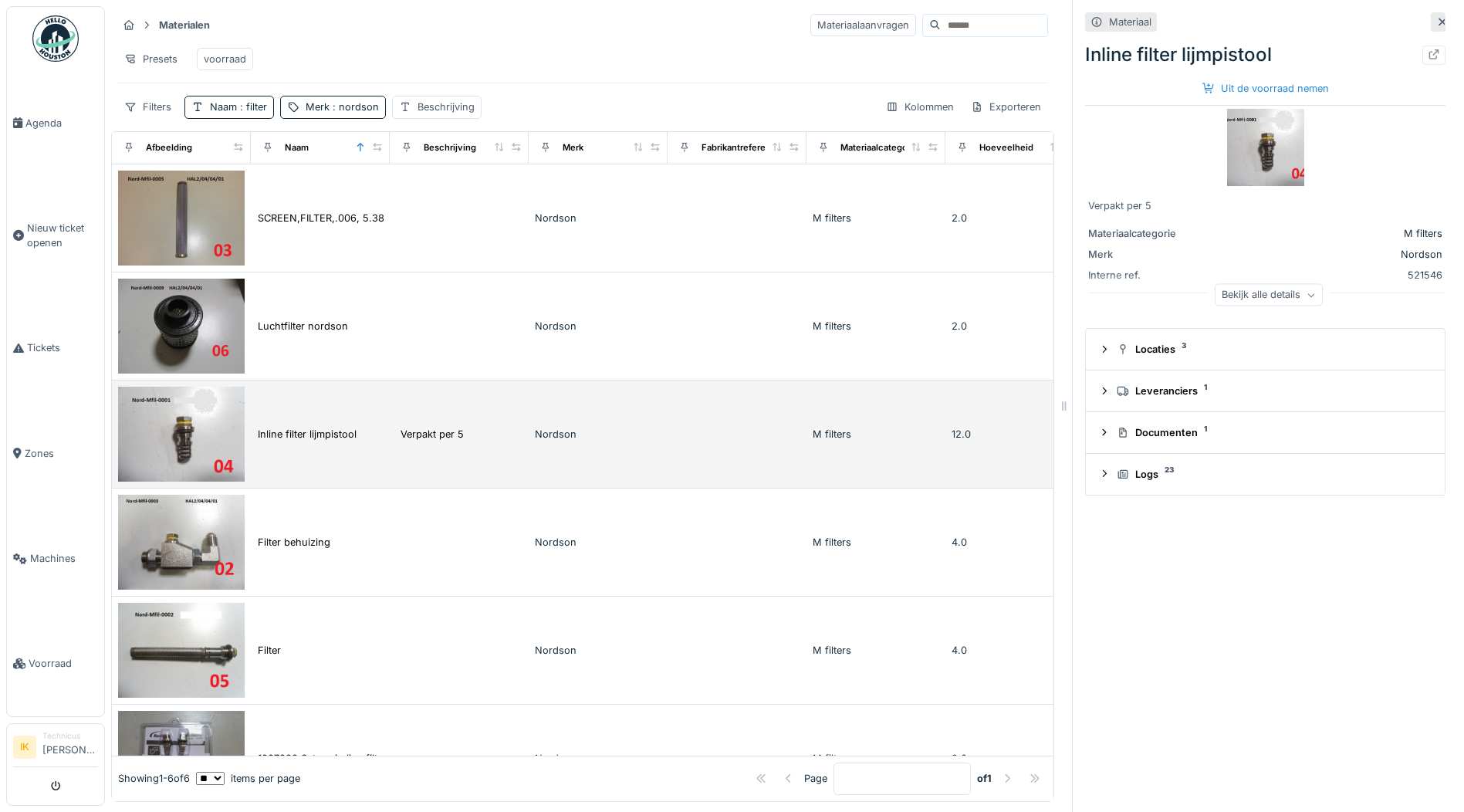
drag, startPoint x: 1221, startPoint y: 153, endPoint x: 236, endPoint y: 439, distance: 1025.7
click at [236, 439] on img at bounding box center [181, 434] width 127 height 95
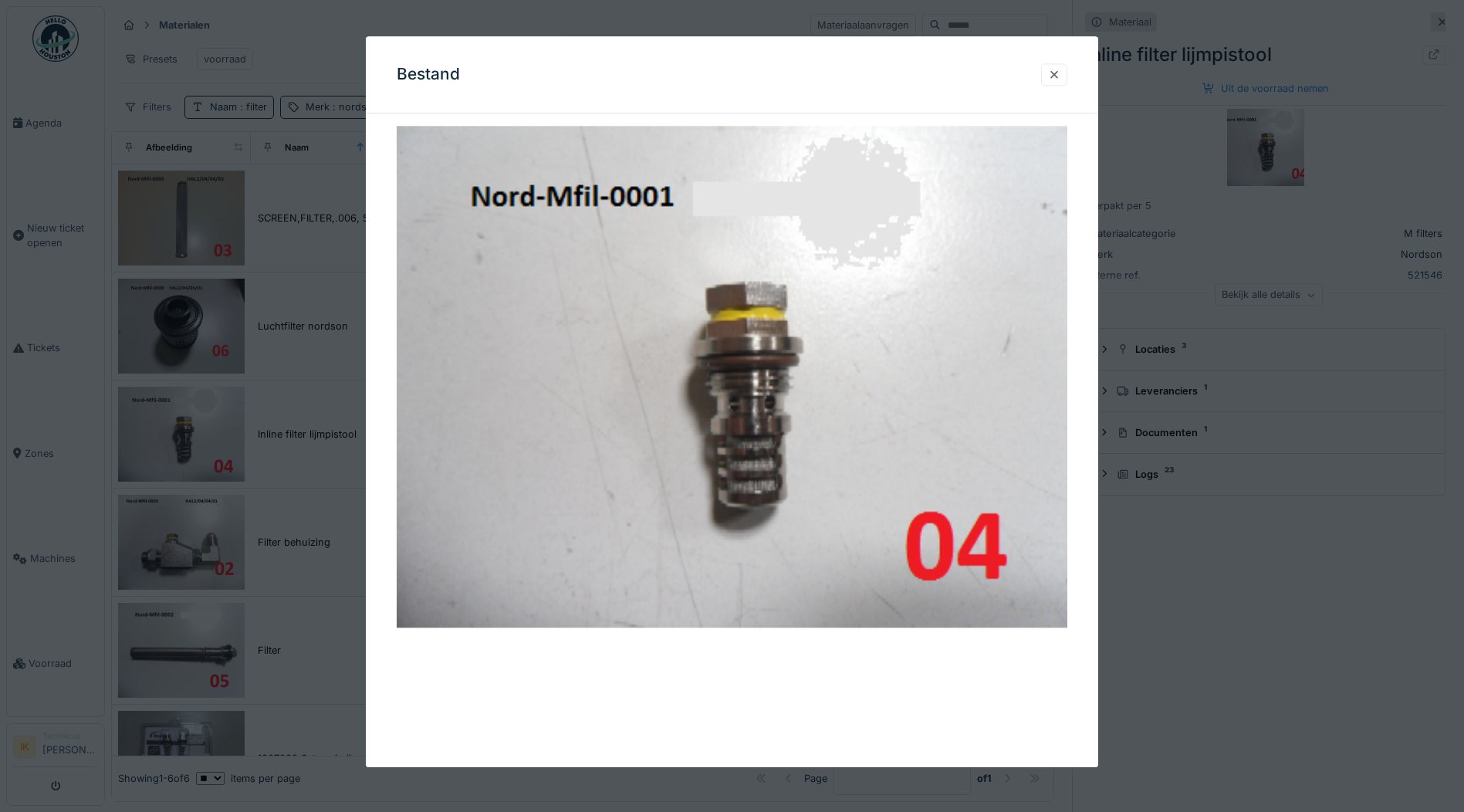
drag, startPoint x: 1058, startPoint y: 72, endPoint x: 906, endPoint y: 164, distance: 177.7
click at [1058, 72] on div at bounding box center [1054, 74] width 12 height 15
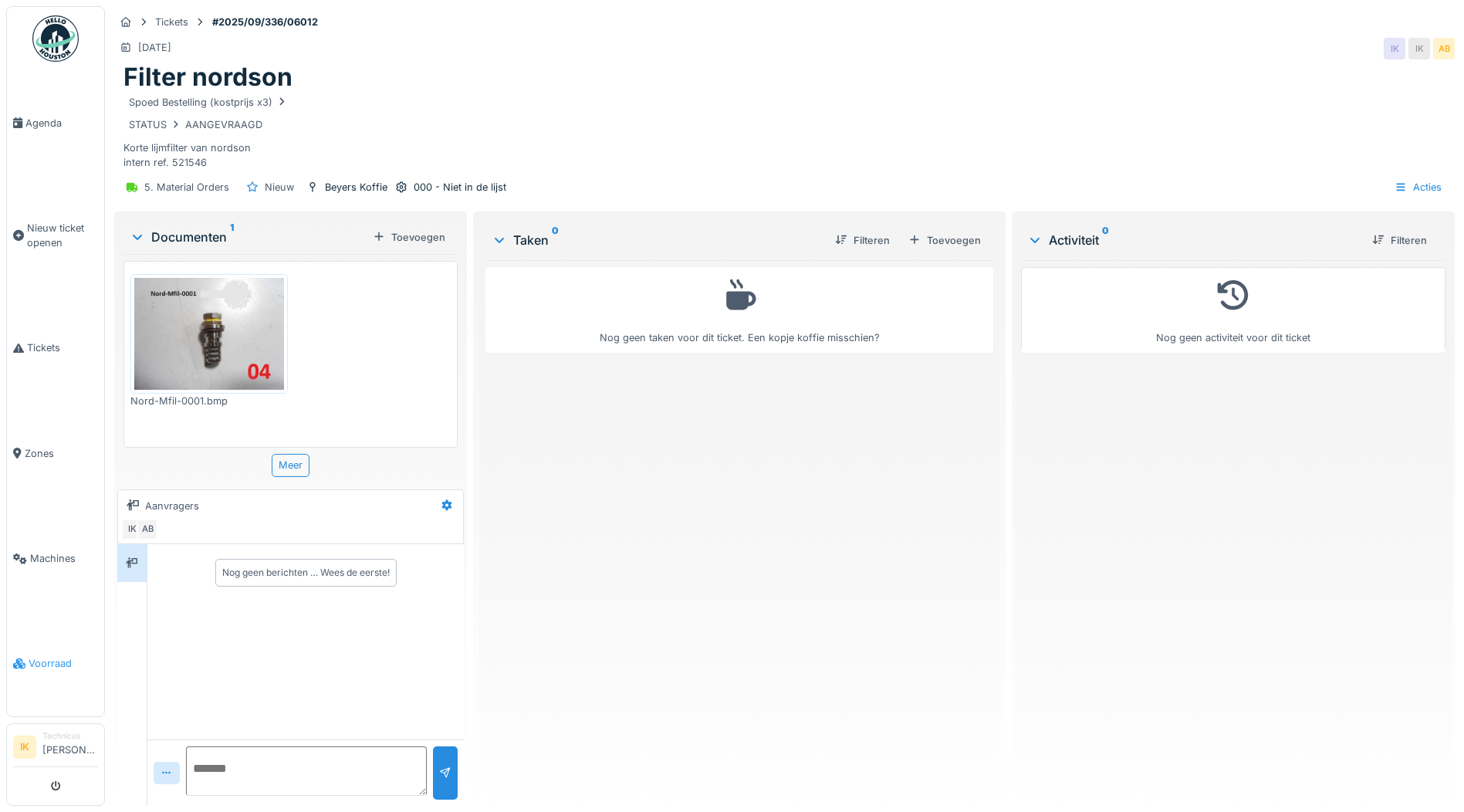
click at [40, 656] on span "Voorraad" at bounding box center [62, 663] width 69 height 15
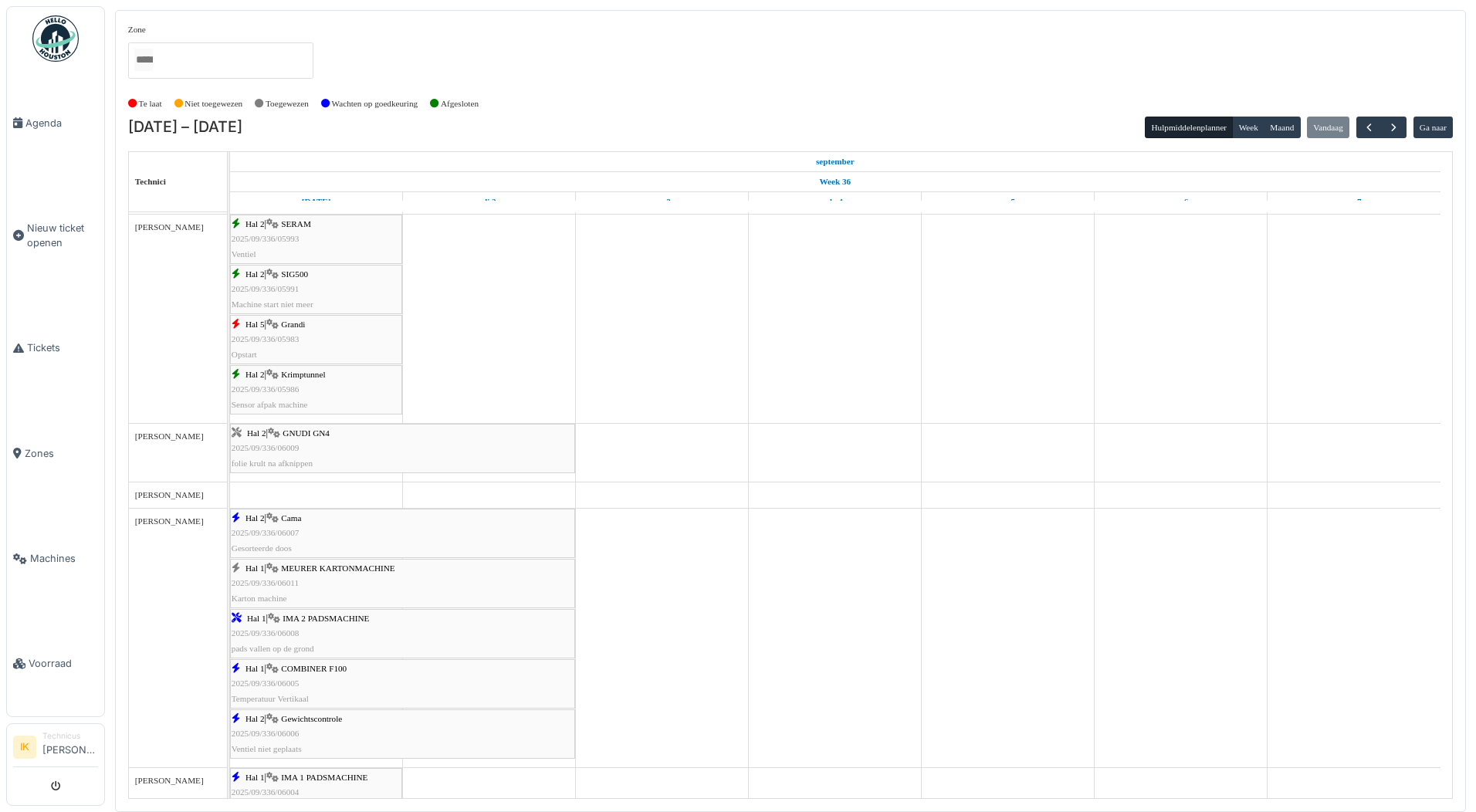
scroll to position [617, 0]
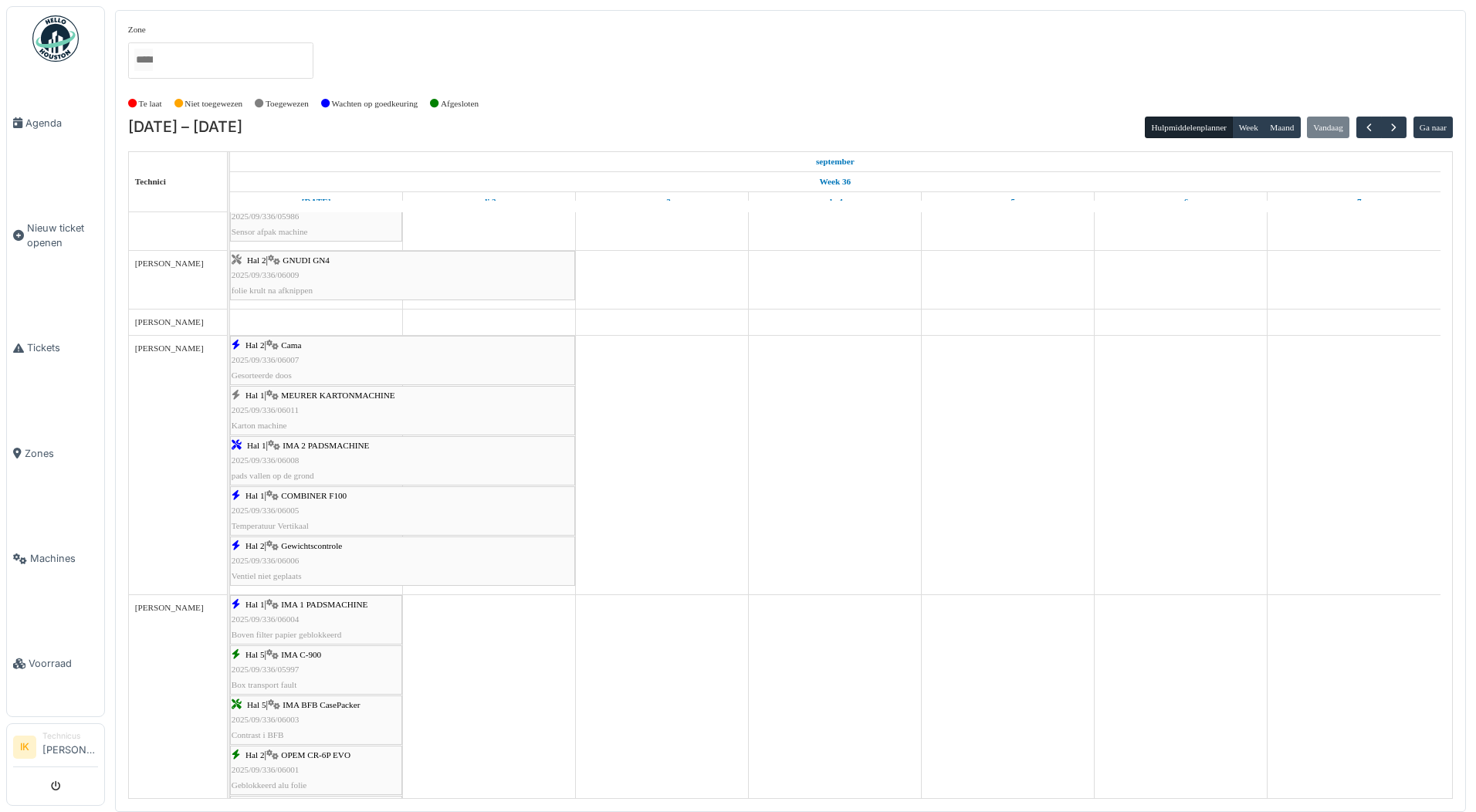
click at [298, 405] on span "2025/09/336/06011" at bounding box center [265, 410] width 67 height 10
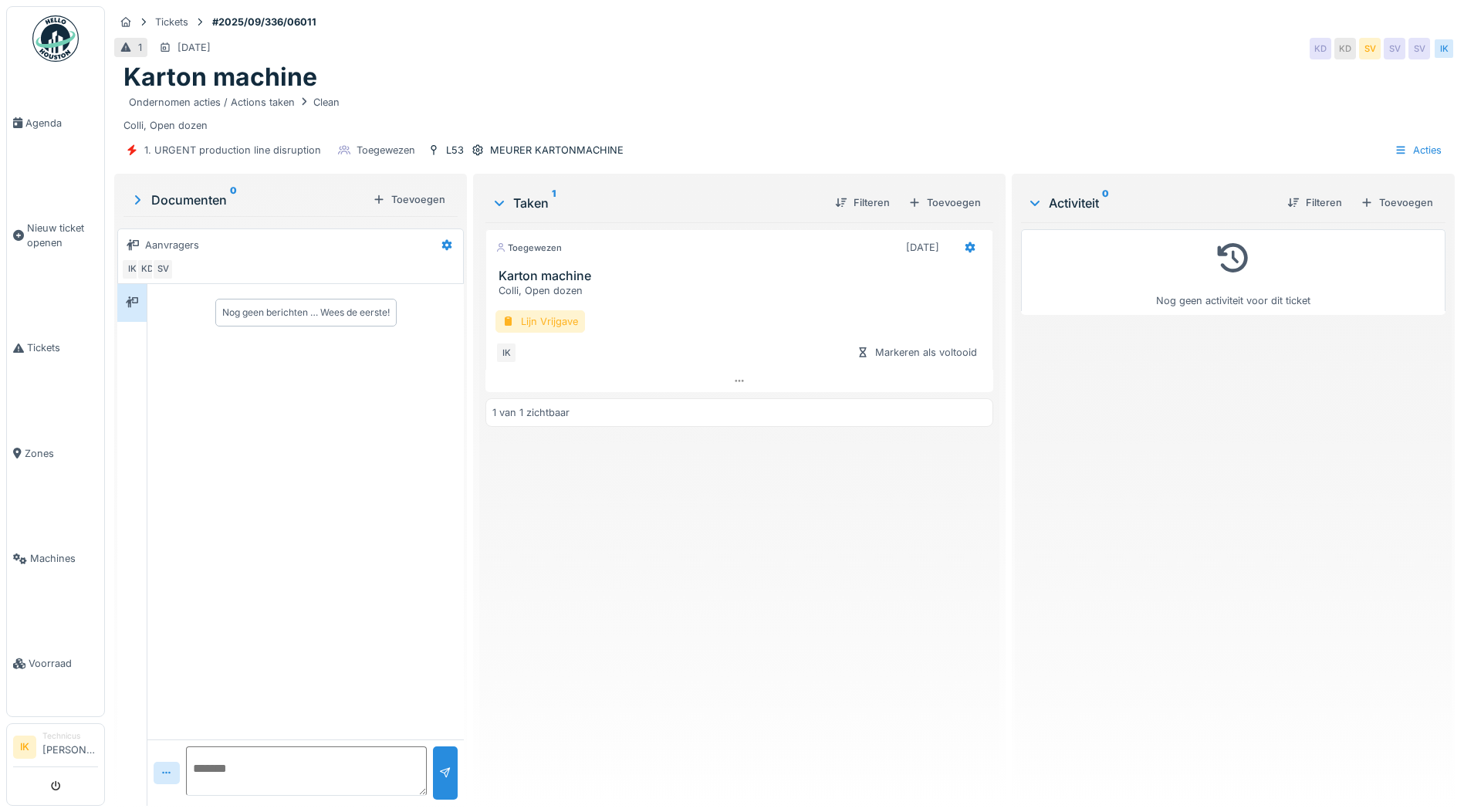
click at [548, 318] on div "Lijn Vrijgave" at bounding box center [540, 321] width 90 height 22
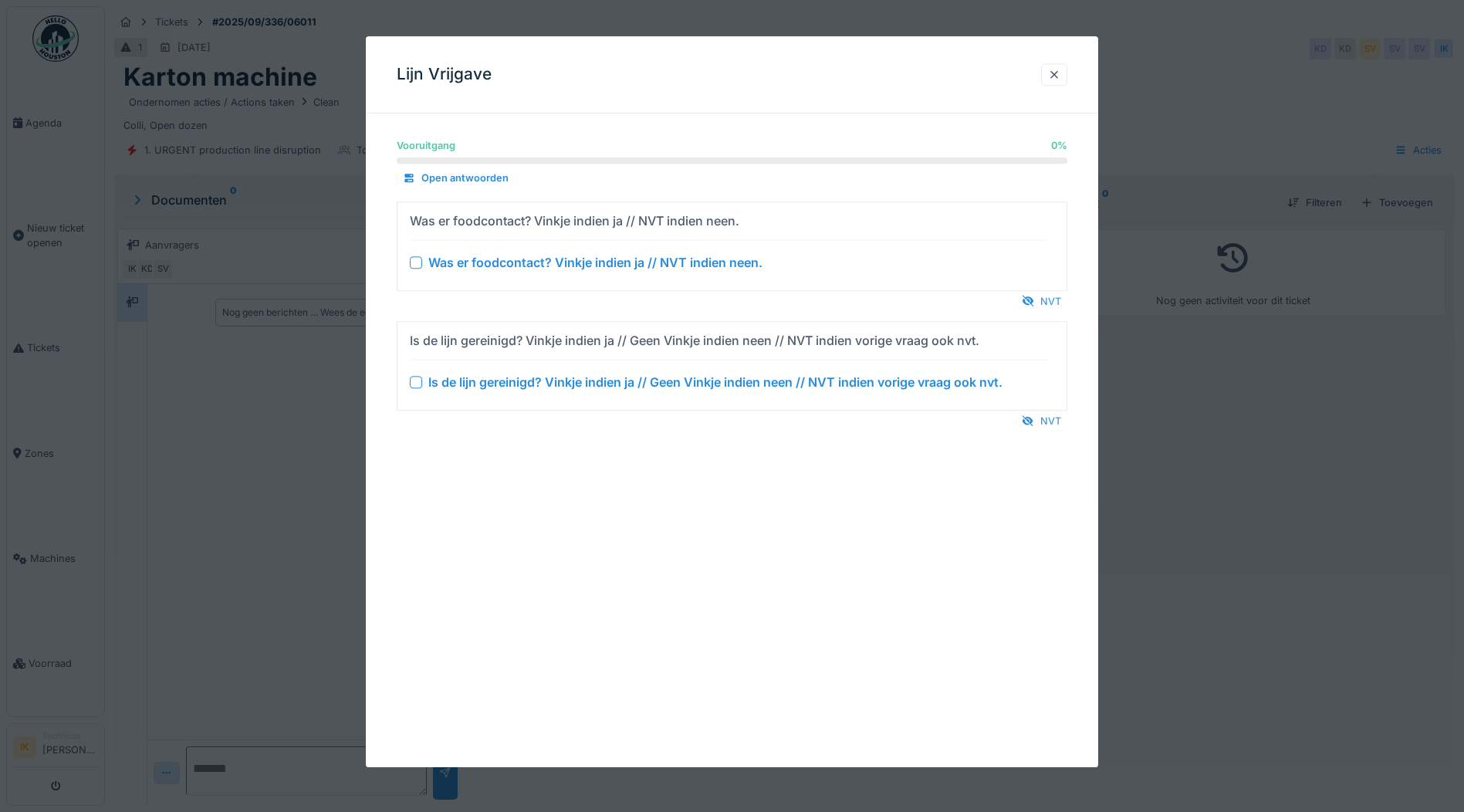
click at [416, 262] on div at bounding box center [416, 263] width 12 height 12
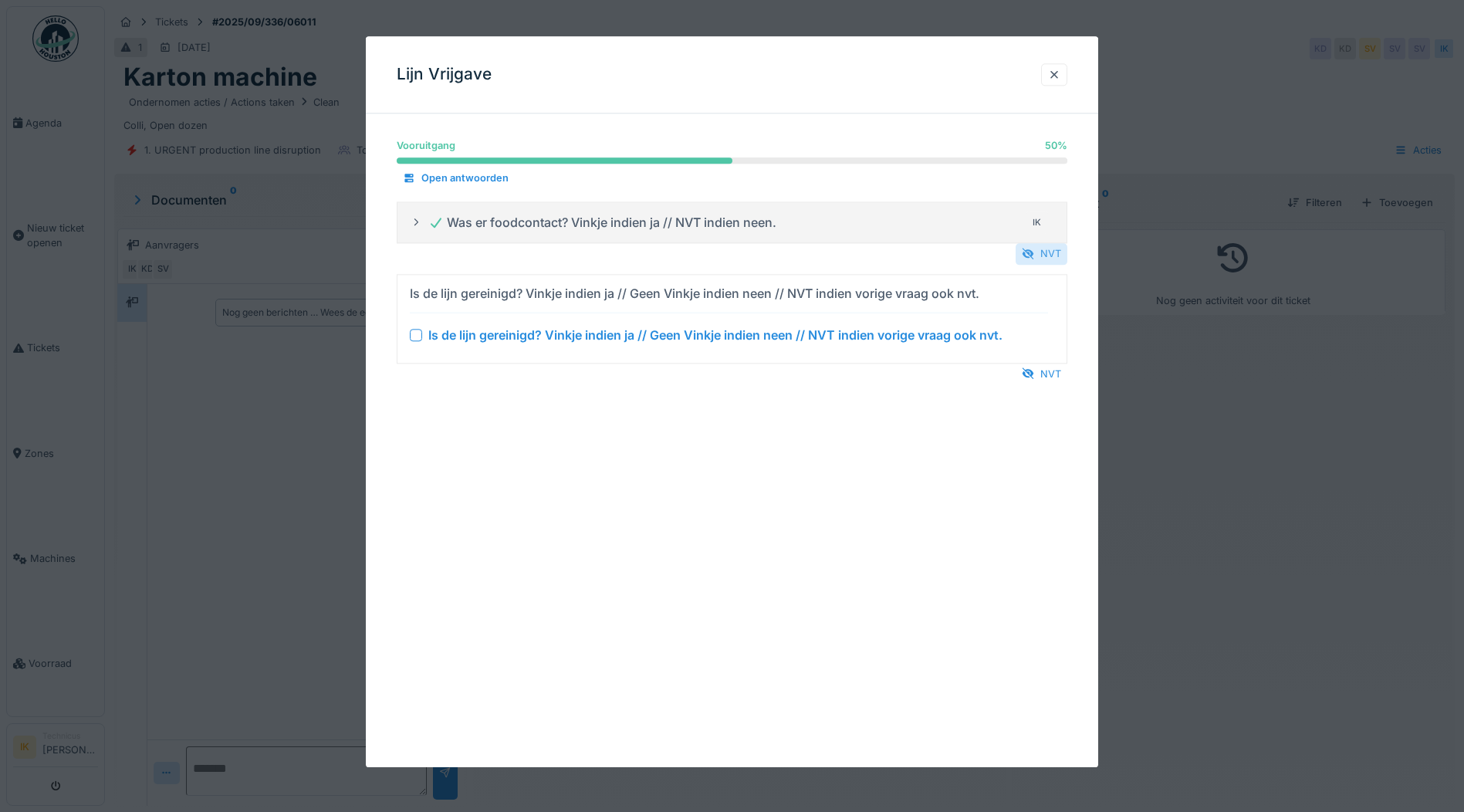
click at [1044, 249] on div "NVT" at bounding box center [1040, 254] width 52 height 21
click at [1043, 374] on div "NVT" at bounding box center [1040, 375] width 52 height 21
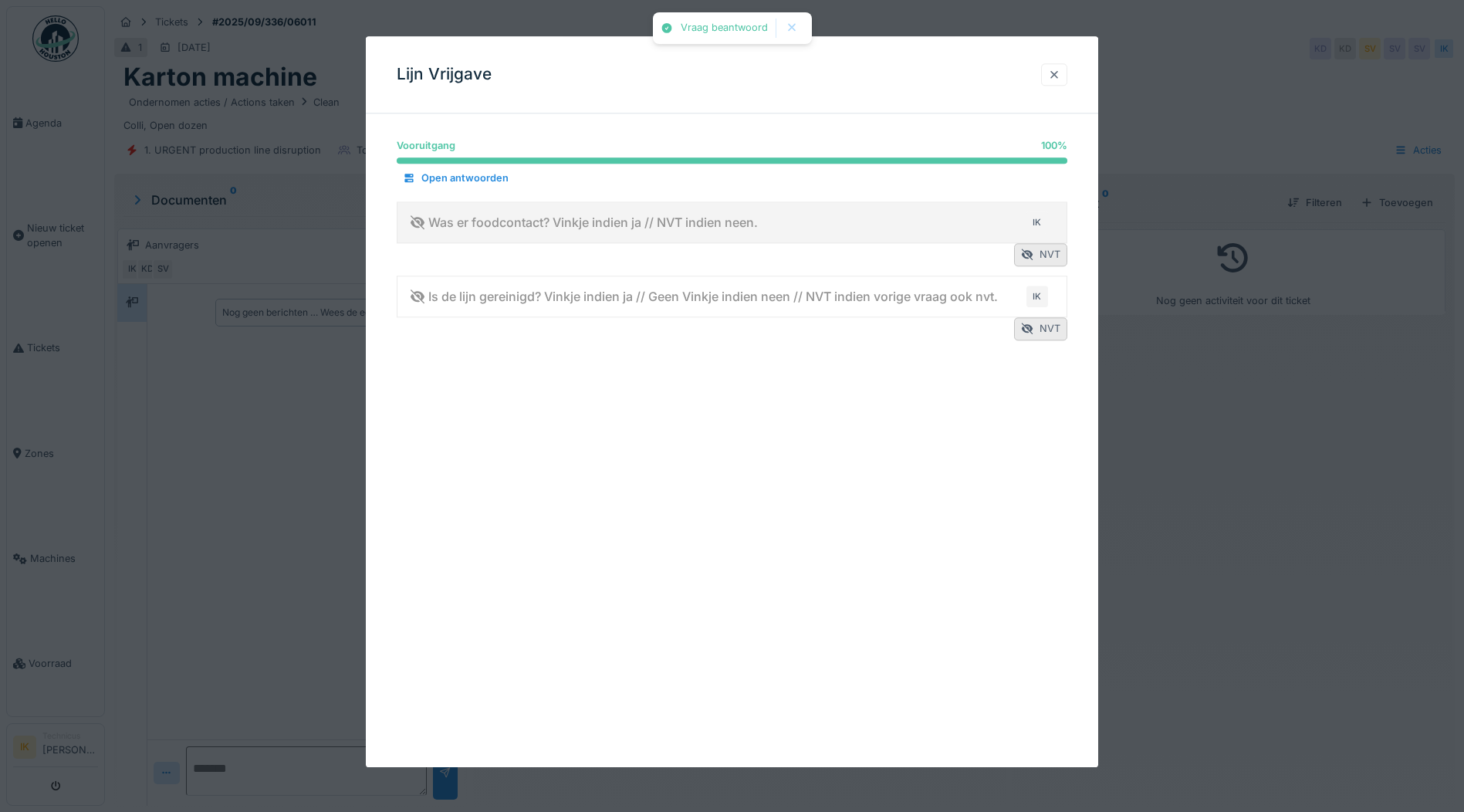
click at [1058, 71] on div at bounding box center [1054, 74] width 12 height 15
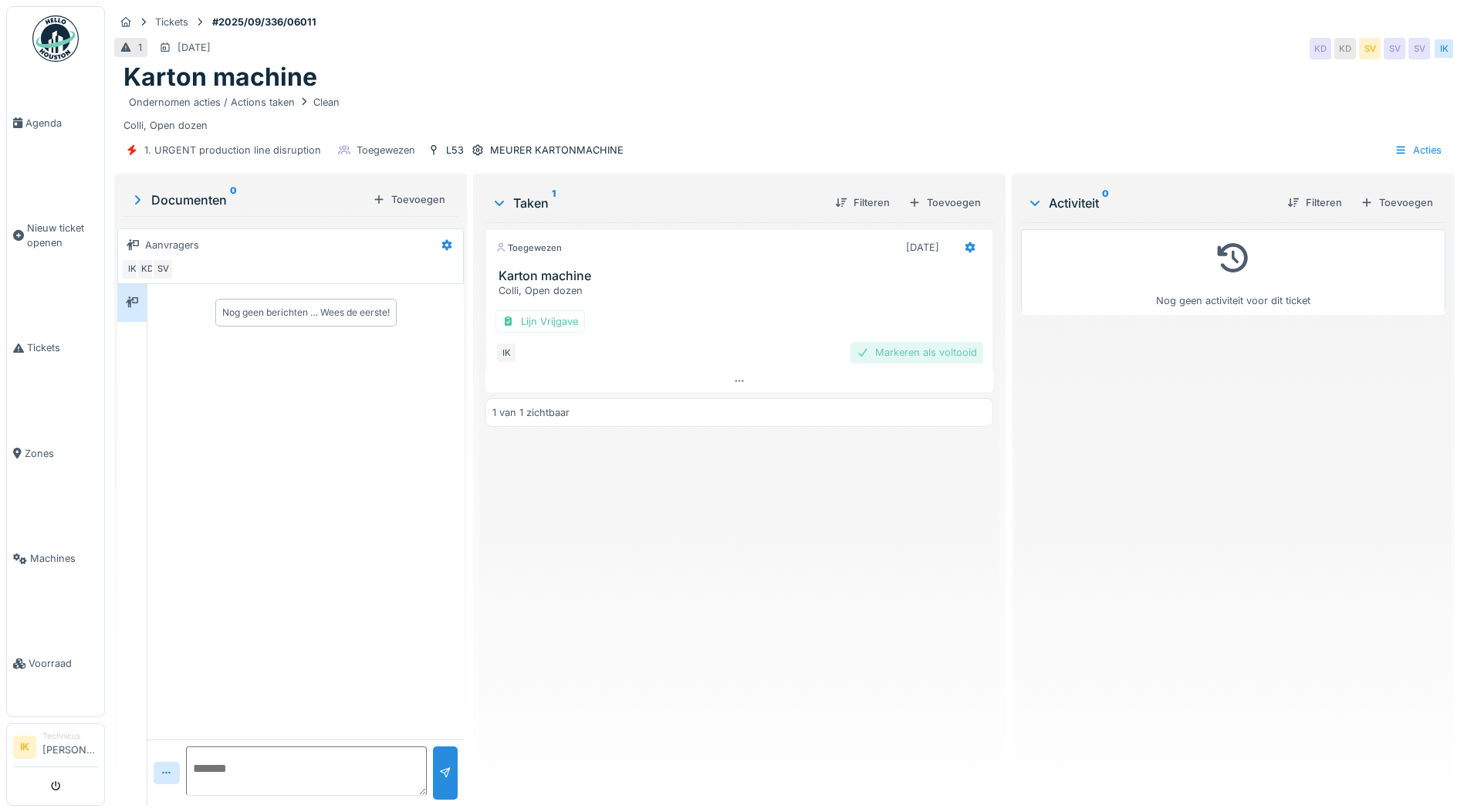
click at [903, 353] on div "Markeren als voltooid" at bounding box center [917, 352] width 133 height 21
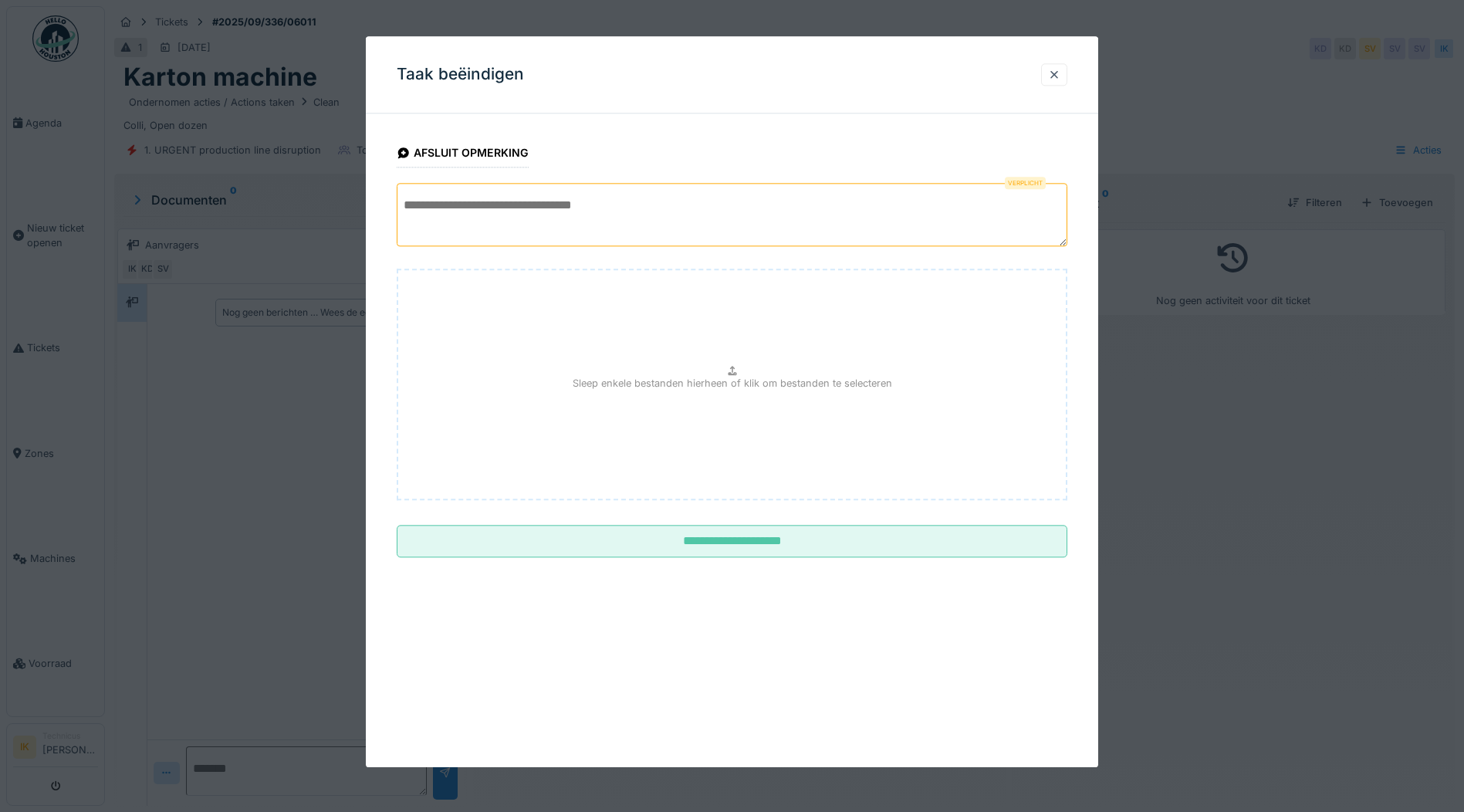
click at [454, 207] on textarea at bounding box center [731, 214] width 670 height 63
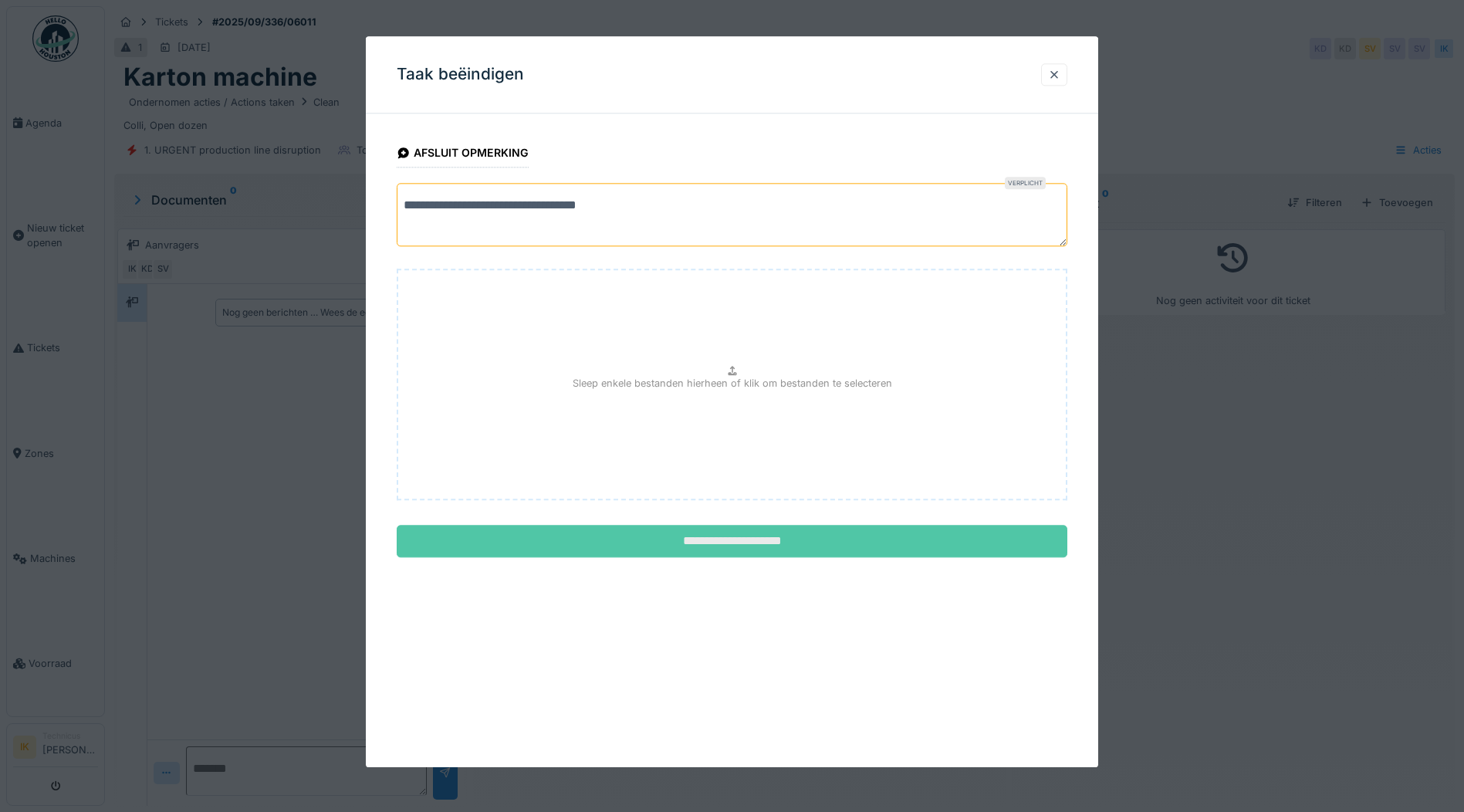
type textarea "**********"
click at [762, 537] on input "**********" at bounding box center [731, 541] width 670 height 33
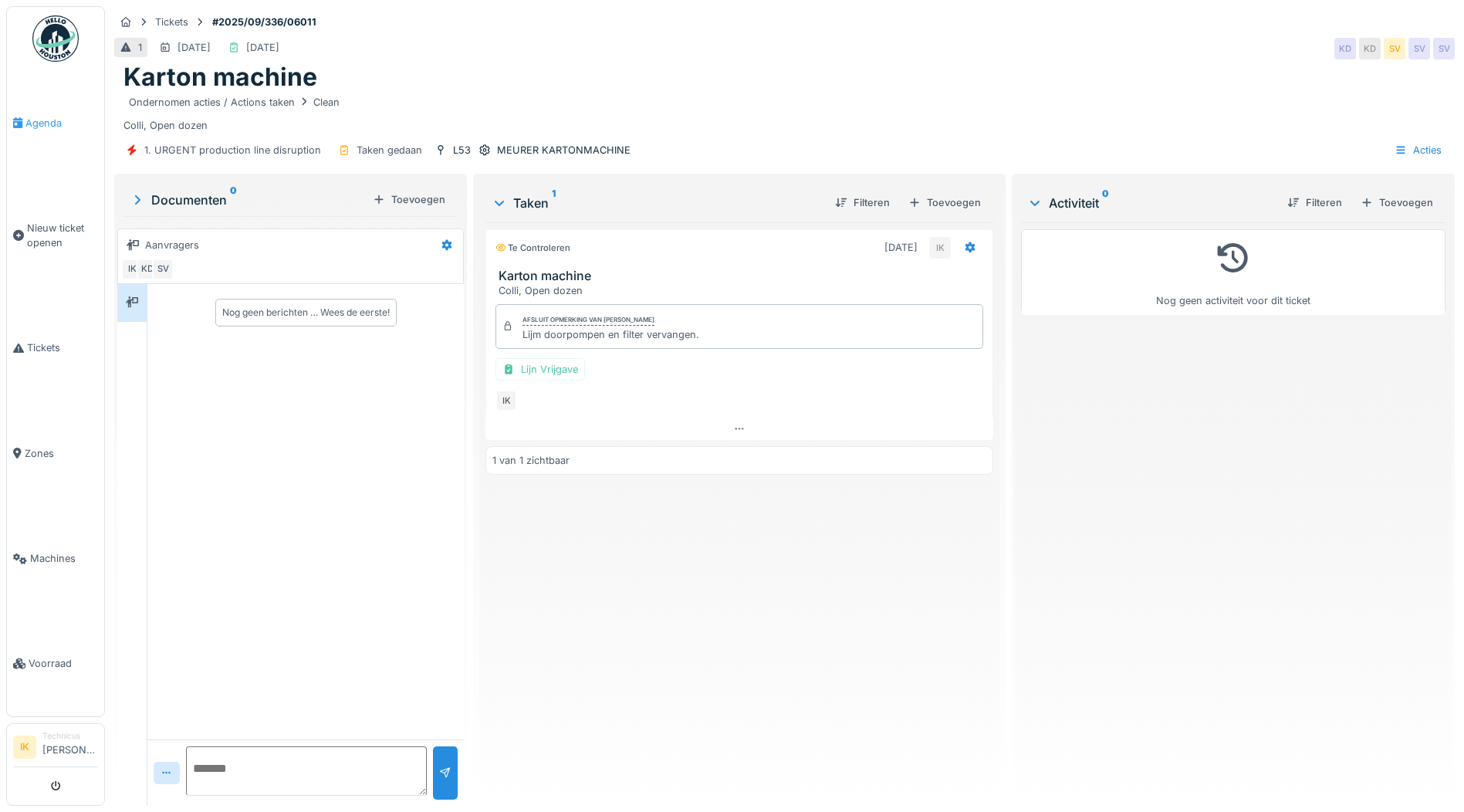
click at [35, 121] on span "Agenda" at bounding box center [62, 123] width 73 height 15
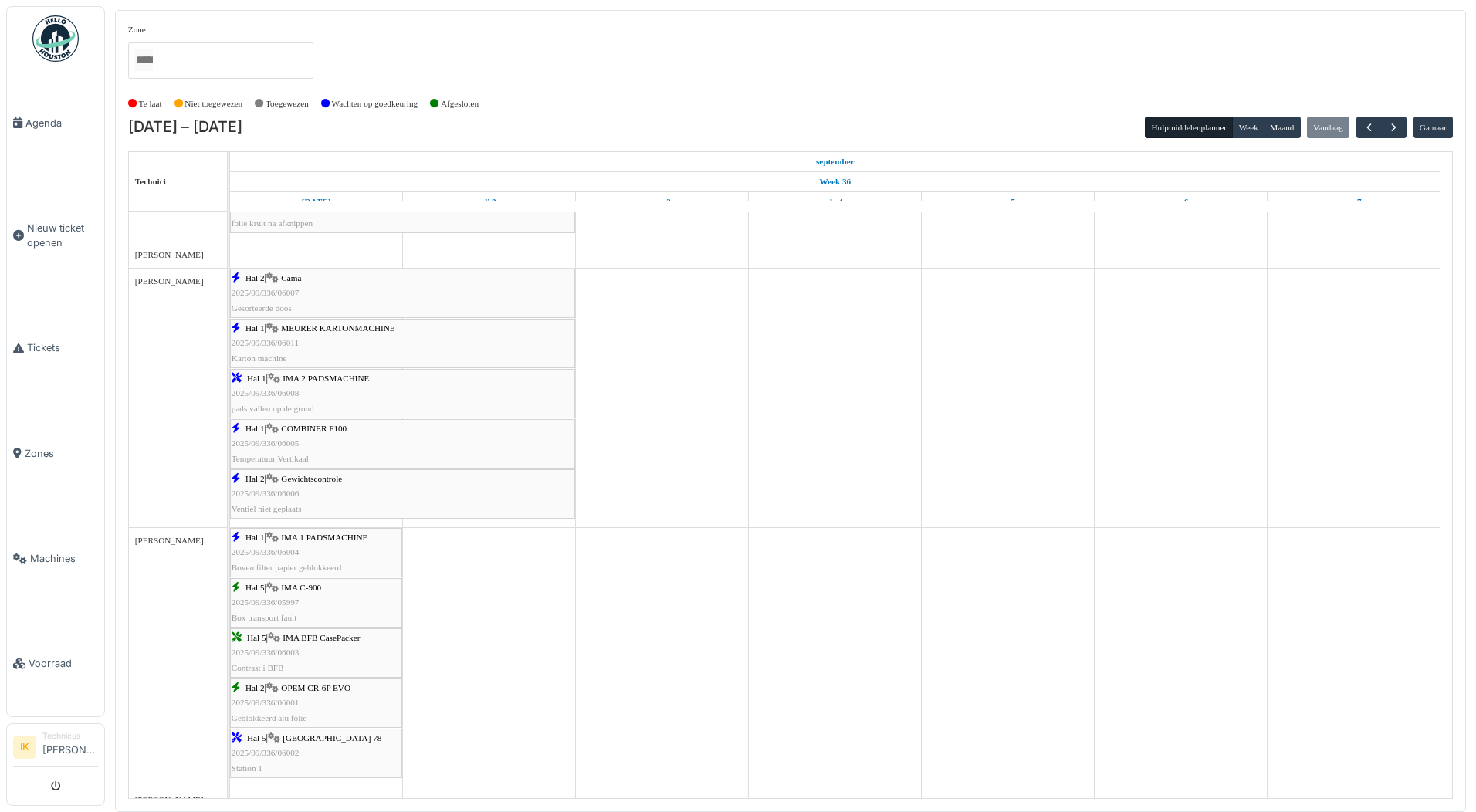
scroll to position [694, 0]
